Goal: Complete application form

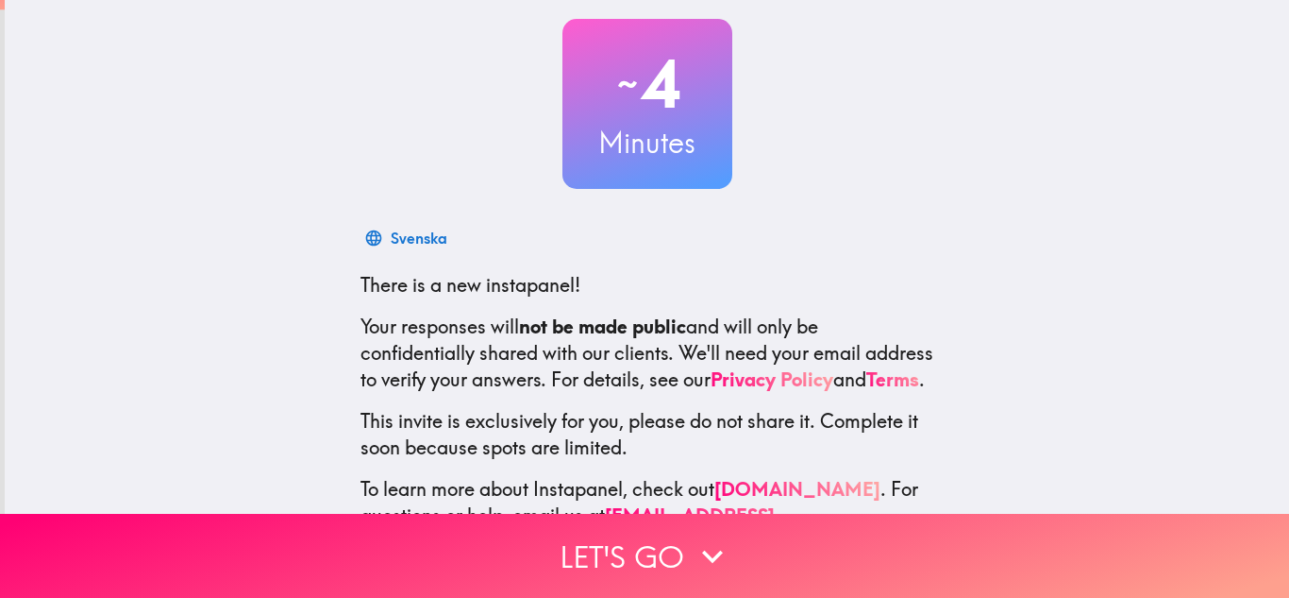
scroll to position [188, 0]
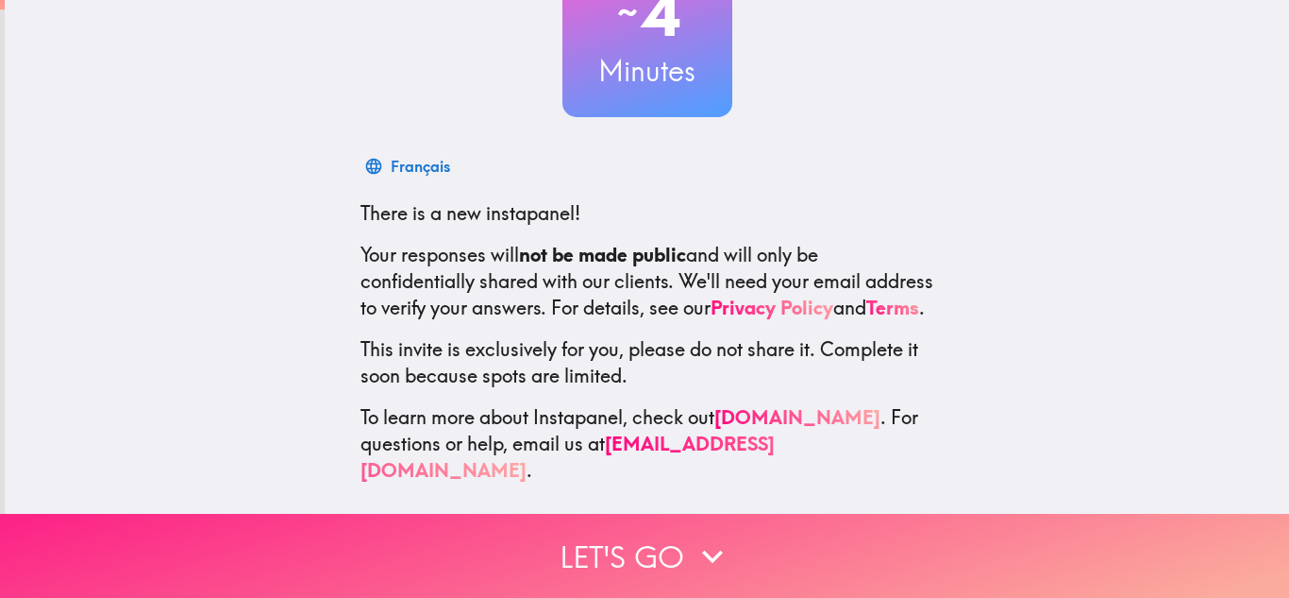
click at [679, 537] on button "Let's go" at bounding box center [644, 556] width 1289 height 84
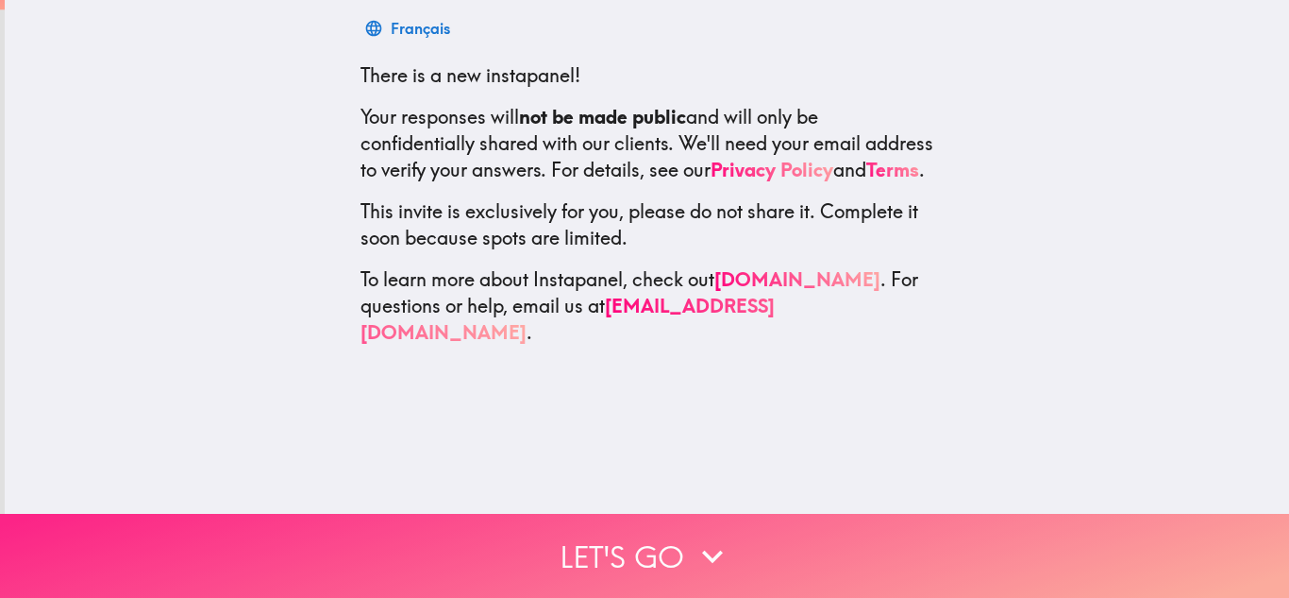
scroll to position [0, 0]
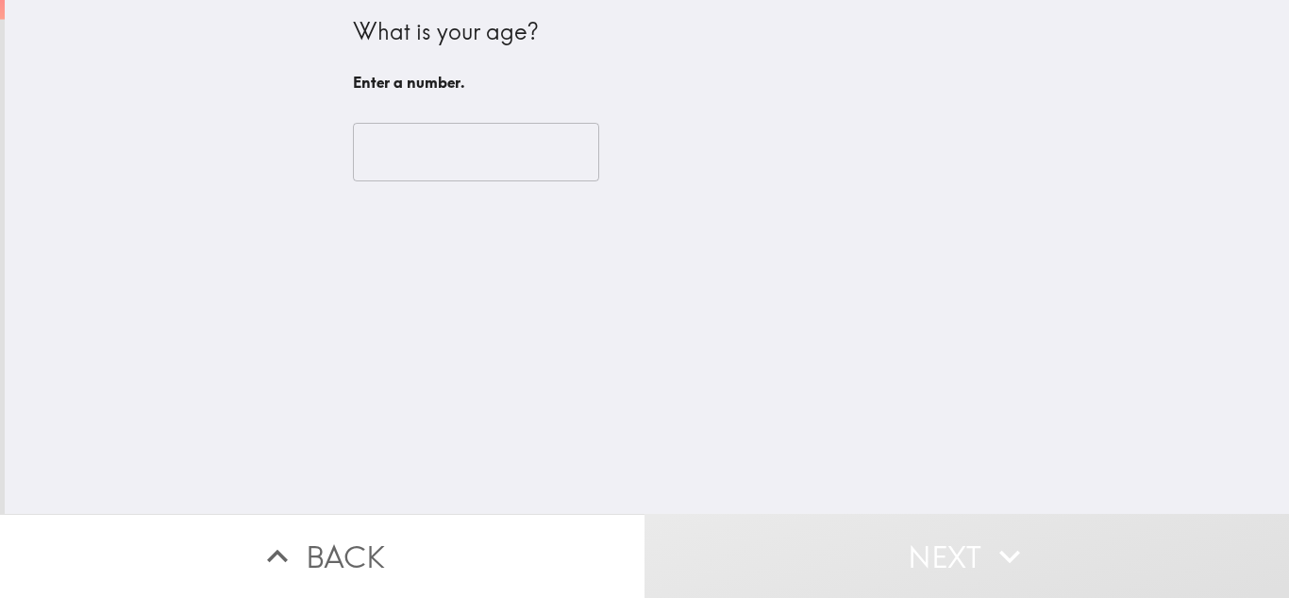
click at [497, 143] on input "number" at bounding box center [476, 152] width 246 height 59
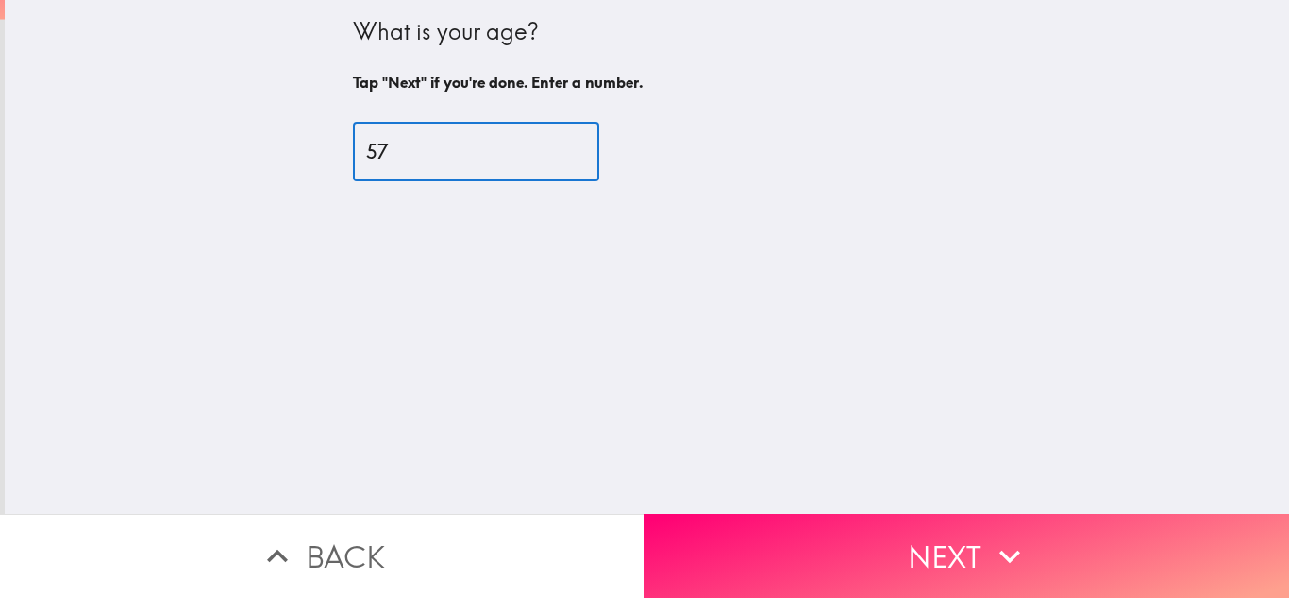
type input "57"
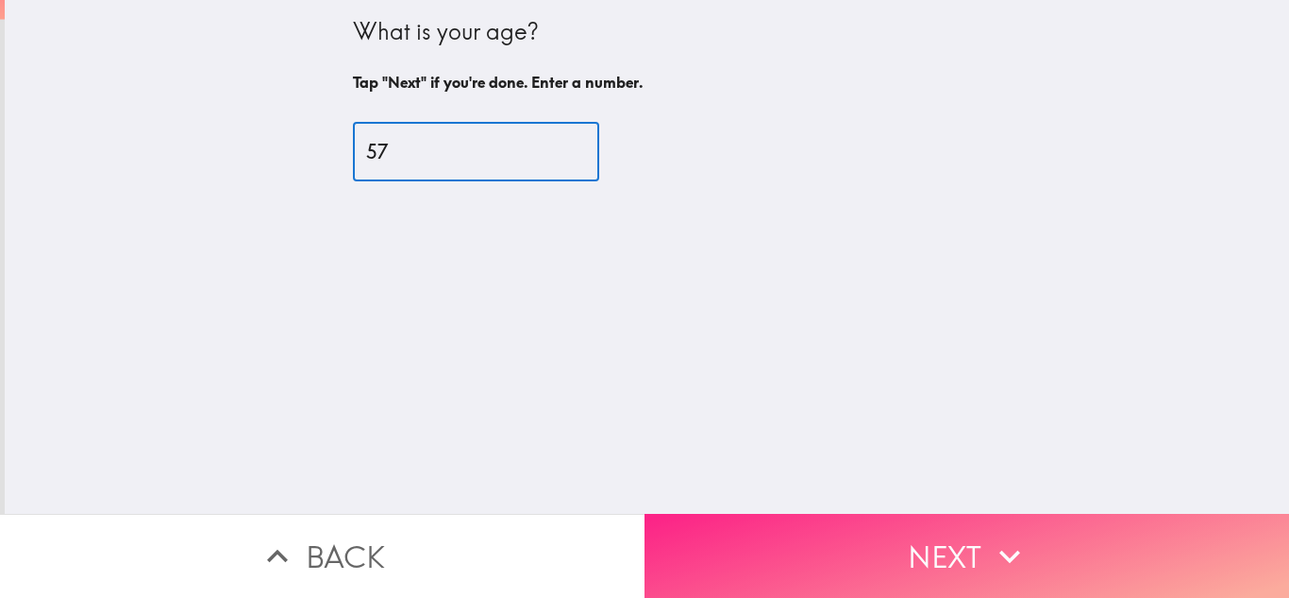
click at [950, 541] on button "Next" at bounding box center [967, 556] width 645 height 84
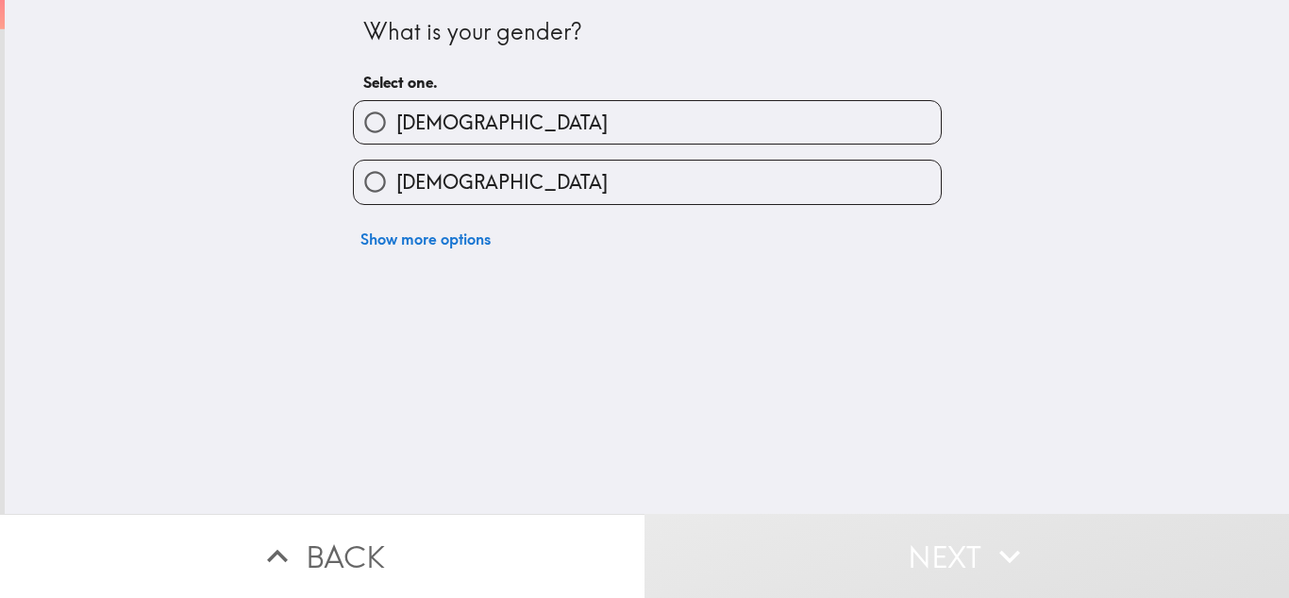
click at [728, 188] on label "[DEMOGRAPHIC_DATA]" at bounding box center [647, 181] width 587 height 42
click at [396, 188] on input "[DEMOGRAPHIC_DATA]" at bounding box center [375, 181] width 42 height 42
radio input "true"
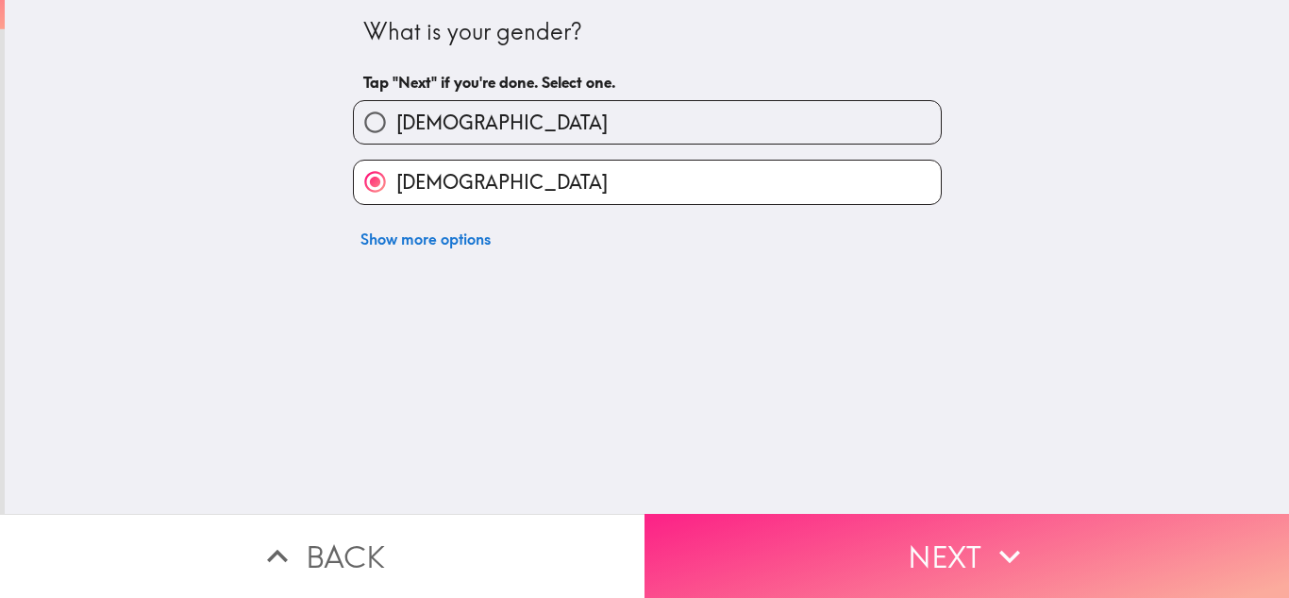
click at [952, 539] on button "Next" at bounding box center [967, 556] width 645 height 84
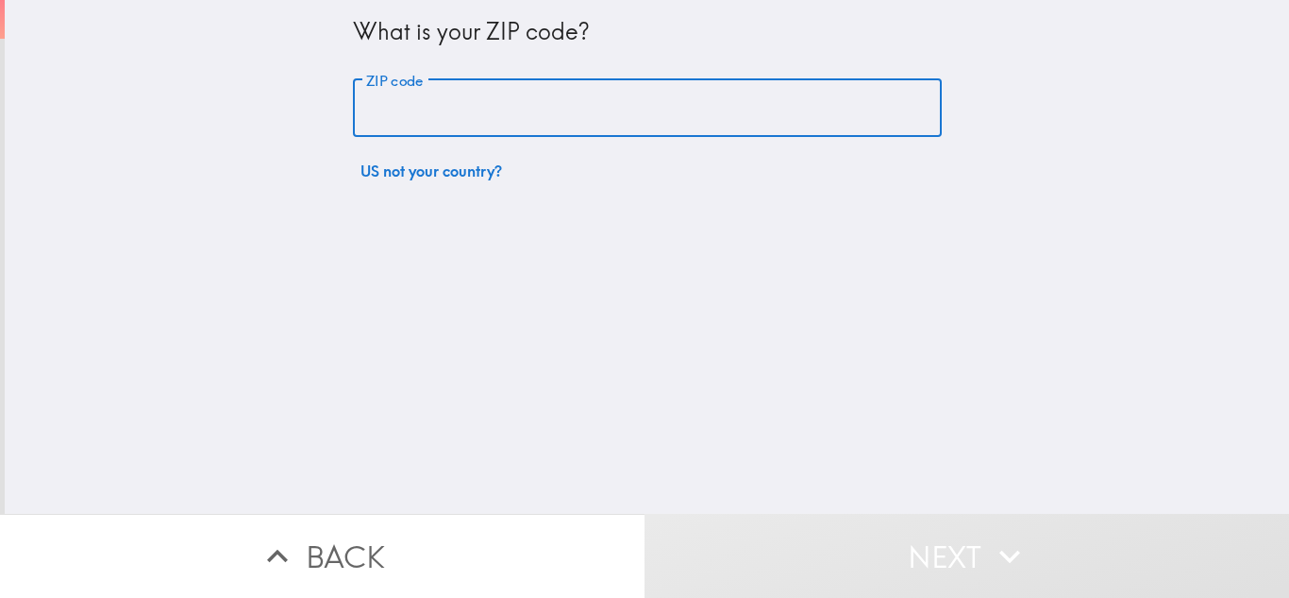
click at [647, 124] on input "ZIP code" at bounding box center [647, 108] width 589 height 59
type input "10452"
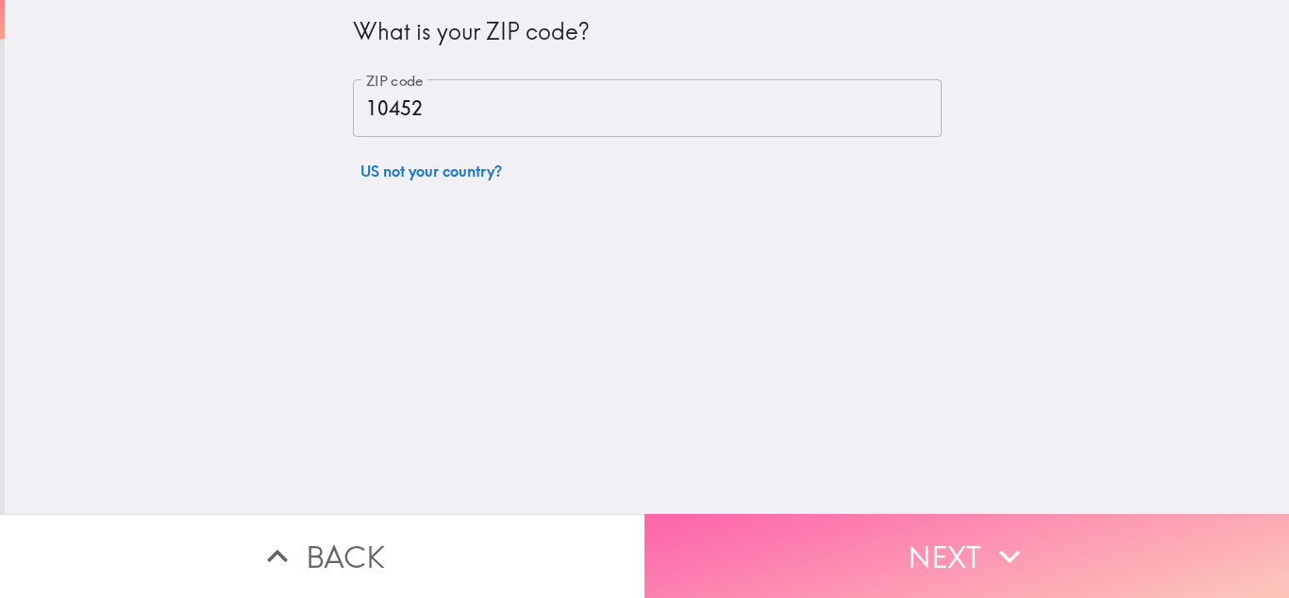
click at [936, 550] on button "Next" at bounding box center [967, 556] width 645 height 84
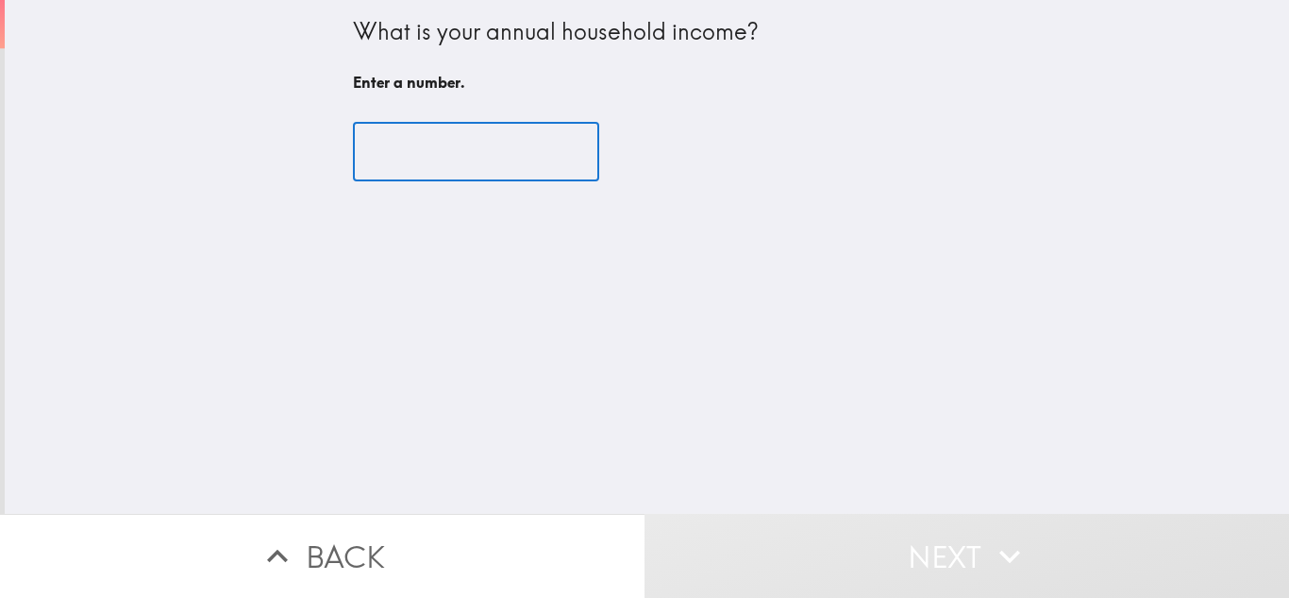
click at [472, 153] on input "number" at bounding box center [476, 152] width 246 height 59
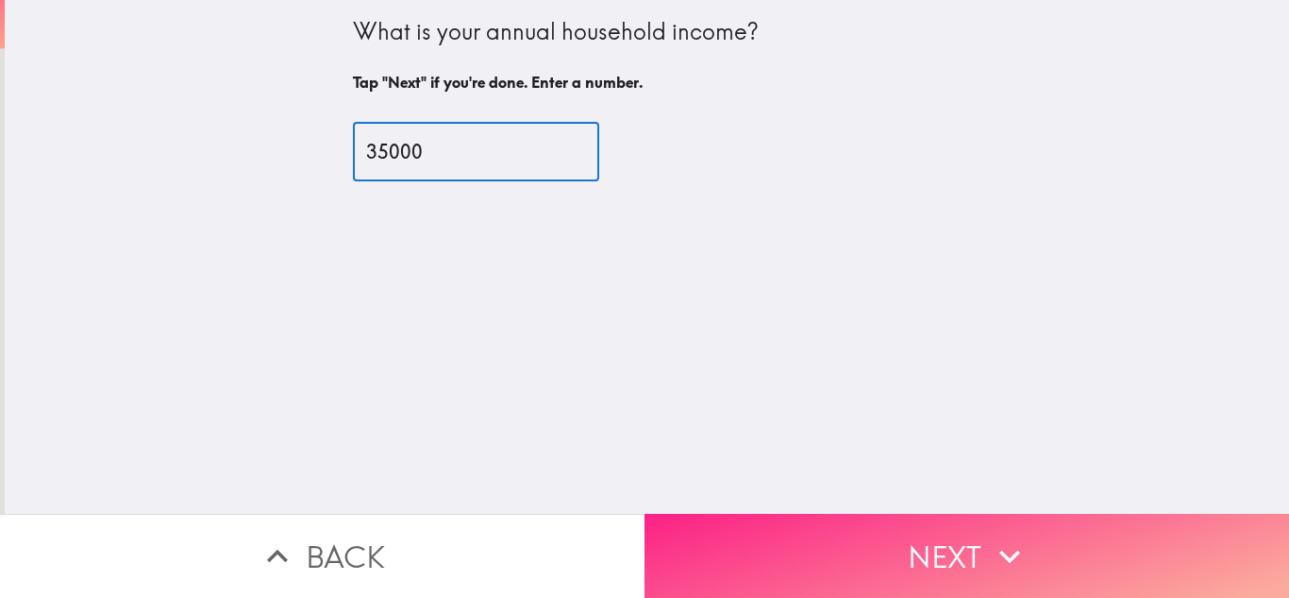
type input "35000"
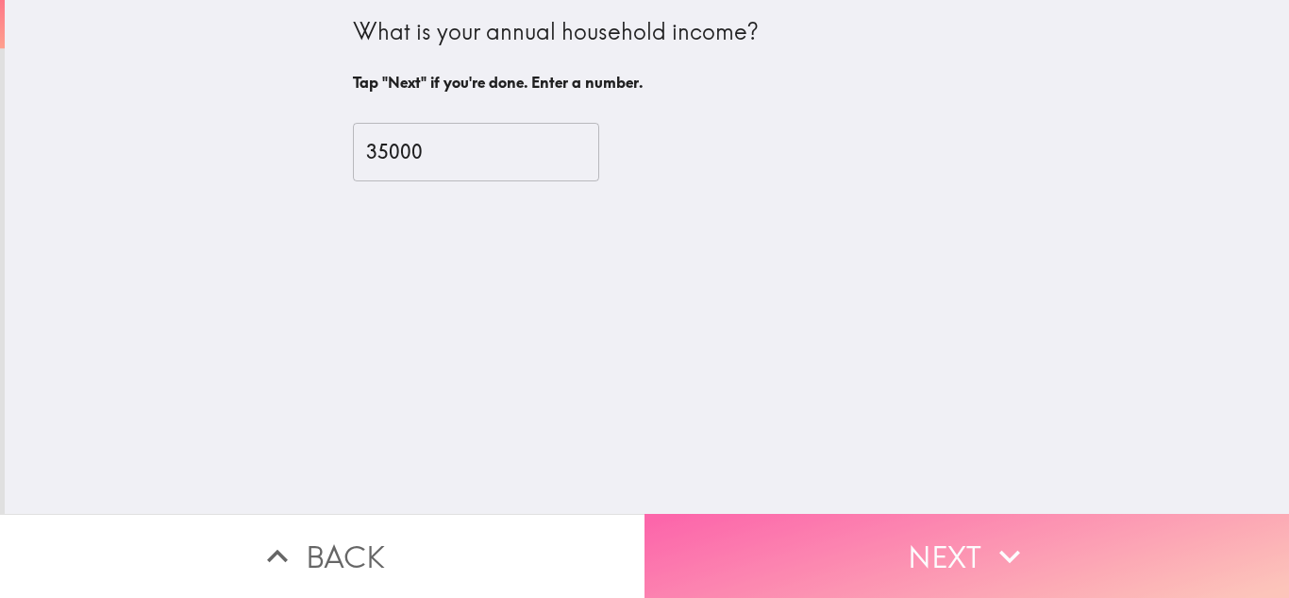
click at [949, 522] on button "Next" at bounding box center [967, 556] width 645 height 84
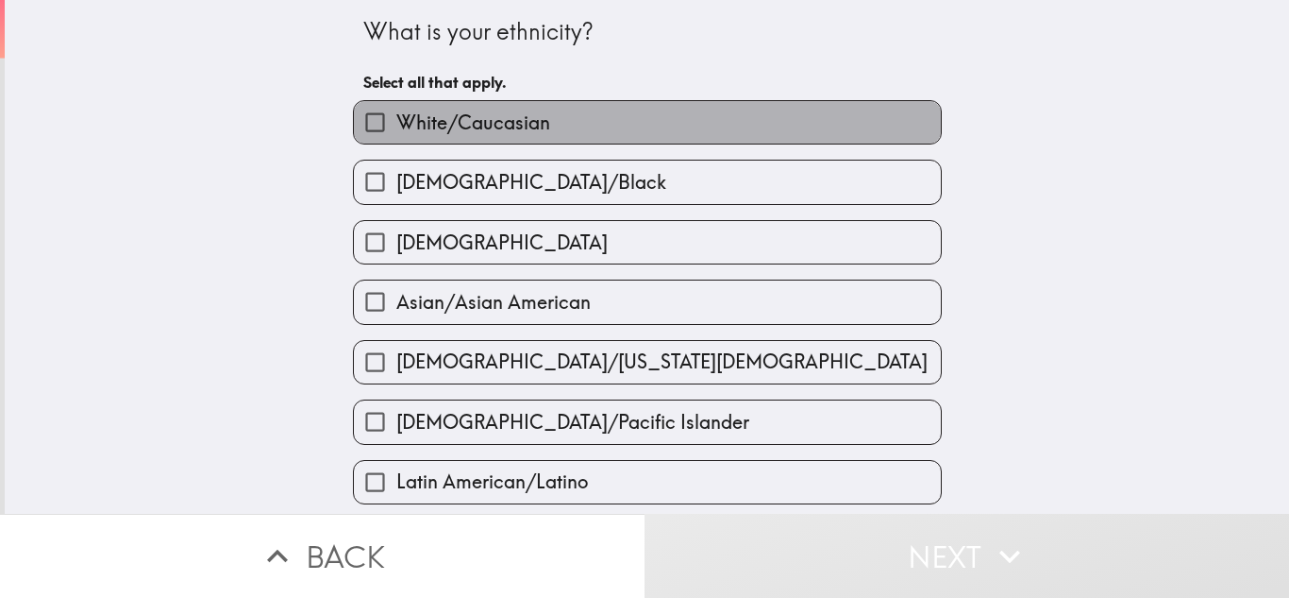
click at [604, 115] on label "White/Caucasian" at bounding box center [647, 122] width 587 height 42
click at [396, 115] on input "White/Caucasian" at bounding box center [375, 122] width 42 height 42
checkbox input "true"
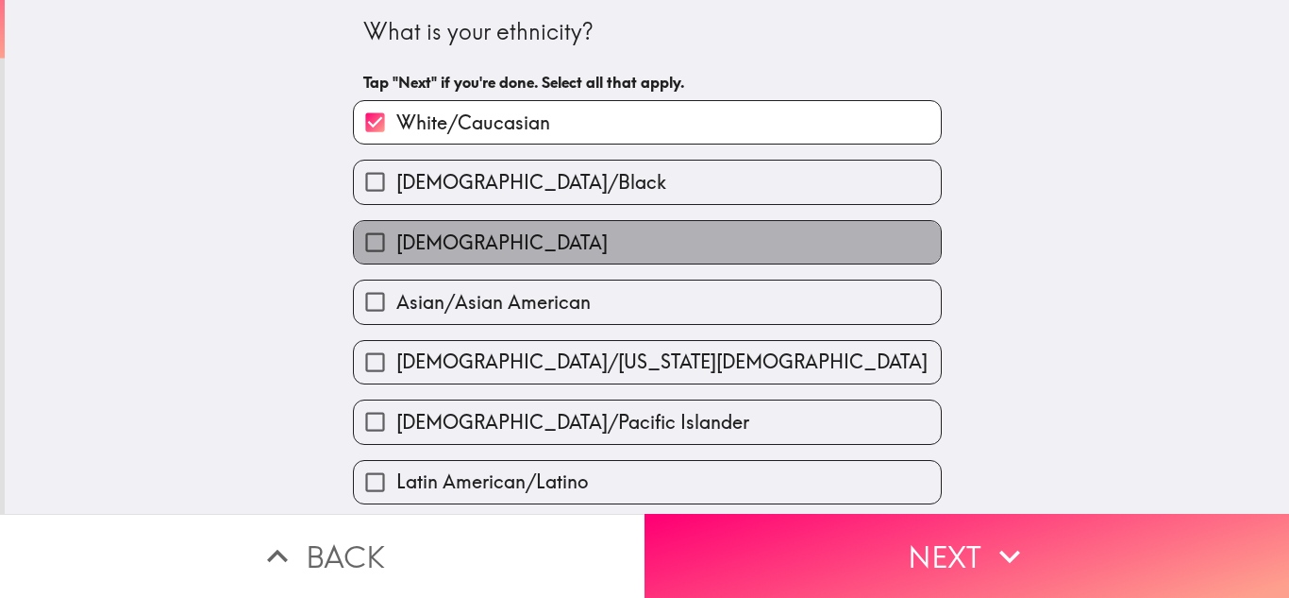
click at [594, 250] on label "[DEMOGRAPHIC_DATA]" at bounding box center [647, 242] width 587 height 42
click at [396, 250] on input "[DEMOGRAPHIC_DATA]" at bounding box center [375, 242] width 42 height 42
checkbox input "true"
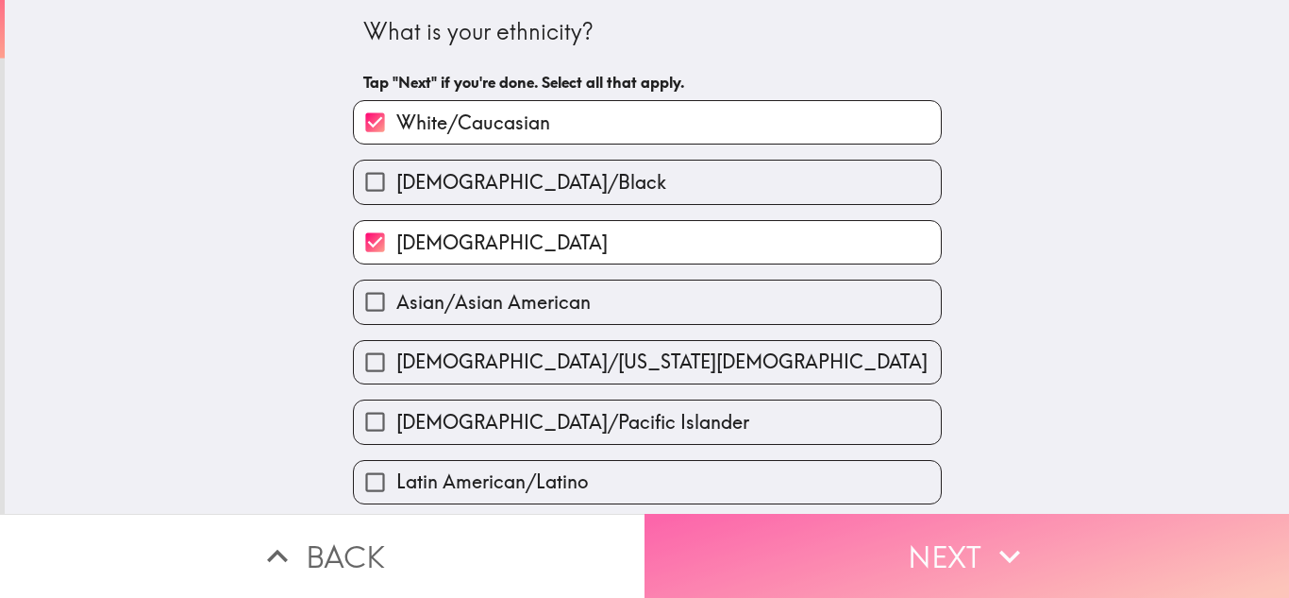
click at [771, 549] on button "Next" at bounding box center [967, 556] width 645 height 84
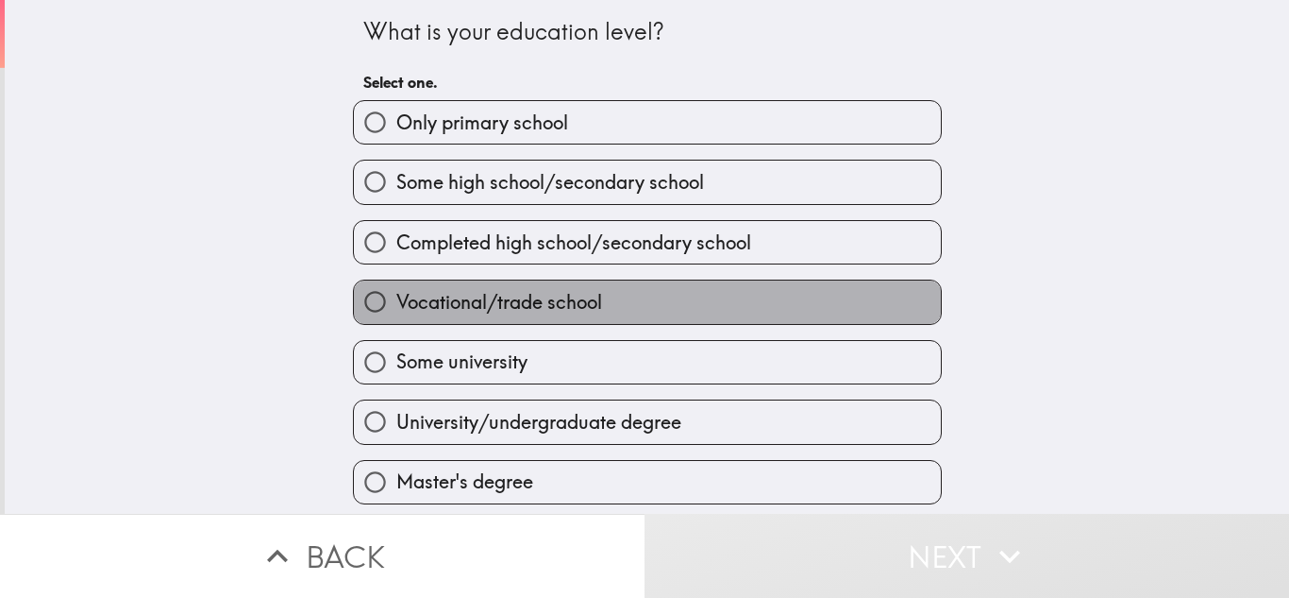
click at [628, 307] on label "Vocational/trade school" at bounding box center [647, 301] width 587 height 42
click at [396, 307] on input "Vocational/trade school" at bounding box center [375, 301] width 42 height 42
radio input "true"
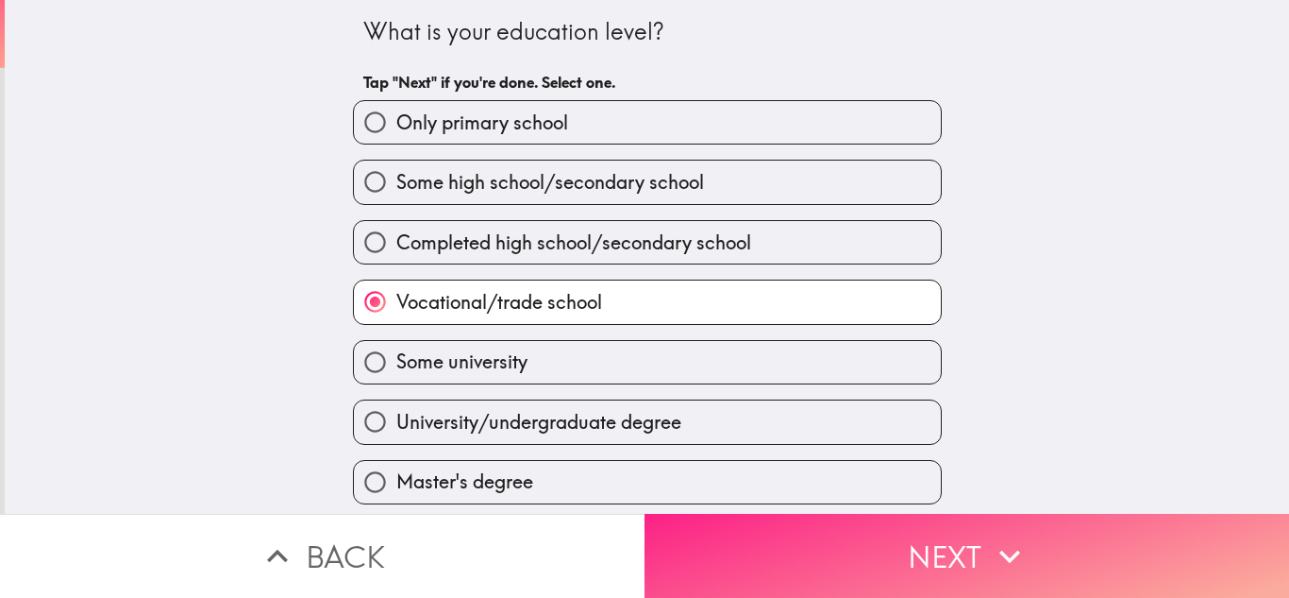
click at [993, 546] on icon "button" at bounding box center [1010, 556] width 42 height 42
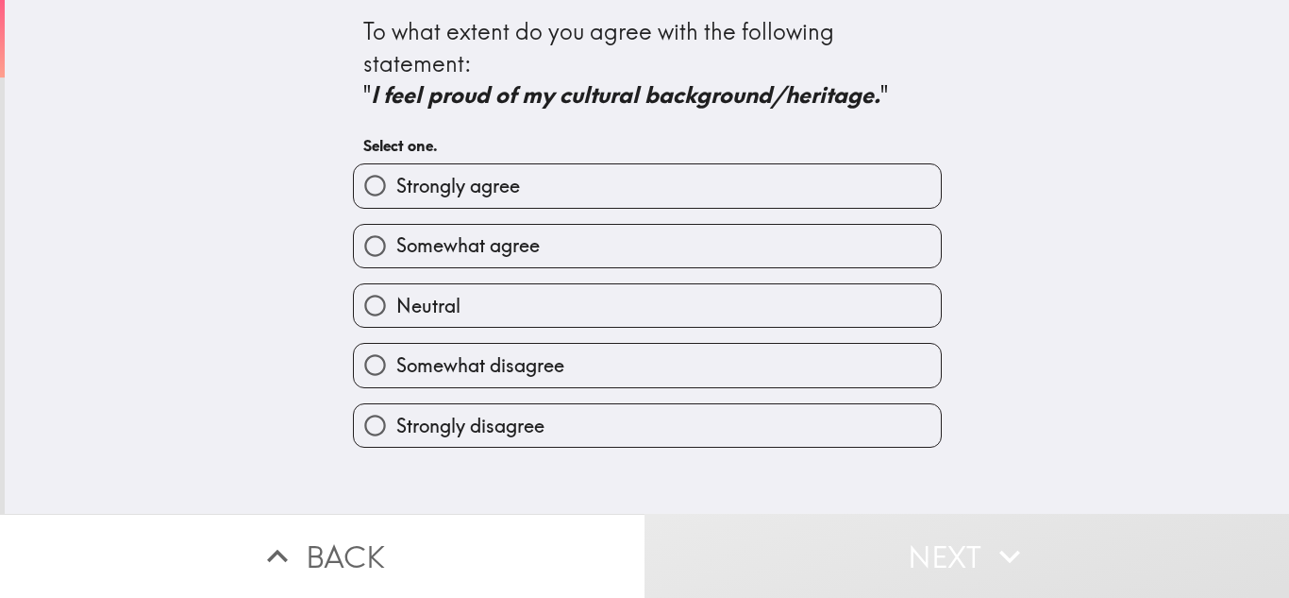
click at [561, 186] on label "Strongly agree" at bounding box center [647, 185] width 587 height 42
click at [396, 186] on input "Strongly agree" at bounding box center [375, 185] width 42 height 42
radio input "true"
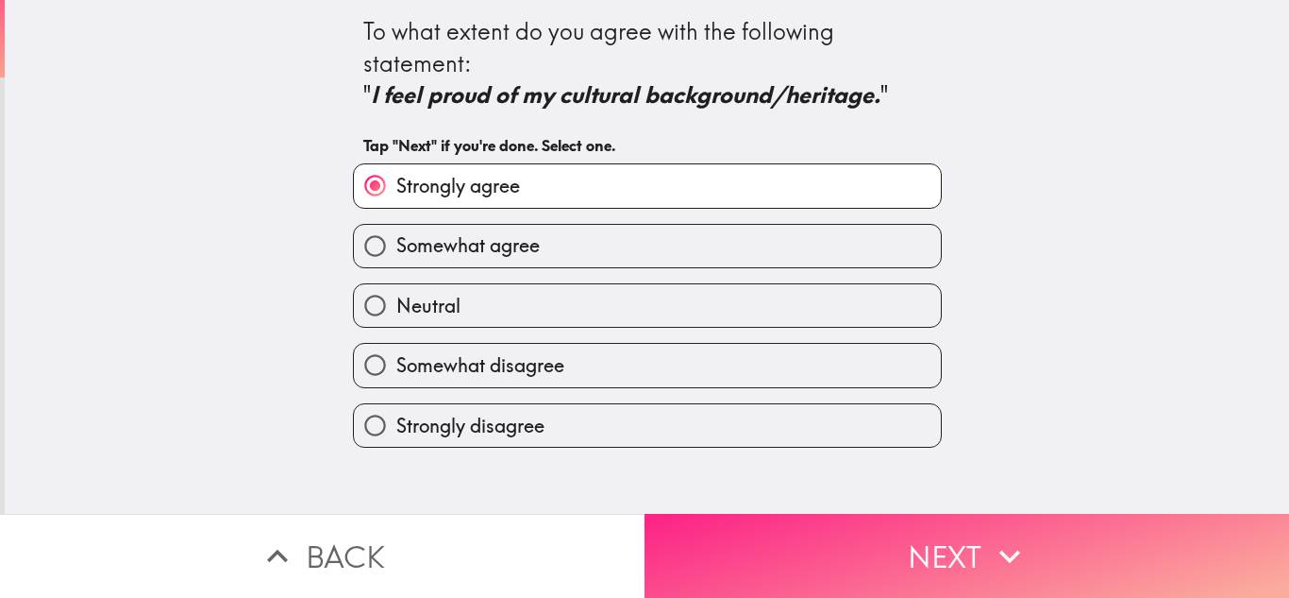
click at [750, 518] on button "Next" at bounding box center [967, 556] width 645 height 84
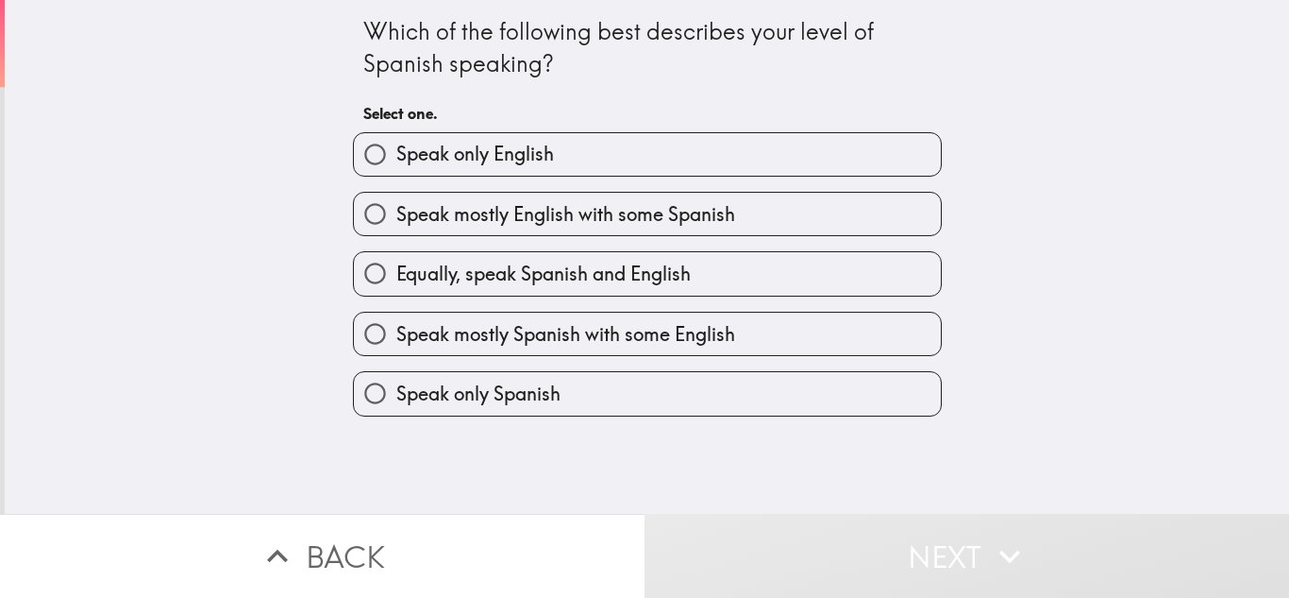
click at [678, 272] on span "Equally, speak Spanish and English" at bounding box center [543, 274] width 295 height 26
click at [396, 272] on input "Equally, speak Spanish and English" at bounding box center [375, 273] width 42 height 42
radio input "true"
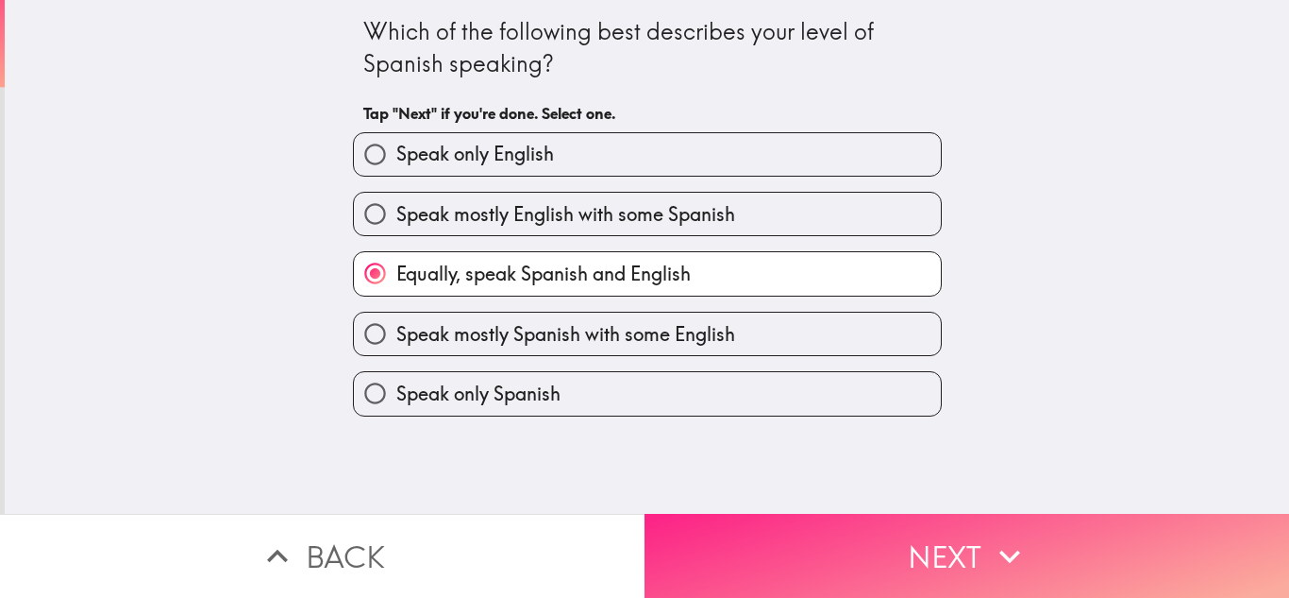
click at [811, 536] on button "Next" at bounding box center [967, 556] width 645 height 84
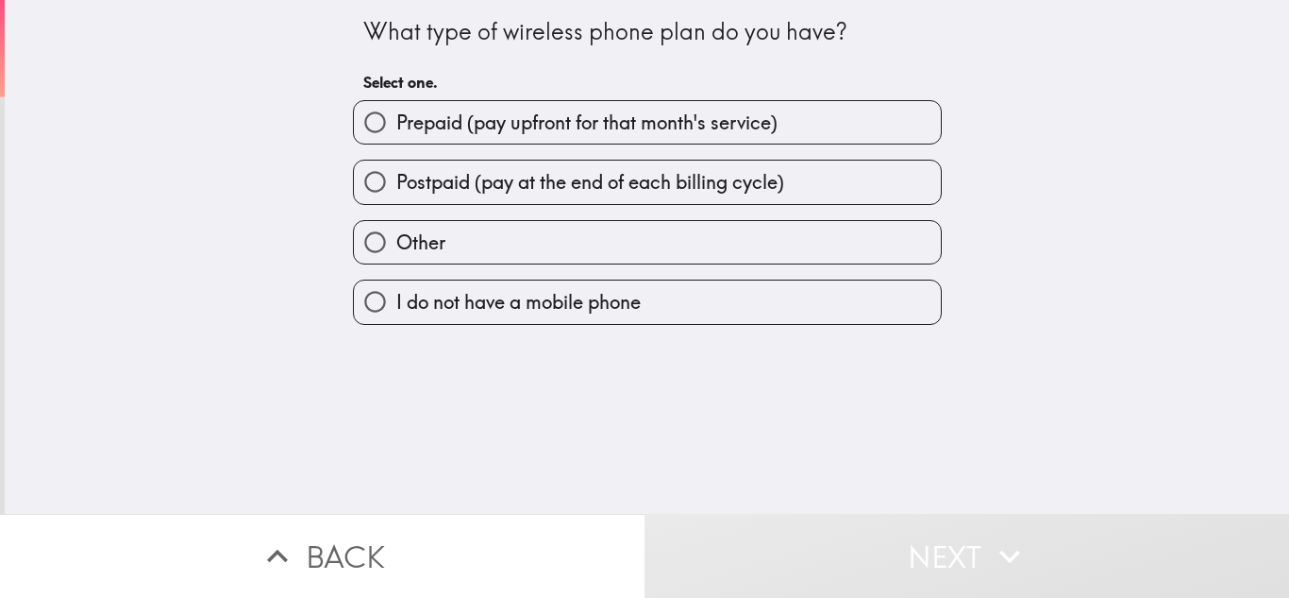
click at [572, 181] on span "Postpaid (pay at the end of each billing cycle)" at bounding box center [590, 182] width 388 height 26
click at [396, 181] on input "Postpaid (pay at the end of each billing cycle)" at bounding box center [375, 181] width 42 height 42
radio input "true"
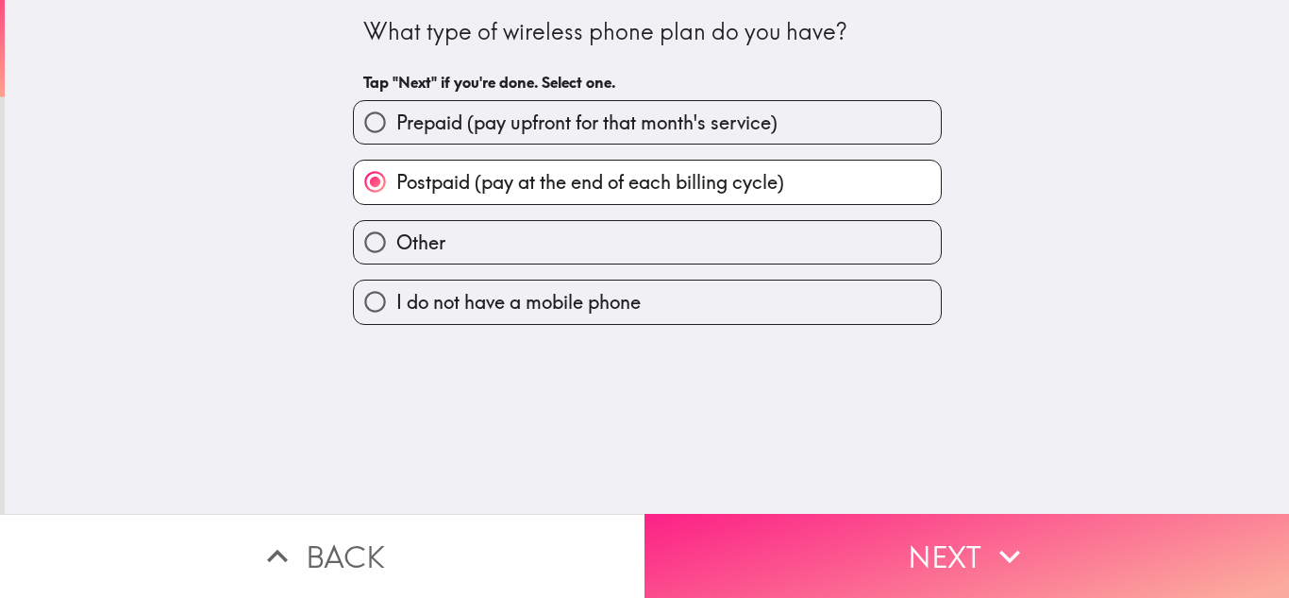
click at [924, 537] on button "Next" at bounding box center [967, 556] width 645 height 84
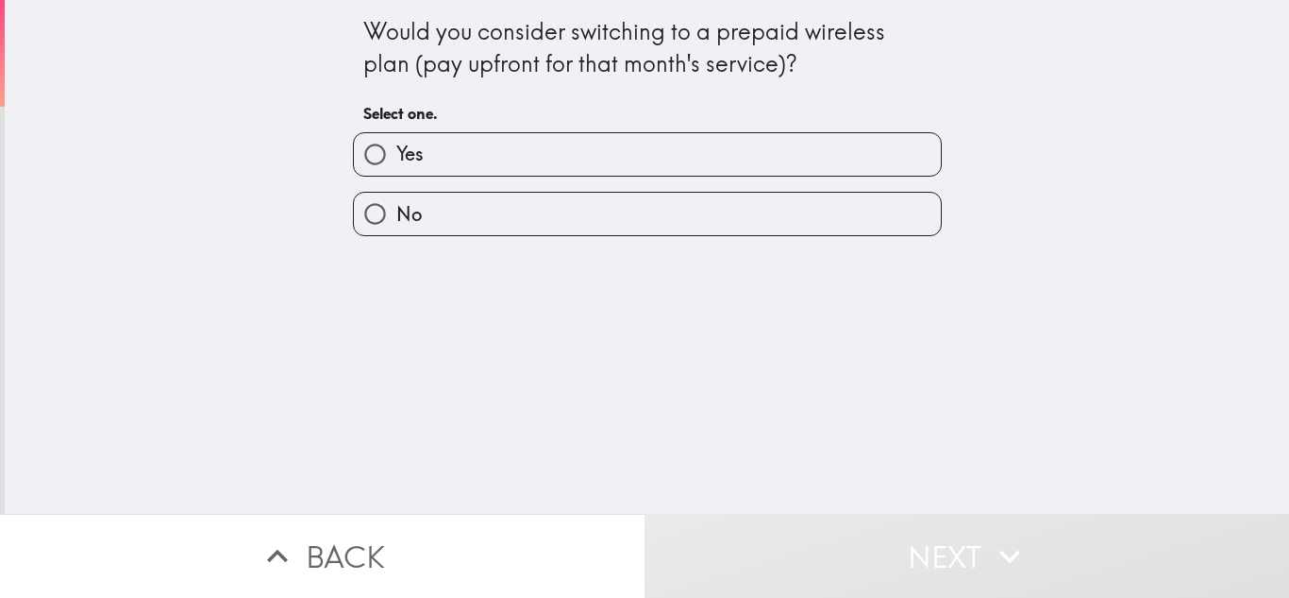
click at [524, 150] on label "Yes" at bounding box center [647, 154] width 587 height 42
click at [396, 150] on input "Yes" at bounding box center [375, 154] width 42 height 42
radio input "true"
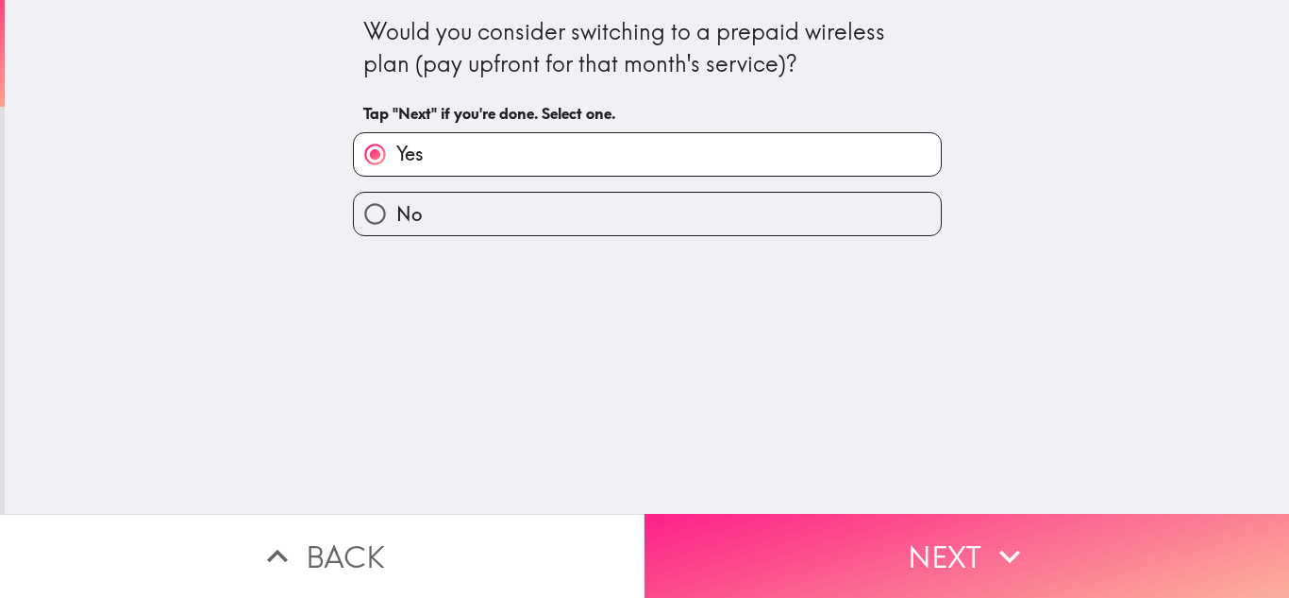
click at [859, 534] on button "Next" at bounding box center [967, 556] width 645 height 84
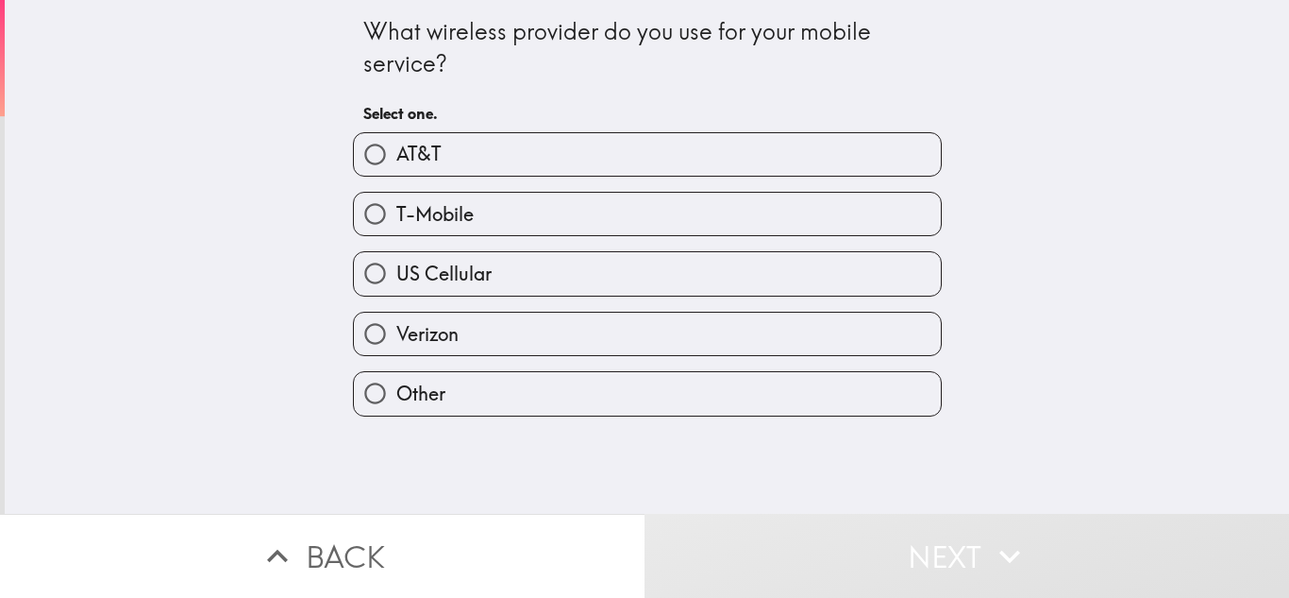
click at [506, 333] on label "Verizon" at bounding box center [647, 333] width 587 height 42
click at [396, 333] on input "Verizon" at bounding box center [375, 333] width 42 height 42
radio input "true"
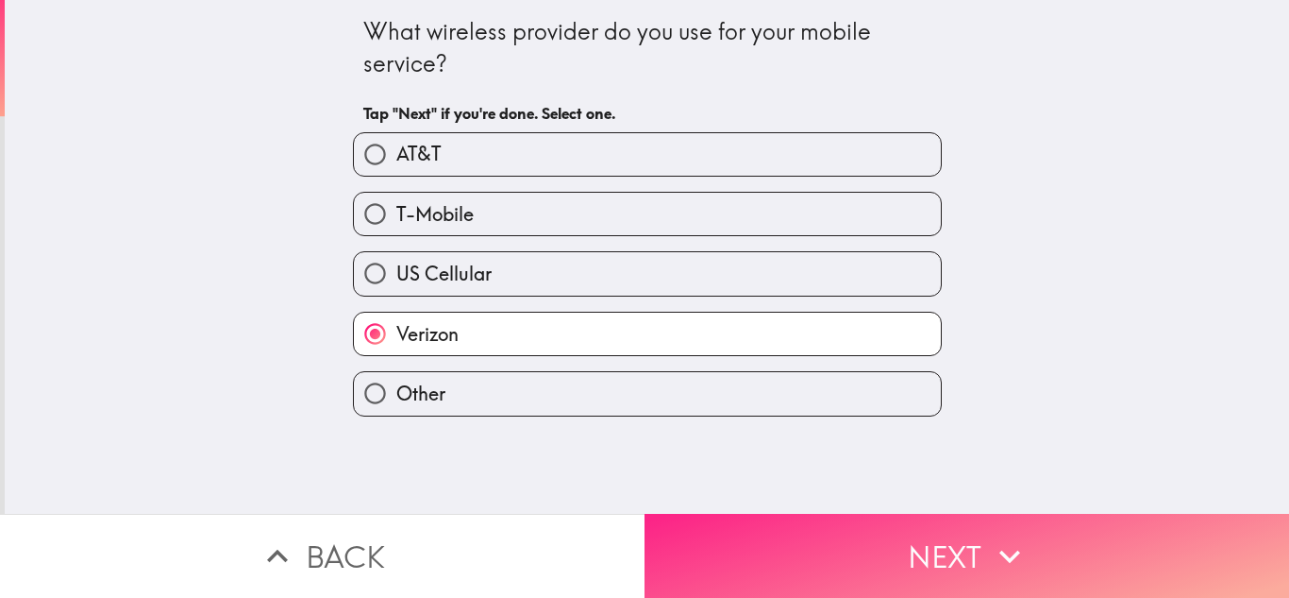
click at [822, 536] on button "Next" at bounding box center [967, 556] width 645 height 84
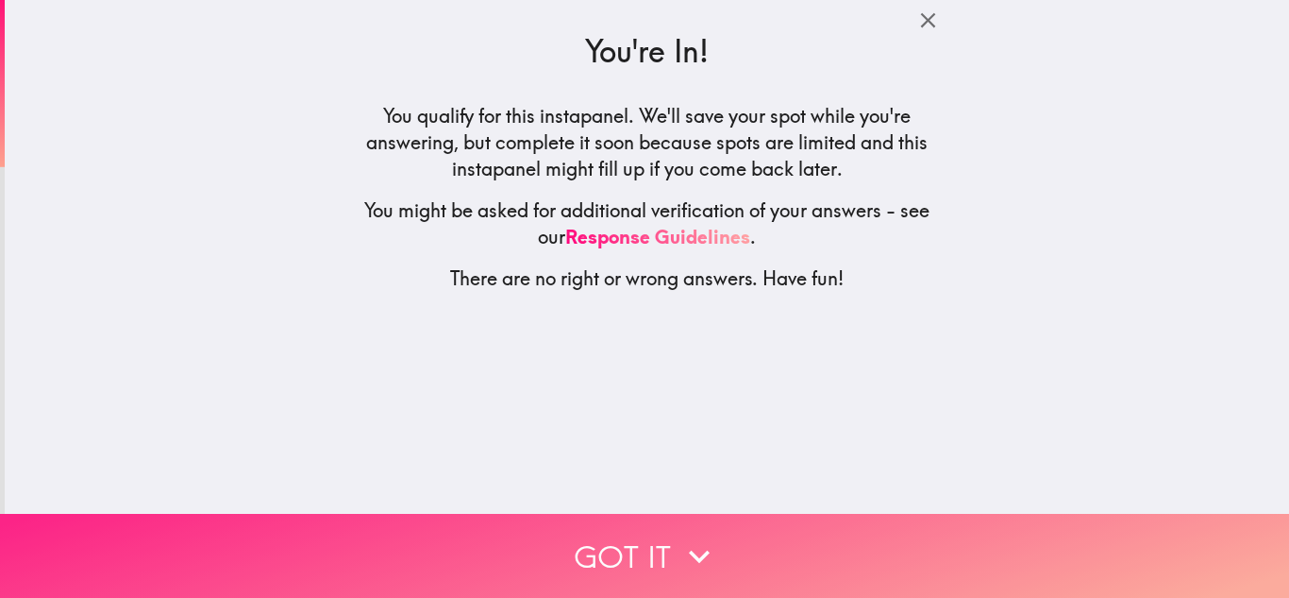
click at [637, 554] on button "Got it" at bounding box center [644, 556] width 1289 height 84
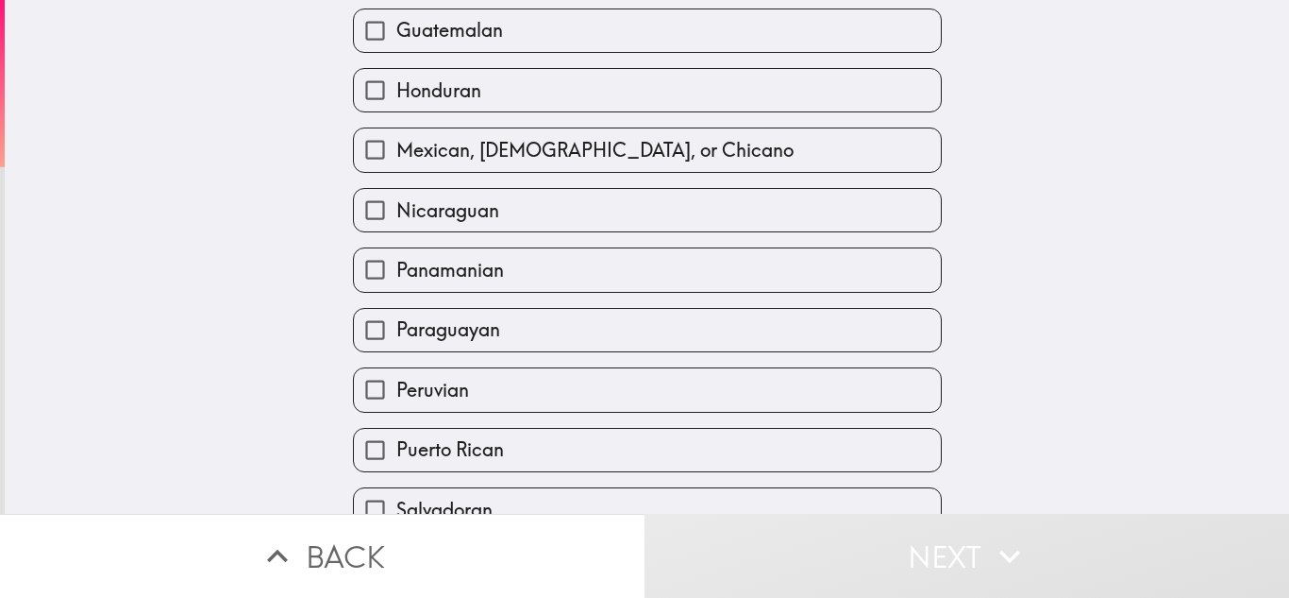
scroll to position [645, 0]
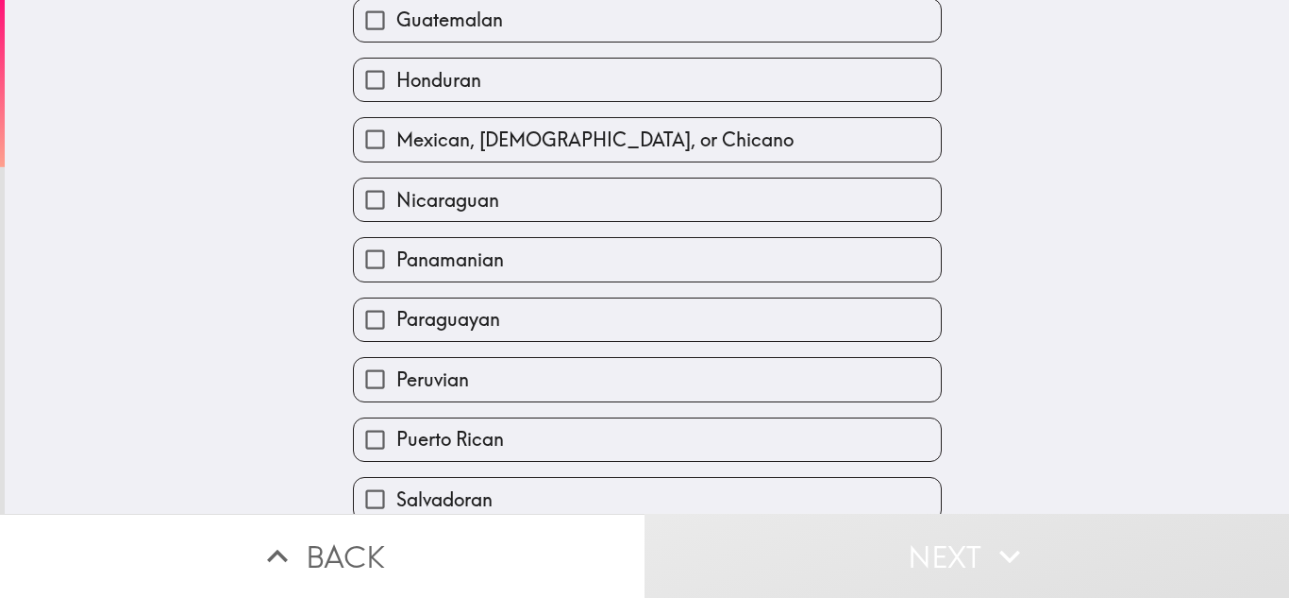
click at [585, 418] on label "Puerto Rican" at bounding box center [647, 439] width 587 height 42
click at [396, 418] on input "Puerto Rican" at bounding box center [375, 439] width 42 height 42
checkbox input "true"
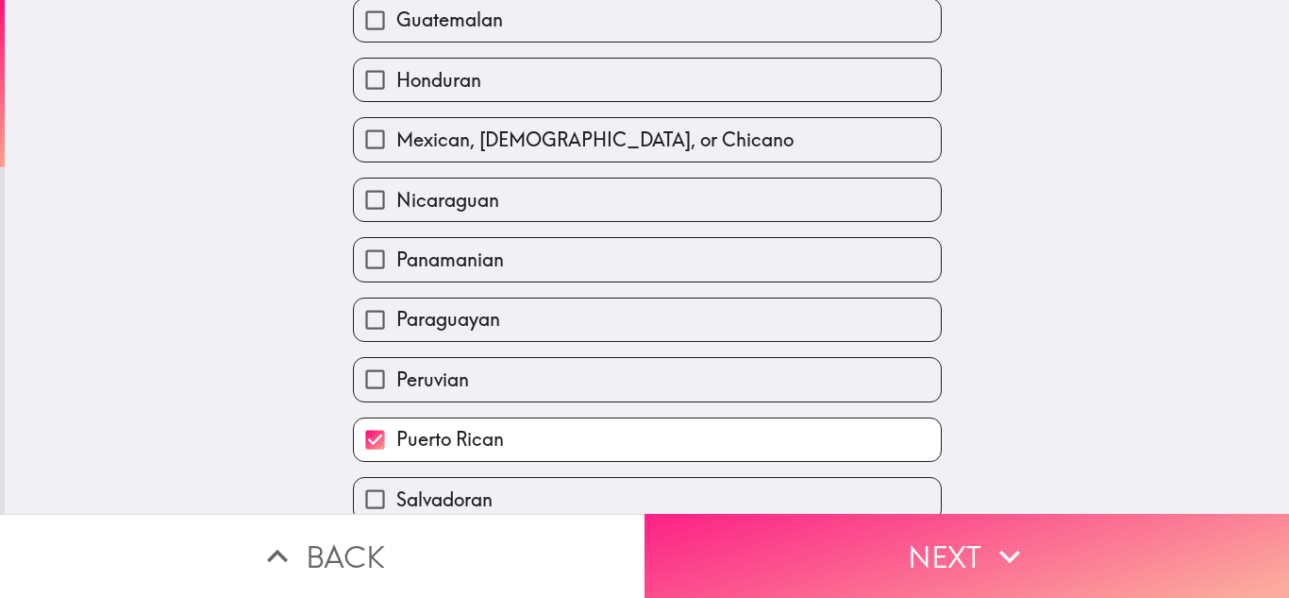
click at [989, 545] on icon "button" at bounding box center [1010, 556] width 42 height 42
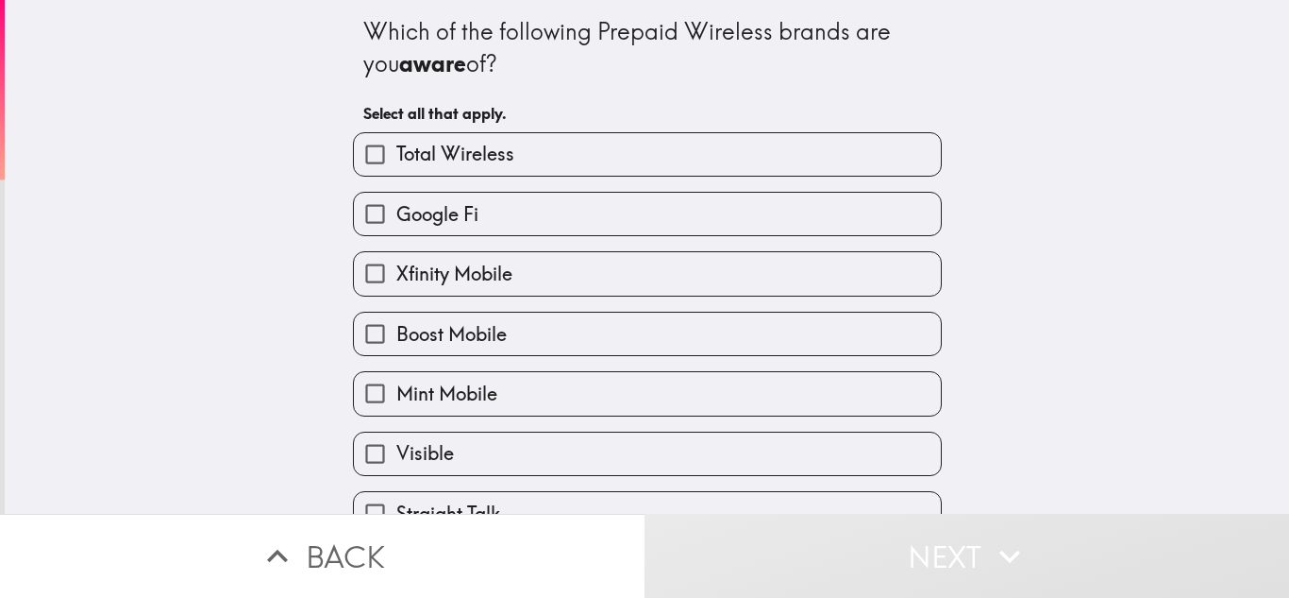
click at [603, 170] on label "Total Wireless" at bounding box center [647, 154] width 587 height 42
click at [396, 170] on input "Total Wireless" at bounding box center [375, 154] width 42 height 42
checkbox input "true"
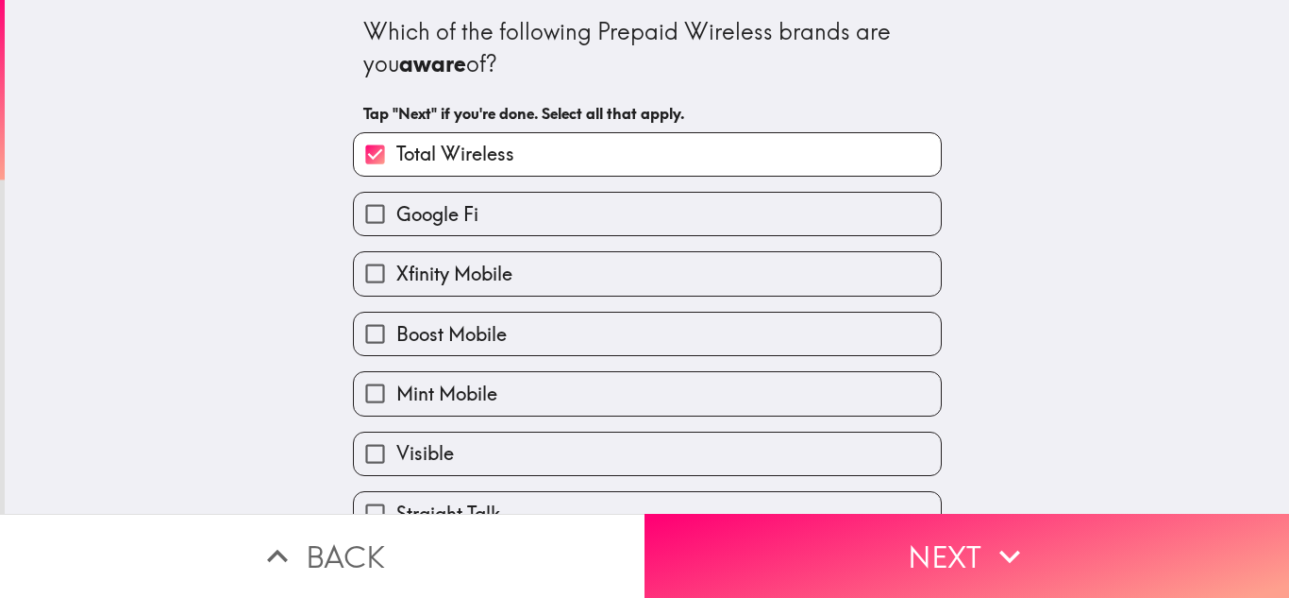
click at [584, 340] on label "Boost Mobile" at bounding box center [647, 333] width 587 height 42
click at [396, 340] on input "Boost Mobile" at bounding box center [375, 333] width 42 height 42
checkbox input "true"
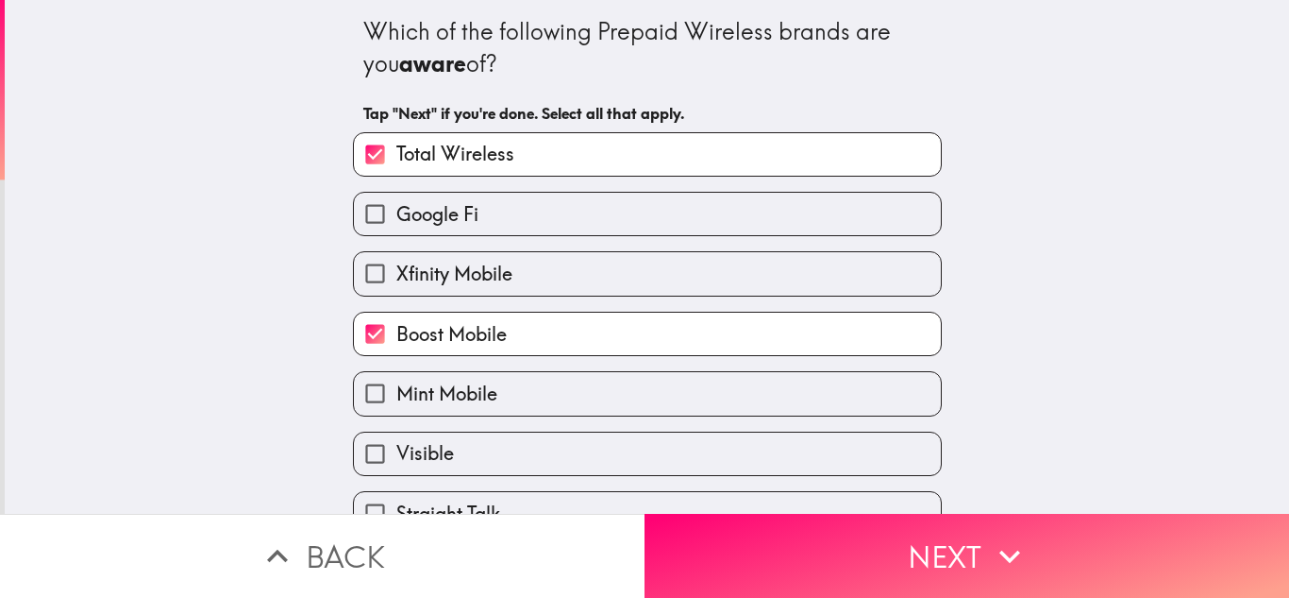
click at [596, 391] on label "Mint Mobile" at bounding box center [647, 393] width 587 height 42
click at [396, 391] on input "Mint Mobile" at bounding box center [375, 393] width 42 height 42
checkbox input "true"
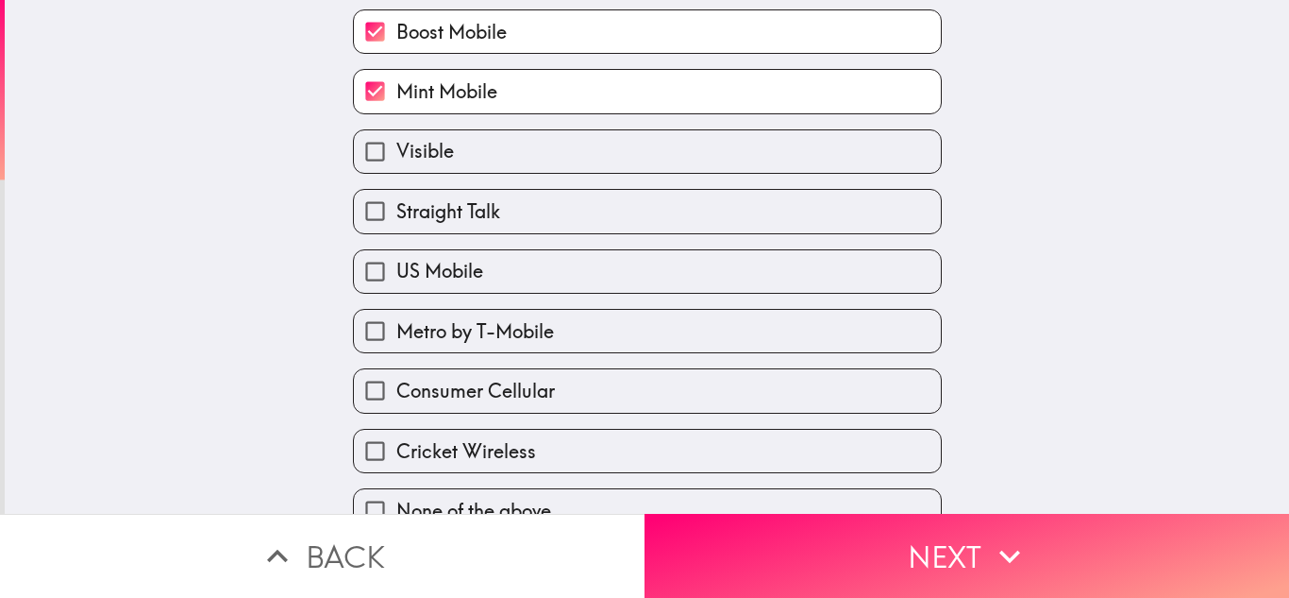
scroll to position [304, 0]
click at [587, 336] on label "Metro by T-Mobile" at bounding box center [647, 329] width 587 height 42
click at [396, 336] on input "Metro by T-Mobile" at bounding box center [375, 329] width 42 height 42
checkbox input "true"
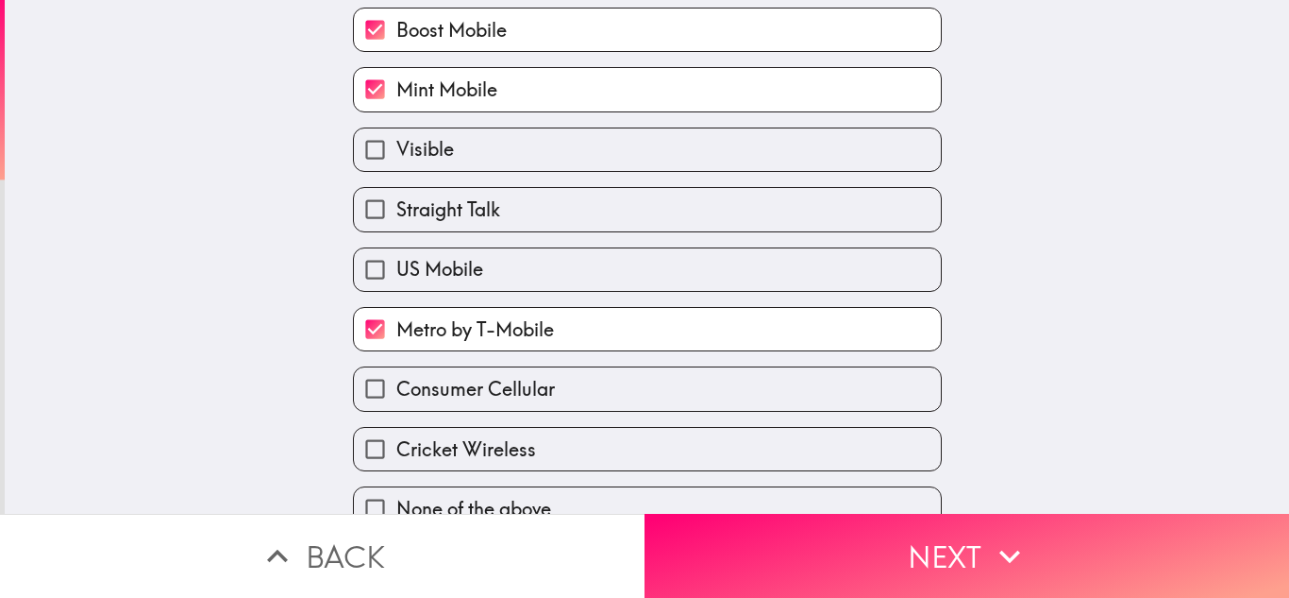
scroll to position [336, 0]
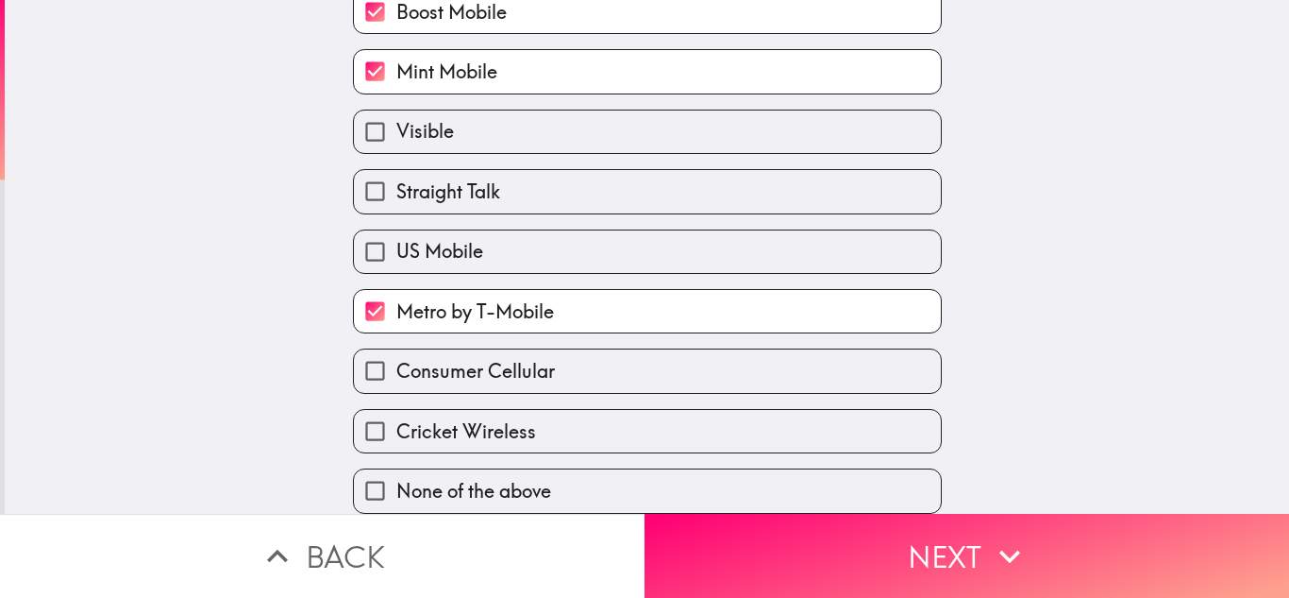
click at [570, 426] on label "Cricket Wireless" at bounding box center [647, 431] width 587 height 42
click at [396, 426] on input "Cricket Wireless" at bounding box center [375, 431] width 42 height 42
checkbox input "true"
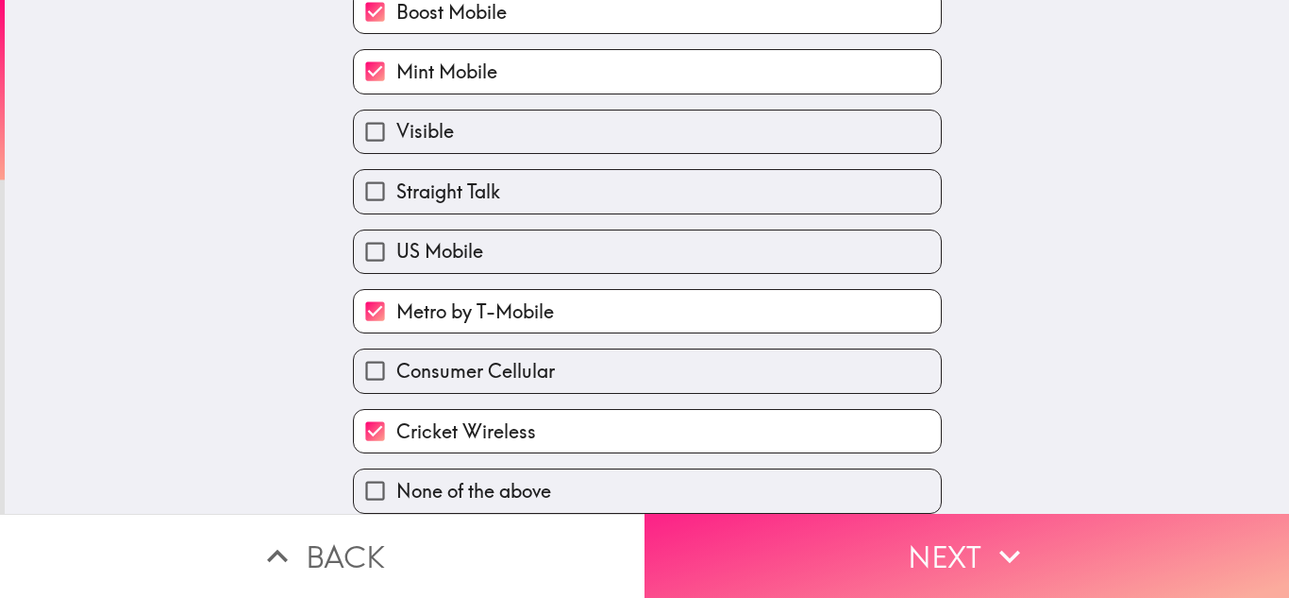
click at [891, 538] on button "Next" at bounding box center [967, 556] width 645 height 84
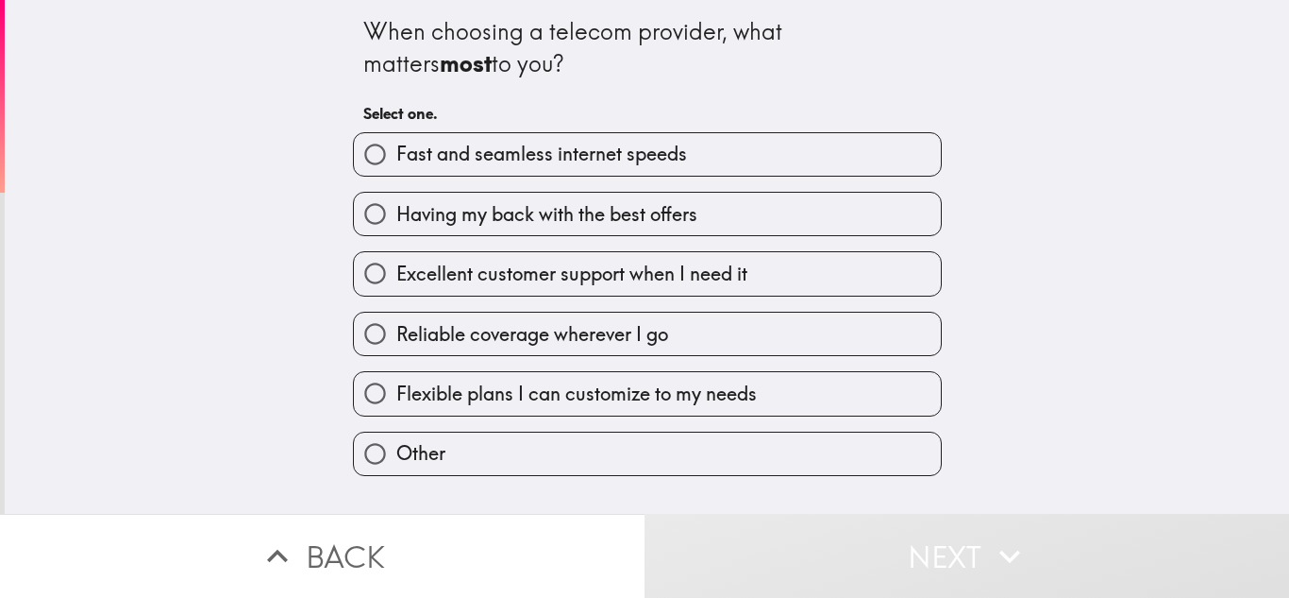
click at [669, 161] on span "Fast and seamless internet speeds" at bounding box center [541, 154] width 291 height 26
click at [396, 161] on input "Fast and seamless internet speeds" at bounding box center [375, 154] width 42 height 42
radio input "true"
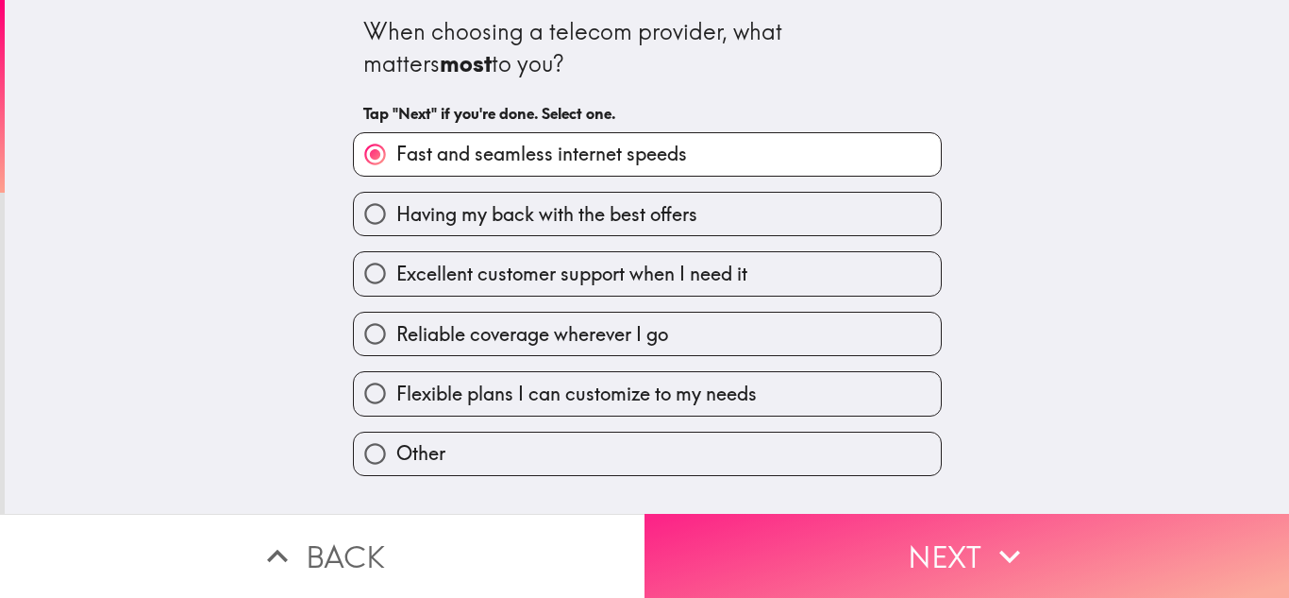
click at [724, 528] on button "Next" at bounding box center [967, 556] width 645 height 84
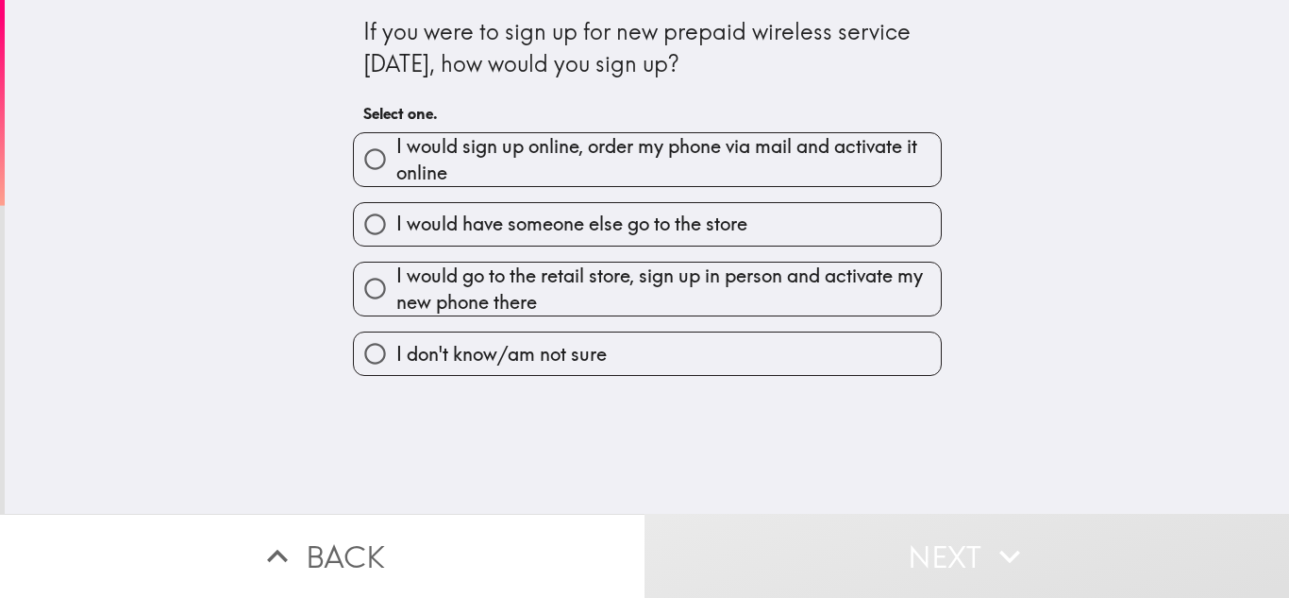
click at [580, 296] on span "I would go to the retail store, sign up in person and activate my new phone the…" at bounding box center [668, 288] width 545 height 53
click at [396, 296] on input "I would go to the retail store, sign up in person and activate my new phone the…" at bounding box center [375, 288] width 42 height 42
radio input "true"
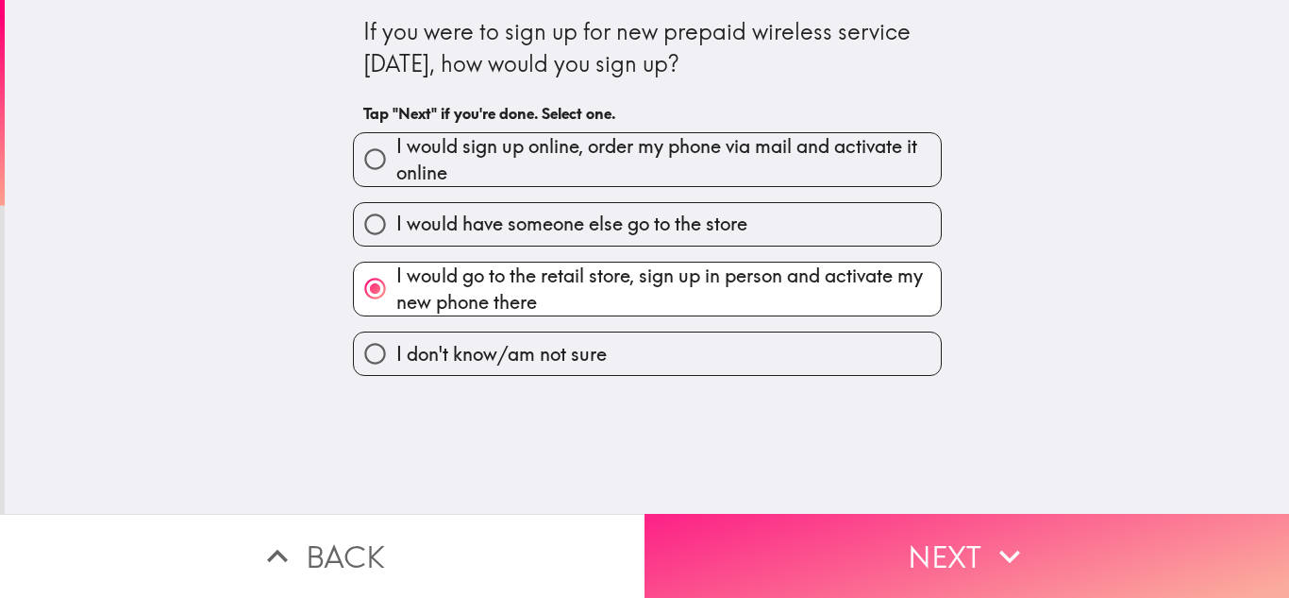
click at [842, 540] on button "Next" at bounding box center [967, 556] width 645 height 84
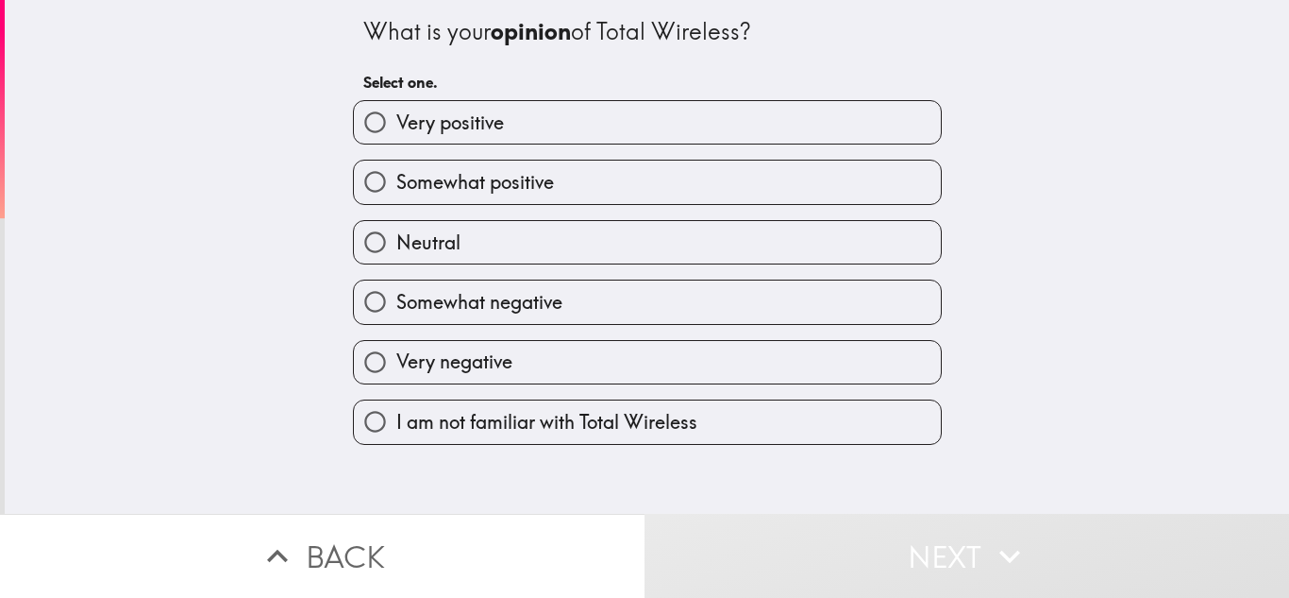
click at [583, 176] on label "Somewhat positive" at bounding box center [647, 181] width 587 height 42
click at [396, 176] on input "Somewhat positive" at bounding box center [375, 181] width 42 height 42
radio input "true"
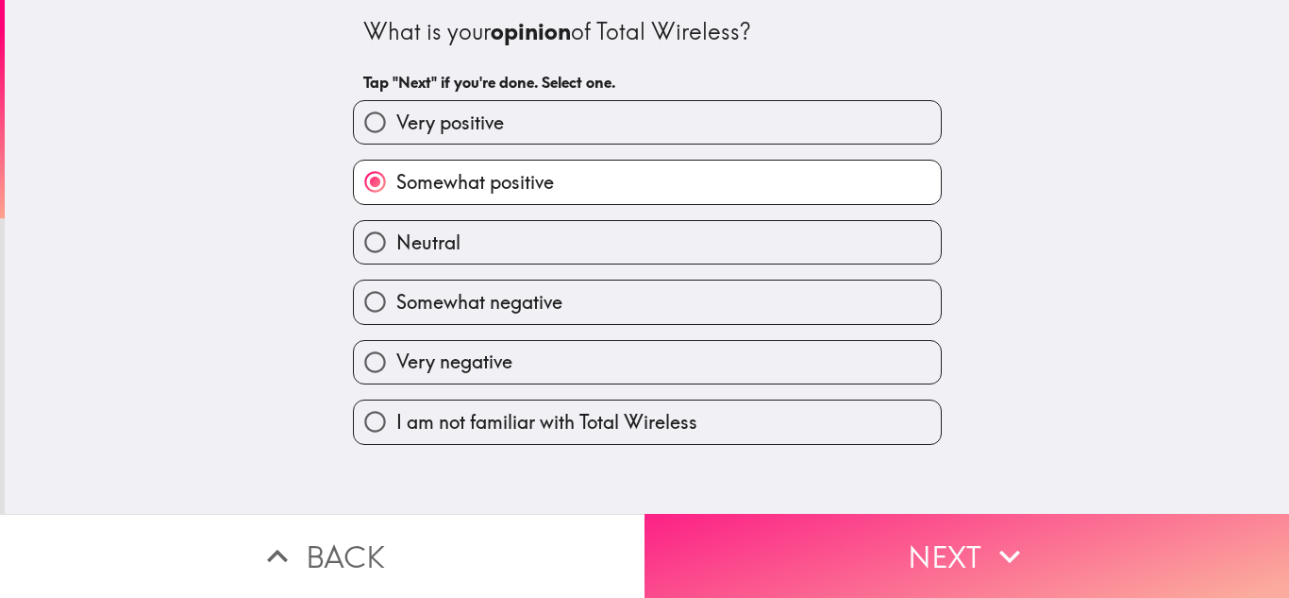
click at [799, 543] on button "Next" at bounding box center [967, 556] width 645 height 84
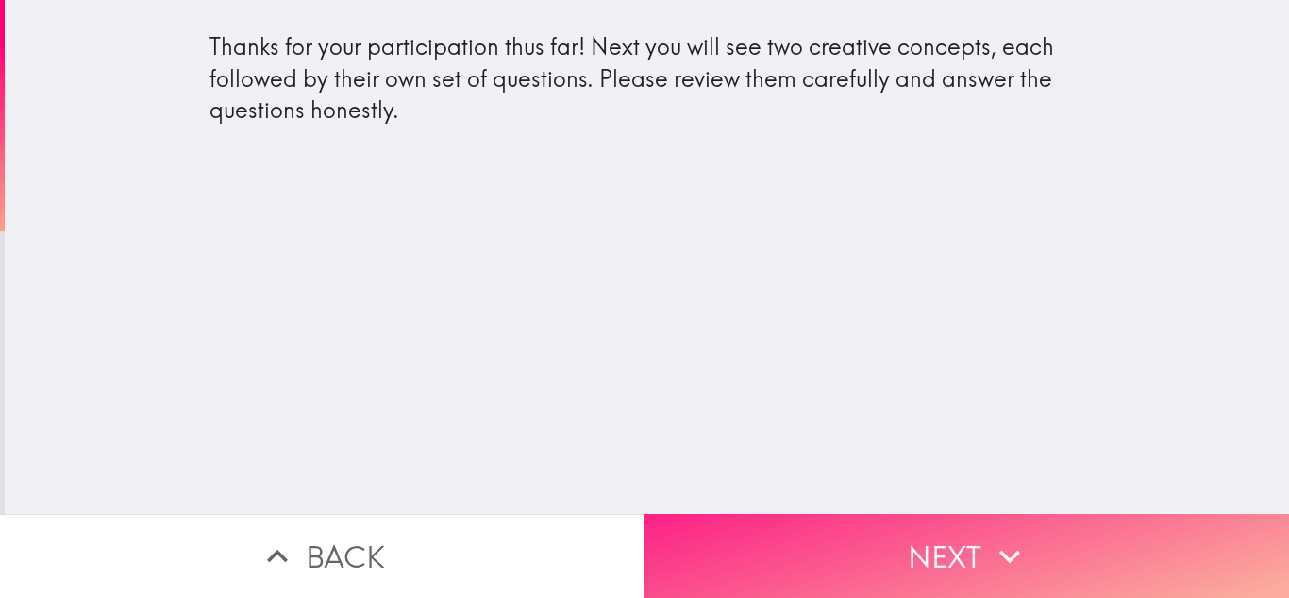
click at [869, 544] on button "Next" at bounding box center [967, 556] width 645 height 84
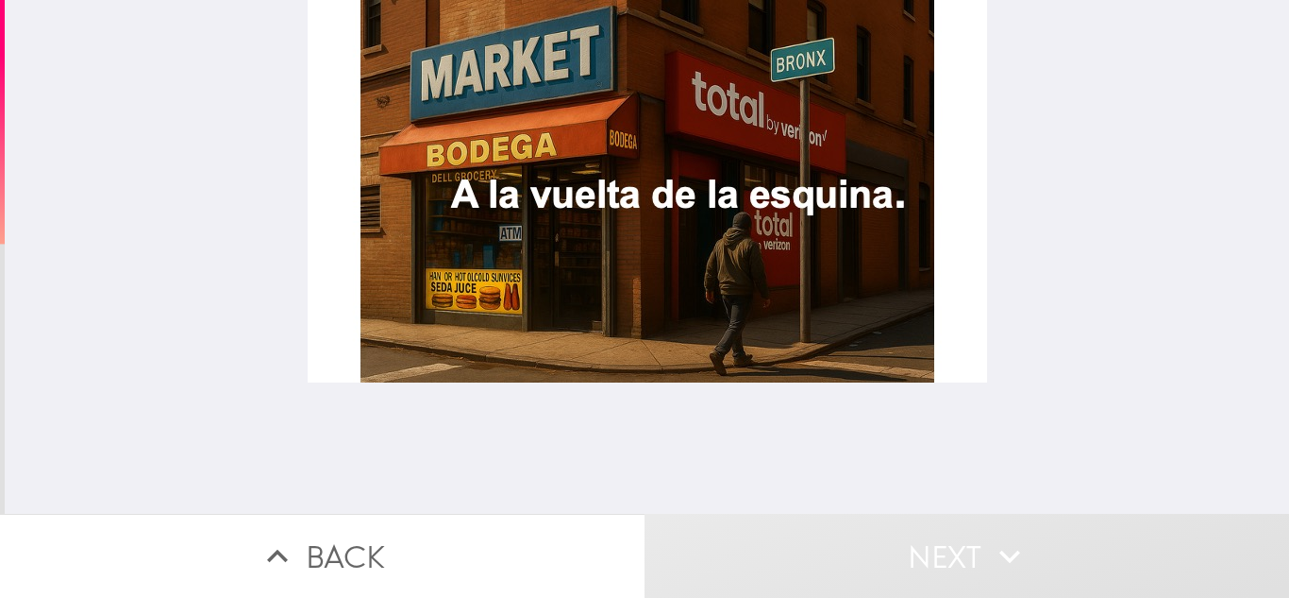
click at [649, 234] on div at bounding box center [648, 191] width 680 height 382
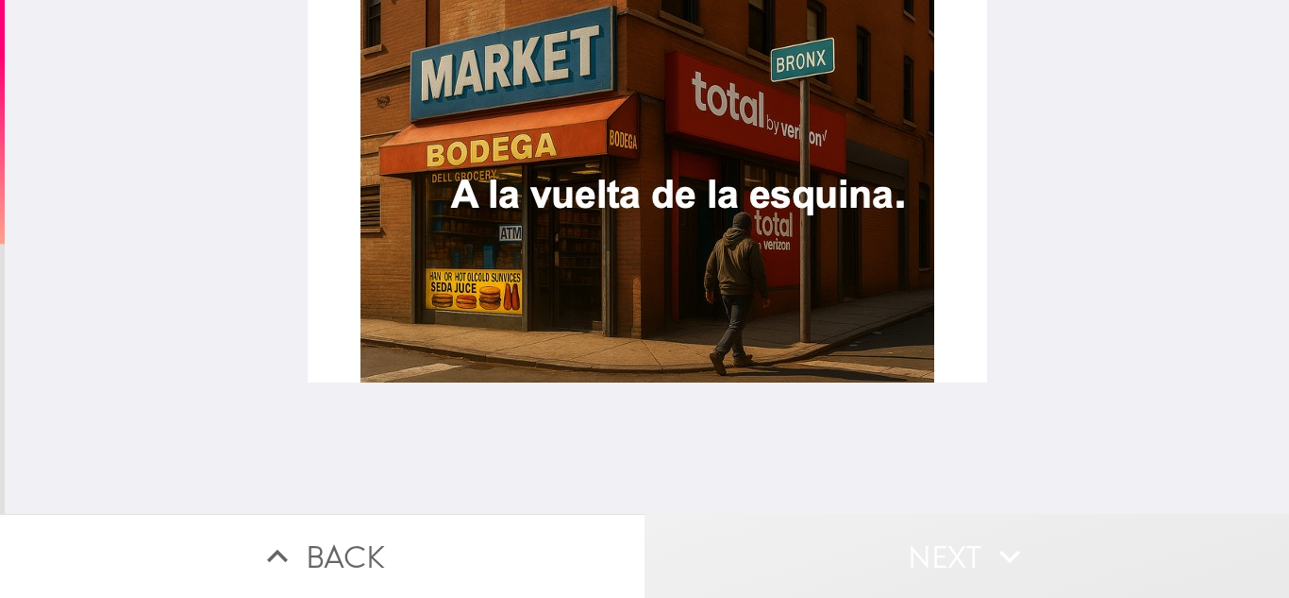
click at [972, 542] on button "Next" at bounding box center [967, 556] width 645 height 84
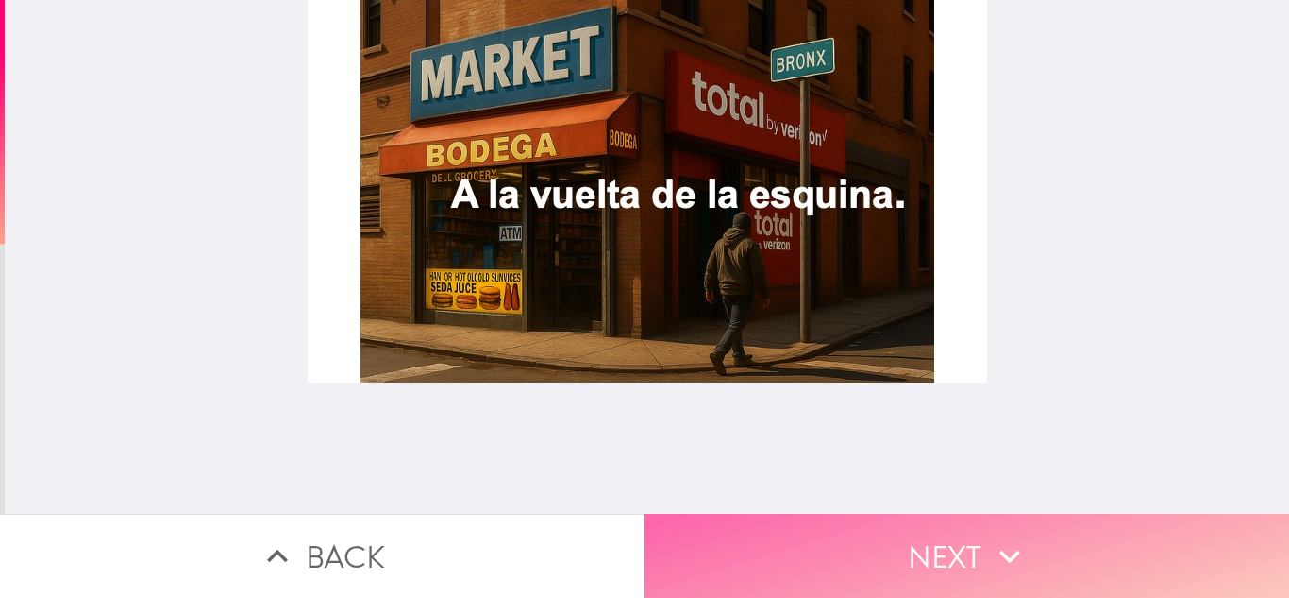
click at [972, 542] on button "Next" at bounding box center [967, 556] width 645 height 84
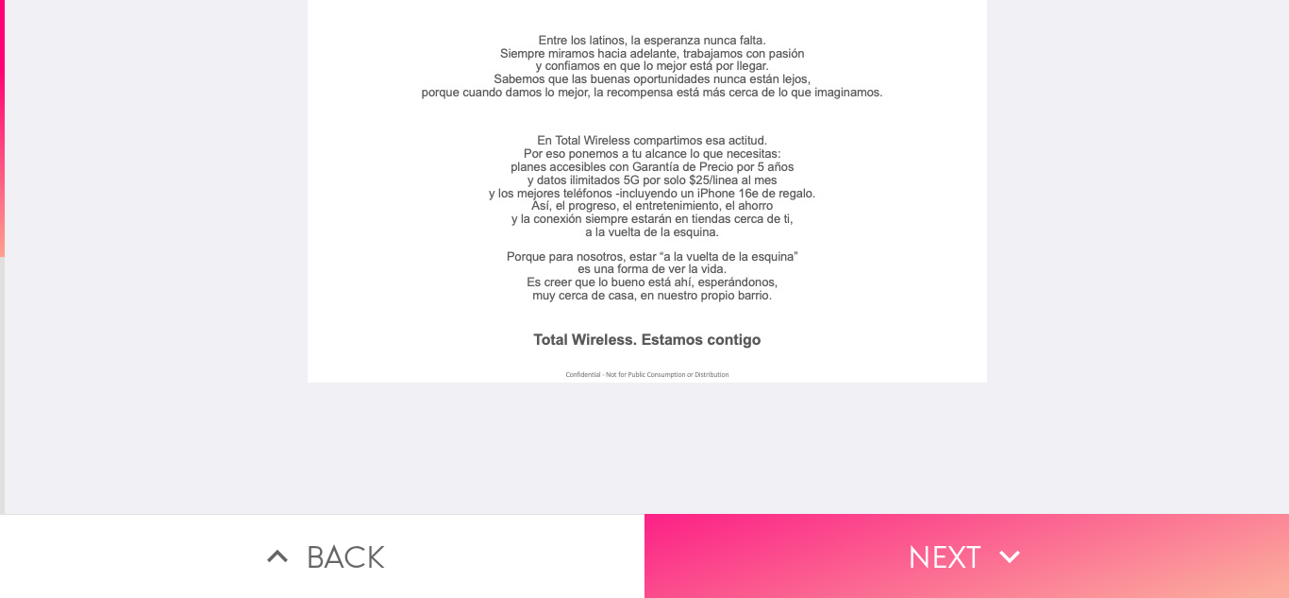
click at [908, 538] on button "Next" at bounding box center [967, 556] width 645 height 84
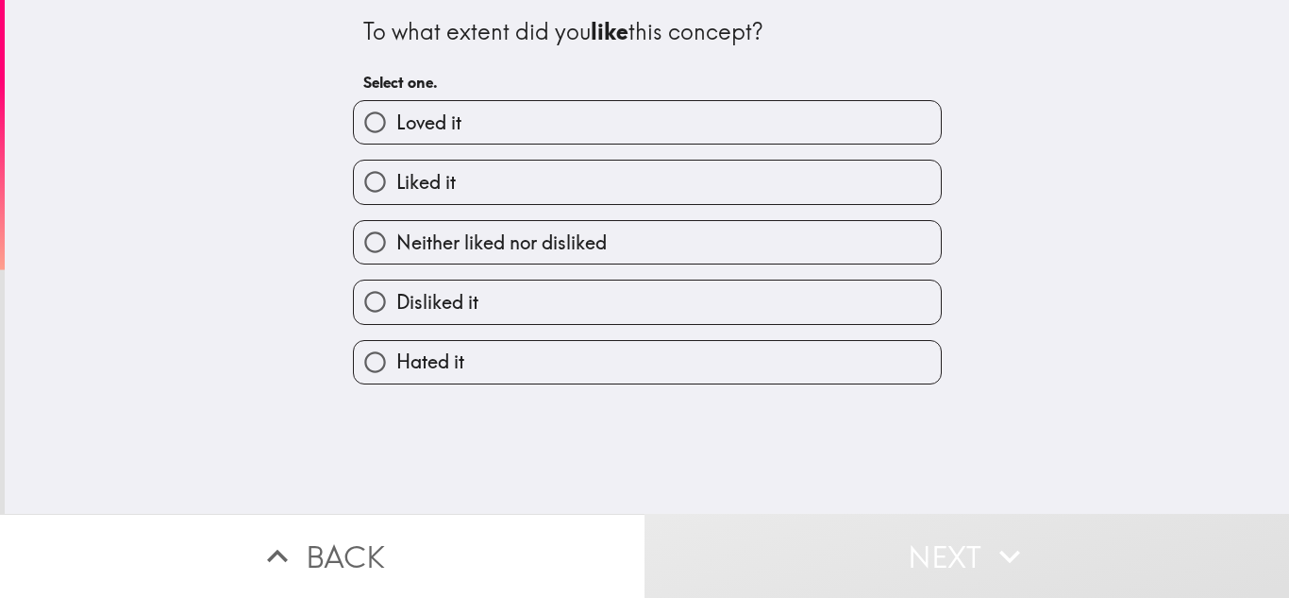
click at [495, 177] on label "Liked it" at bounding box center [647, 181] width 587 height 42
click at [396, 177] on input "Liked it" at bounding box center [375, 181] width 42 height 42
radio input "true"
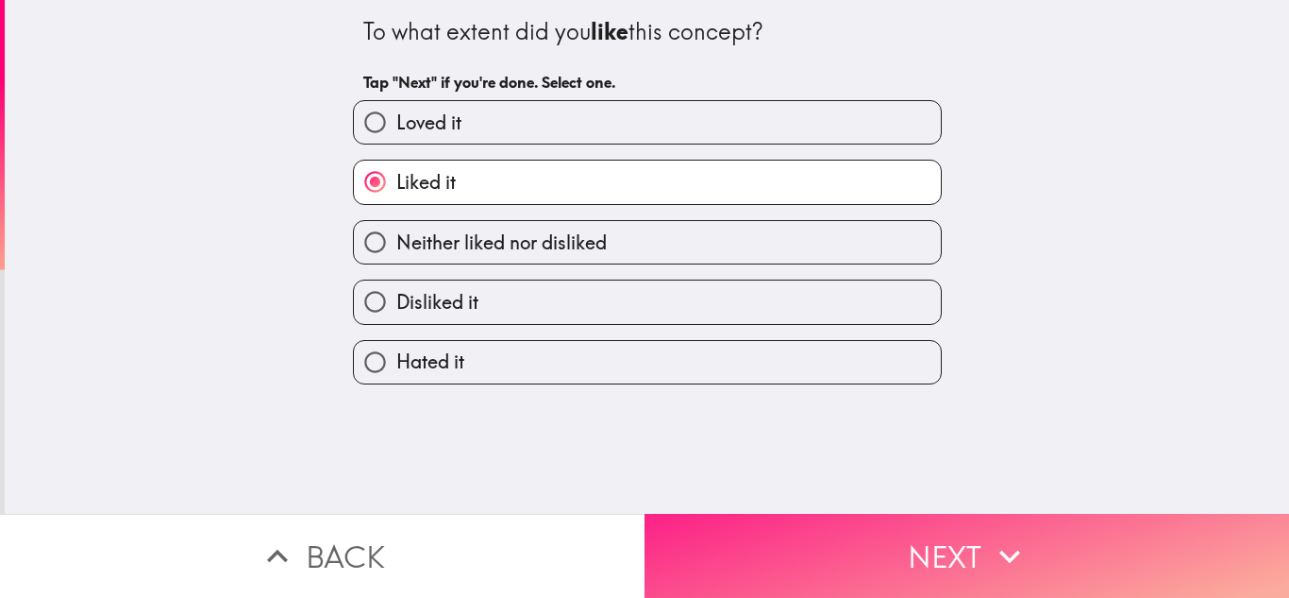
click at [898, 538] on button "Next" at bounding box center [967, 556] width 645 height 84
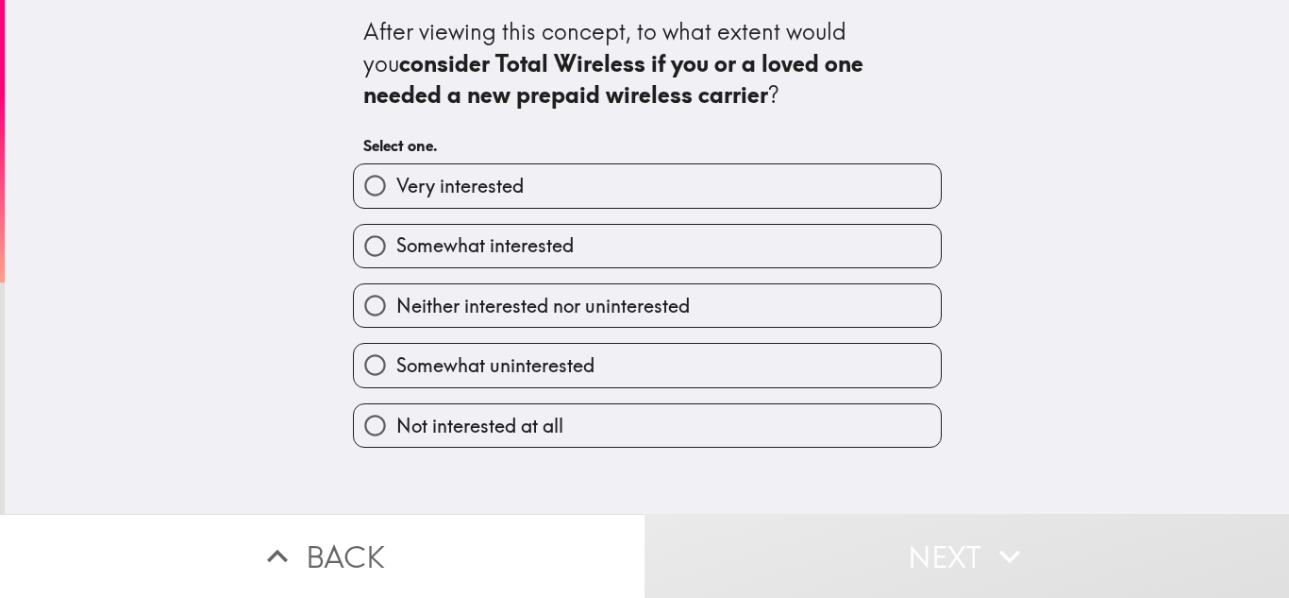
click at [624, 248] on label "Somewhat interested" at bounding box center [647, 246] width 587 height 42
click at [396, 248] on input "Somewhat interested" at bounding box center [375, 246] width 42 height 42
radio input "true"
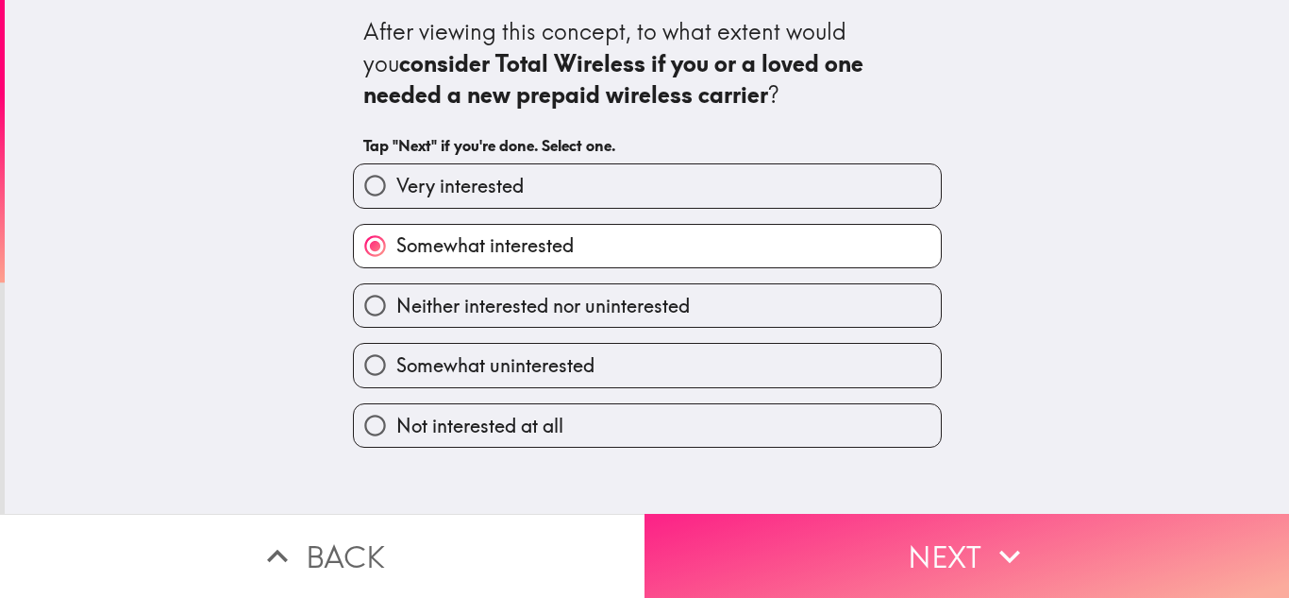
click at [810, 538] on button "Next" at bounding box center [967, 556] width 645 height 84
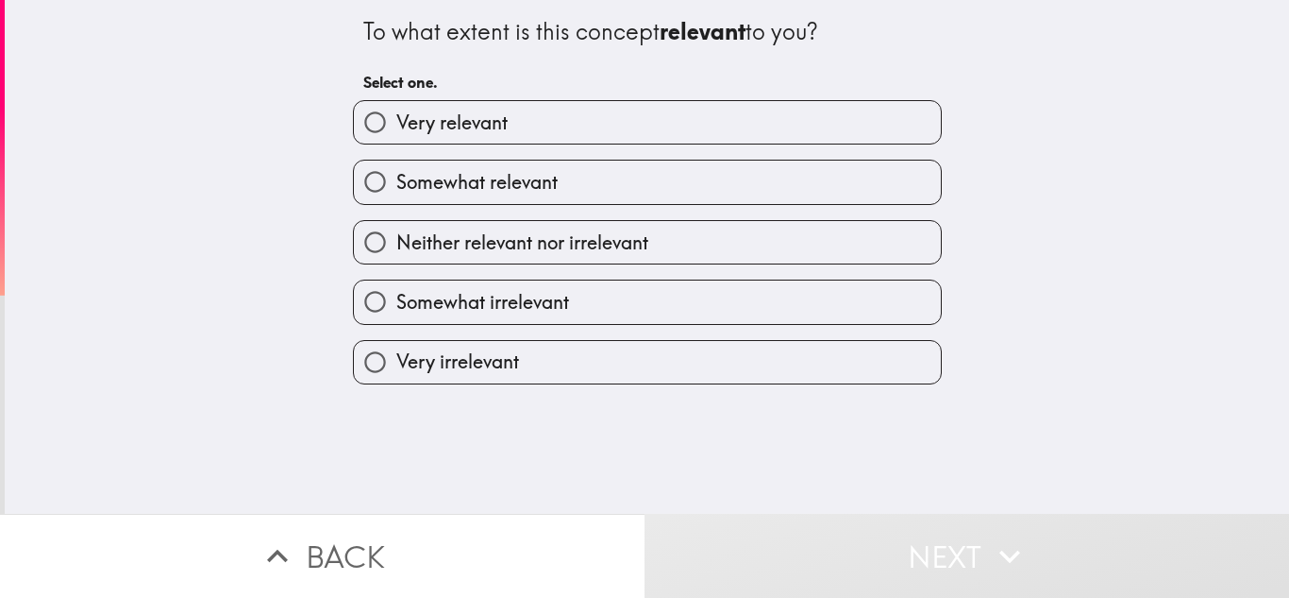
click at [640, 126] on label "Very relevant" at bounding box center [647, 122] width 587 height 42
click at [396, 126] on input "Very relevant" at bounding box center [375, 122] width 42 height 42
radio input "true"
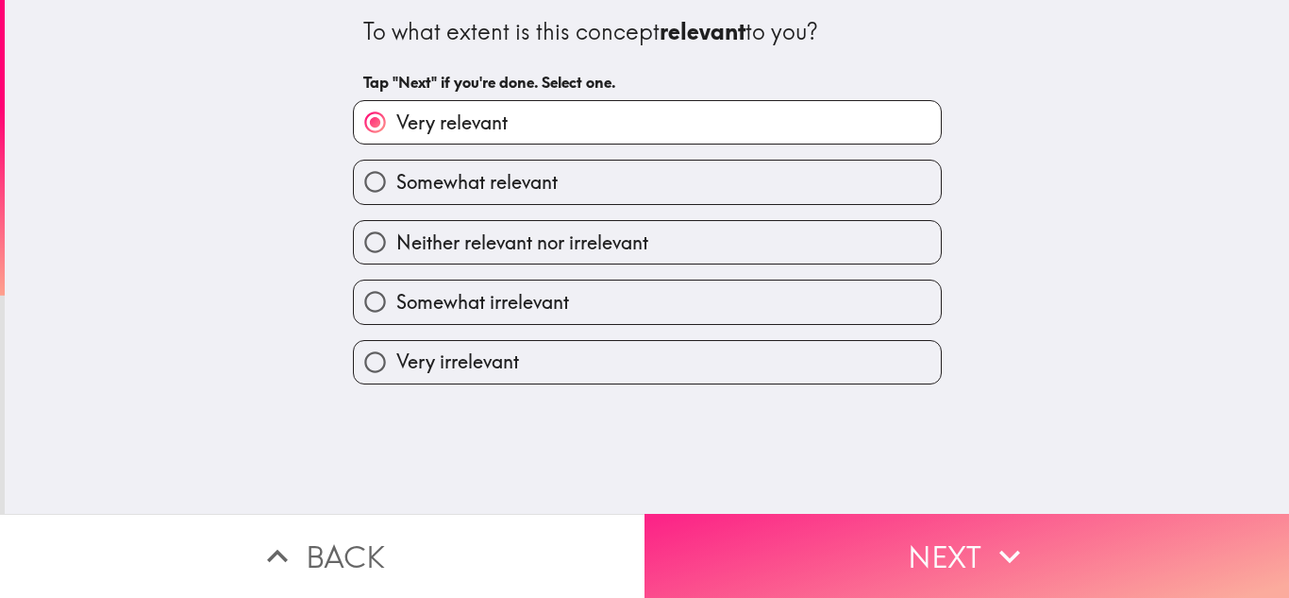
click at [750, 544] on button "Next" at bounding box center [967, 556] width 645 height 84
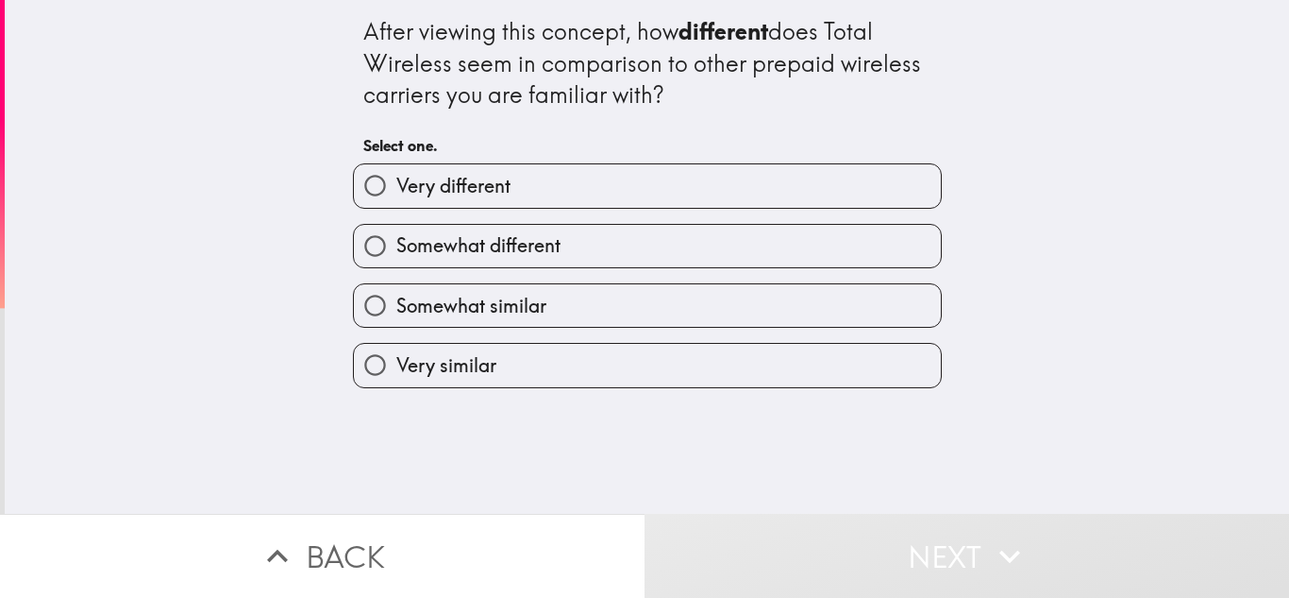
click at [605, 231] on label "Somewhat different" at bounding box center [647, 246] width 587 height 42
click at [396, 231] on input "Somewhat different" at bounding box center [375, 246] width 42 height 42
radio input "true"
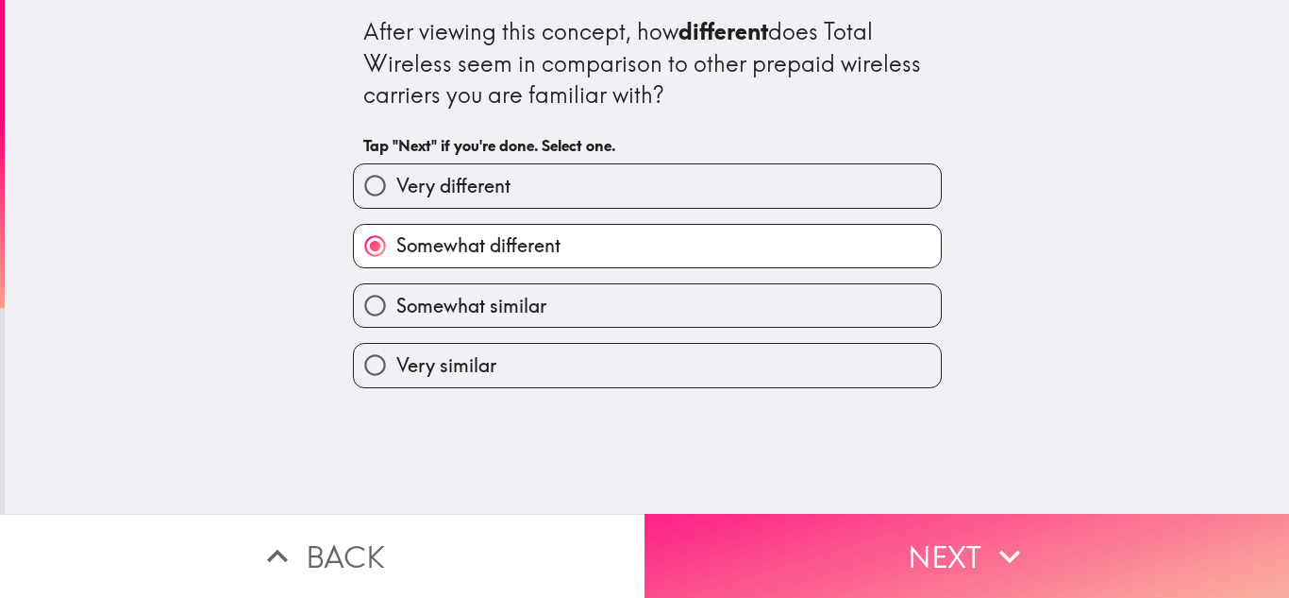
click at [868, 545] on button "Next" at bounding box center [967, 556] width 645 height 84
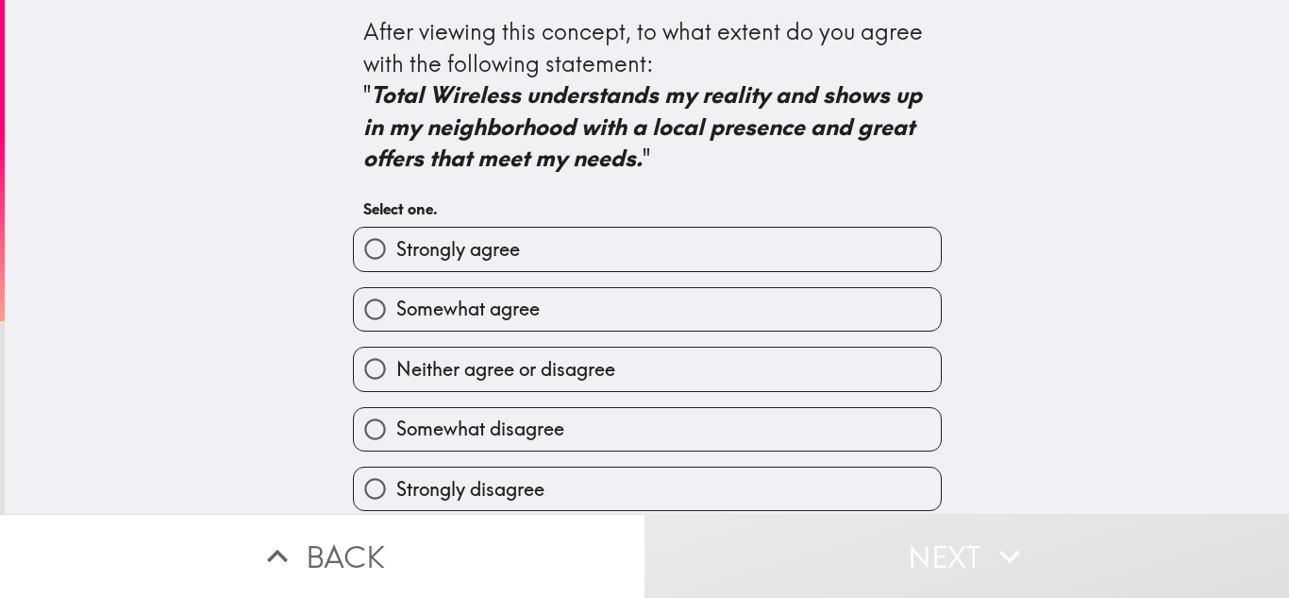
click at [647, 312] on label "Somewhat agree" at bounding box center [647, 309] width 587 height 42
click at [396, 312] on input "Somewhat agree" at bounding box center [375, 309] width 42 height 42
radio input "true"
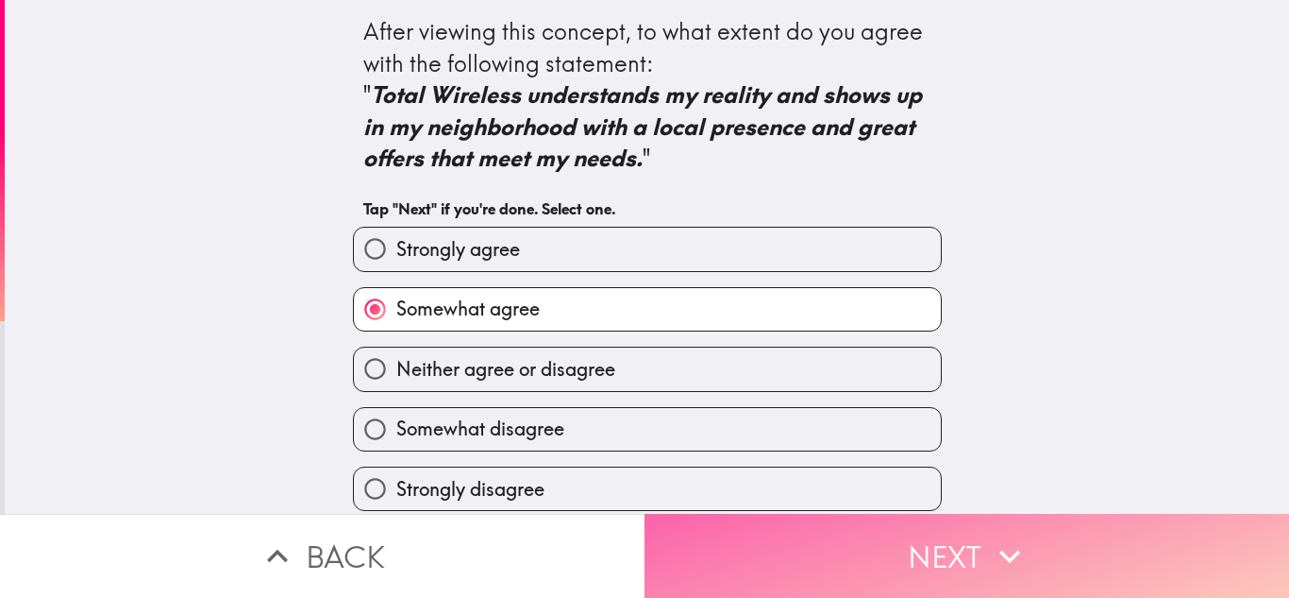
click at [1009, 551] on icon "button" at bounding box center [1010, 556] width 42 height 42
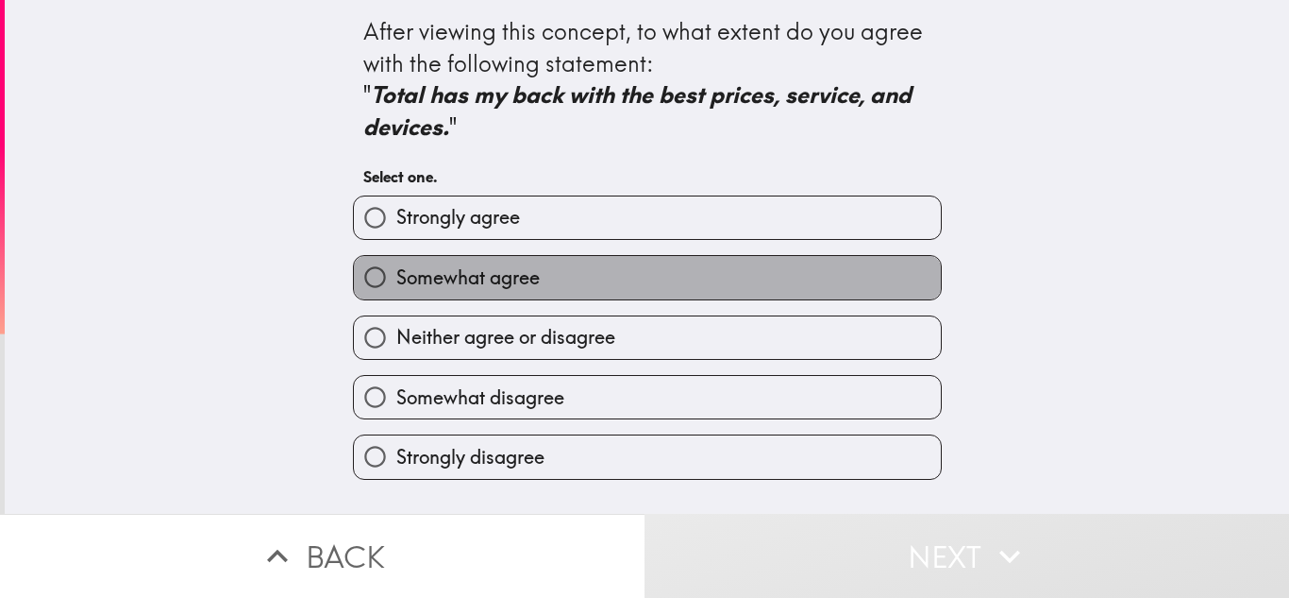
click at [653, 269] on label "Somewhat agree" at bounding box center [647, 277] width 587 height 42
click at [396, 269] on input "Somewhat agree" at bounding box center [375, 277] width 42 height 42
radio input "true"
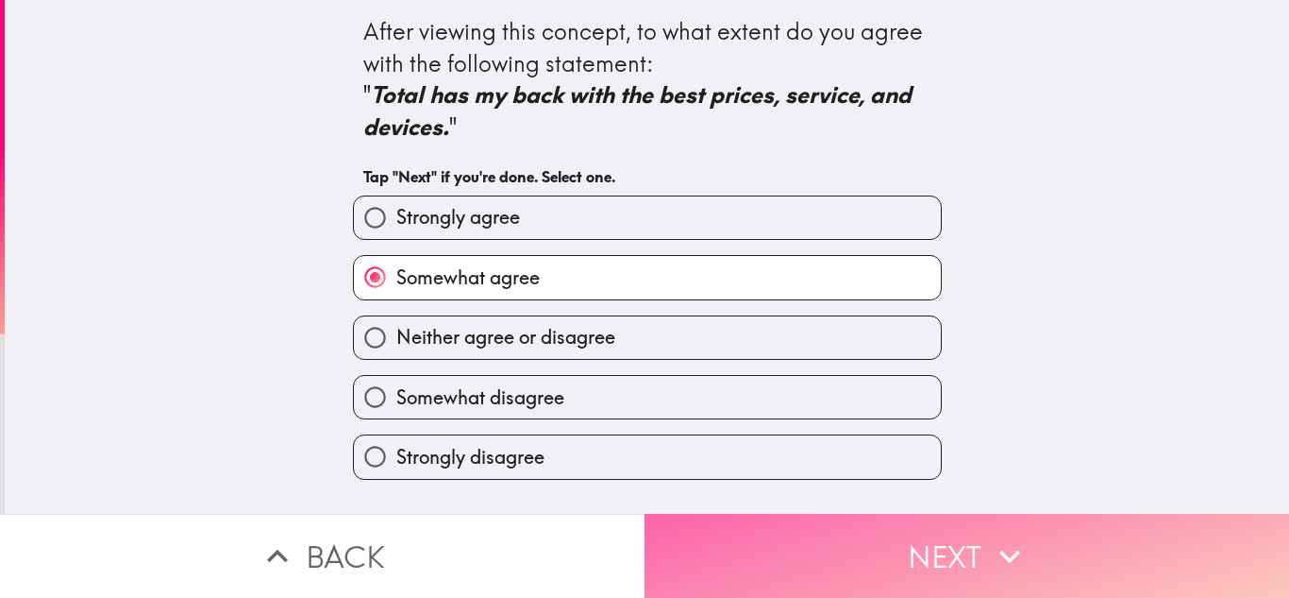
click at [750, 537] on button "Next" at bounding box center [967, 556] width 645 height 84
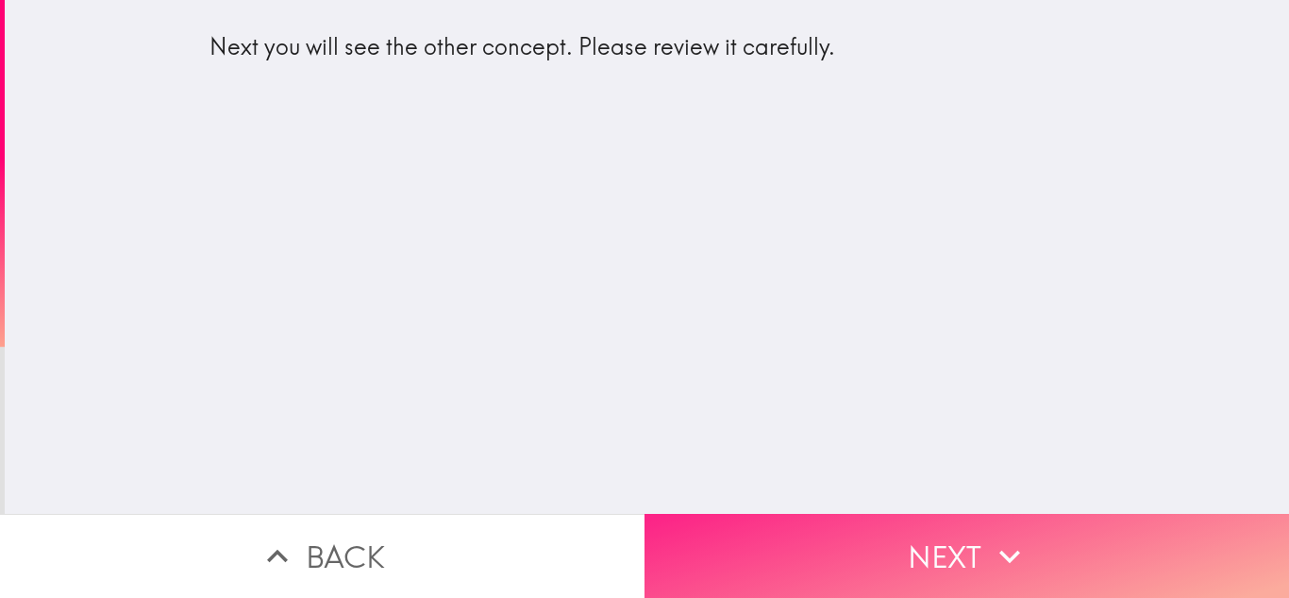
click at [750, 537] on button "Next" at bounding box center [967, 556] width 645 height 84
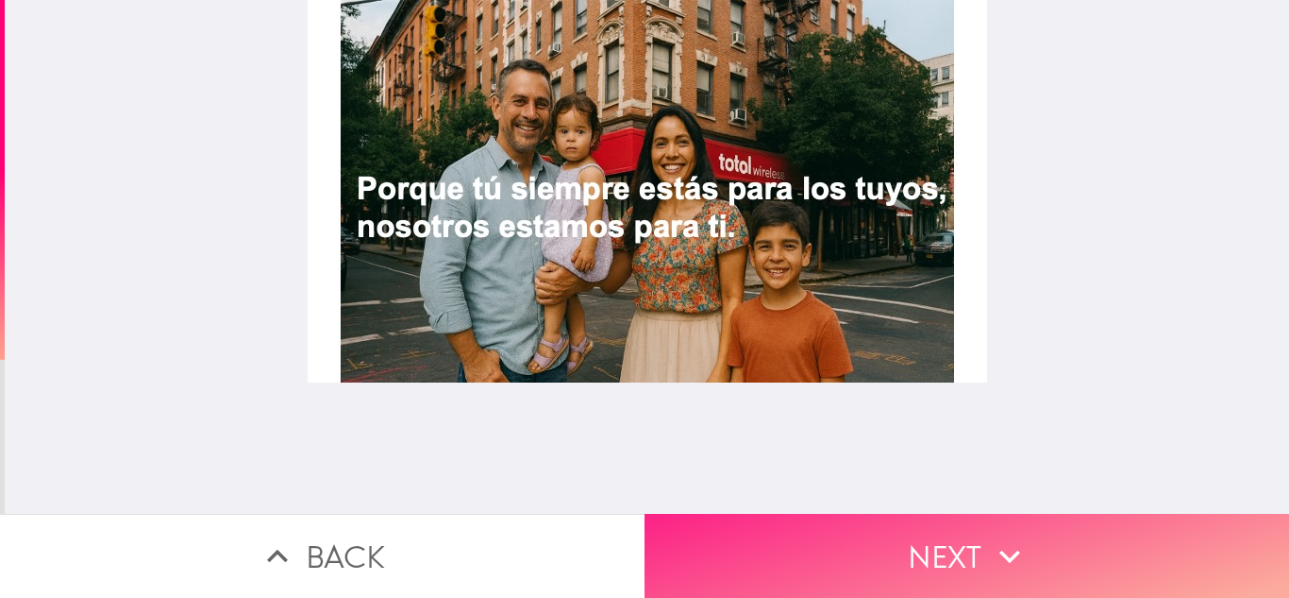
click at [980, 532] on button "Next" at bounding box center [967, 556] width 645 height 84
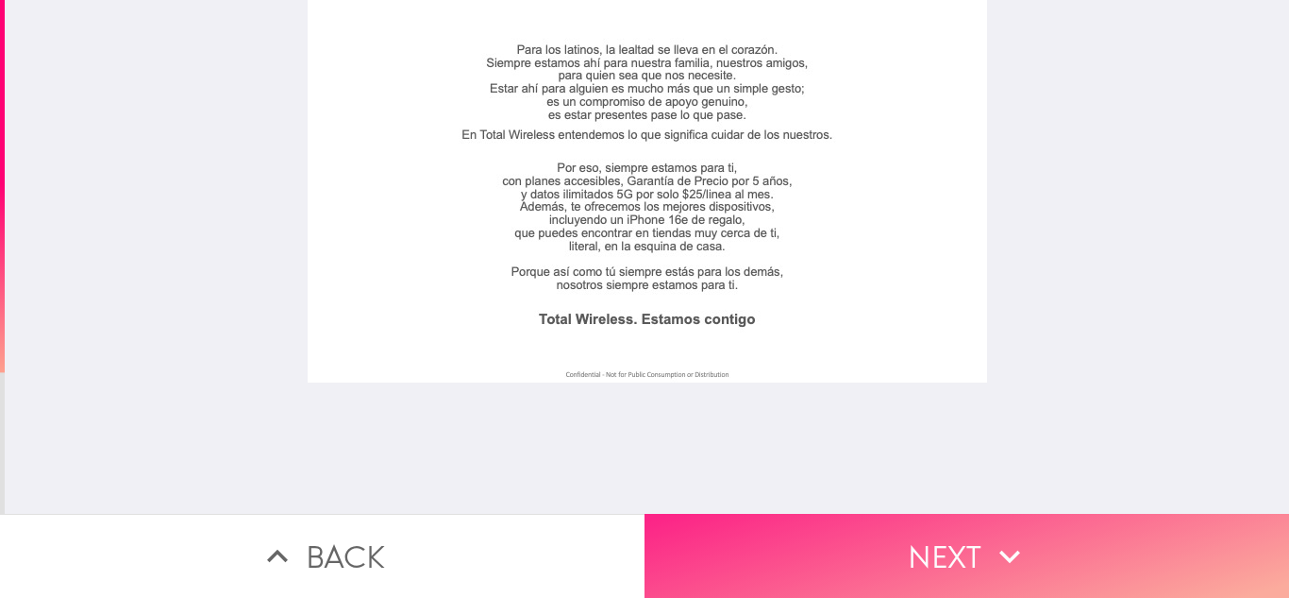
click at [977, 545] on button "Next" at bounding box center [967, 556] width 645 height 84
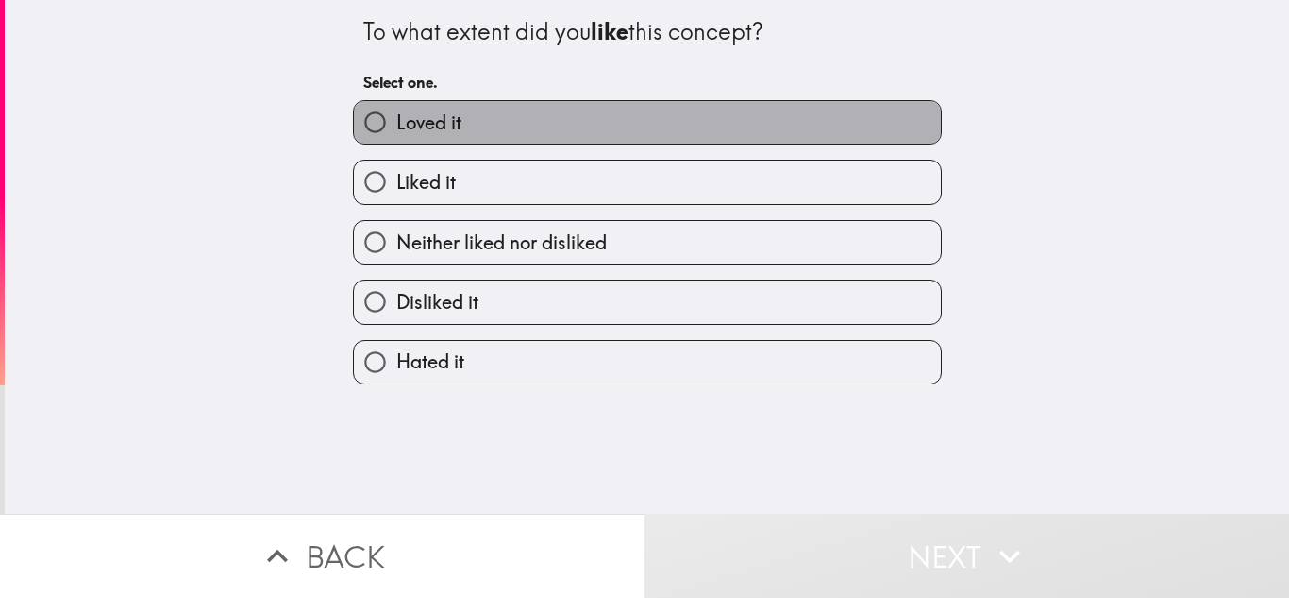
click at [573, 115] on label "Loved it" at bounding box center [647, 122] width 587 height 42
click at [396, 115] on input "Loved it" at bounding box center [375, 122] width 42 height 42
radio input "true"
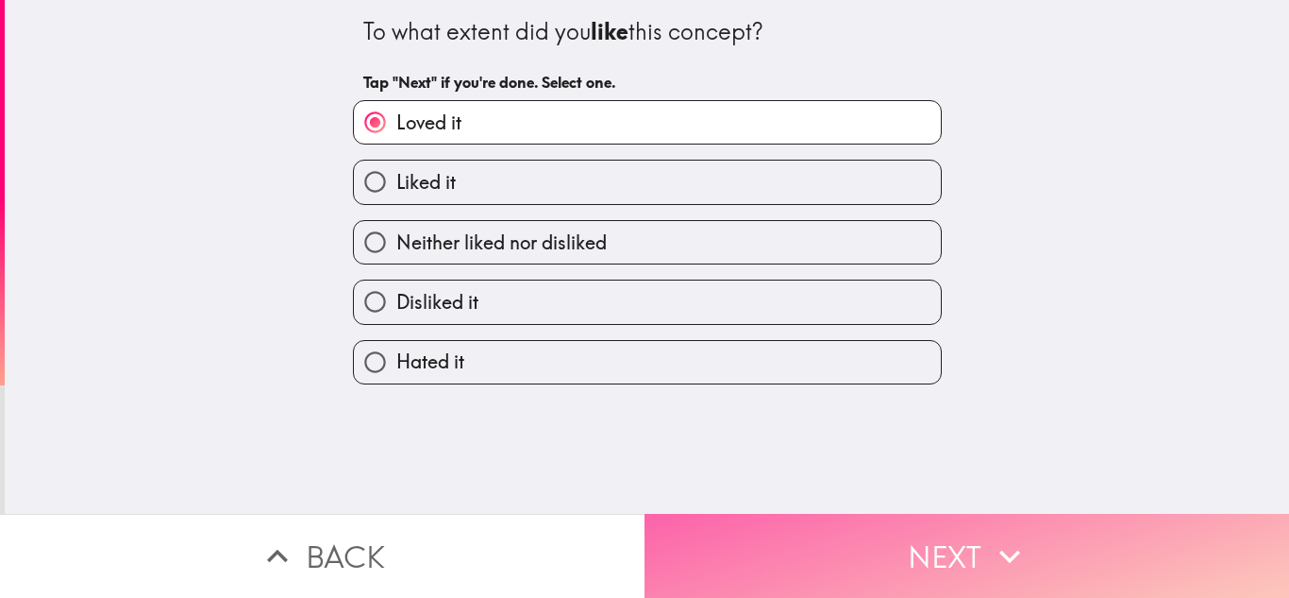
click at [839, 532] on button "Next" at bounding box center [967, 556] width 645 height 84
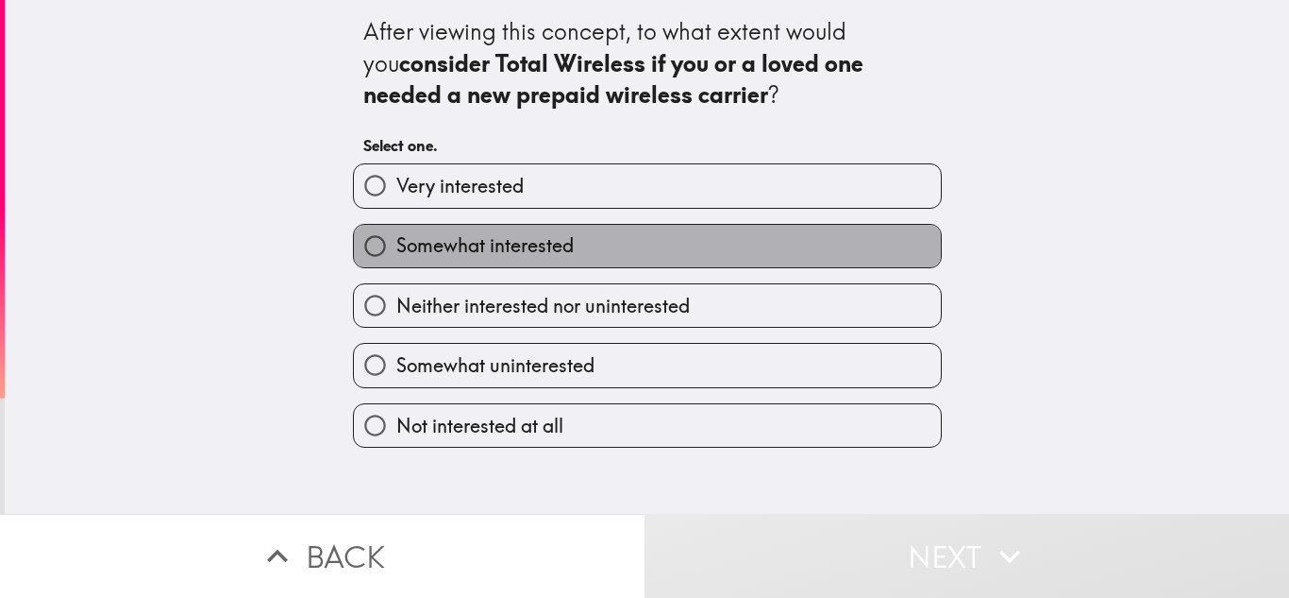
click at [655, 255] on label "Somewhat interested" at bounding box center [647, 246] width 587 height 42
click at [396, 255] on input "Somewhat interested" at bounding box center [375, 246] width 42 height 42
radio input "true"
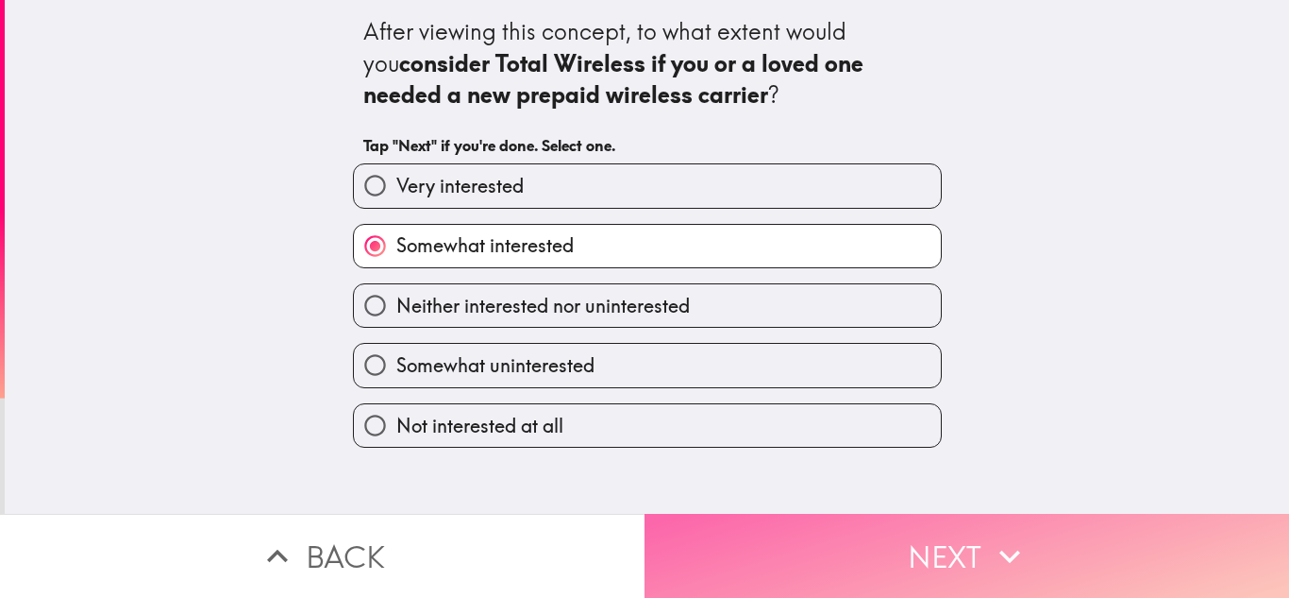
click at [744, 548] on button "Next" at bounding box center [967, 556] width 645 height 84
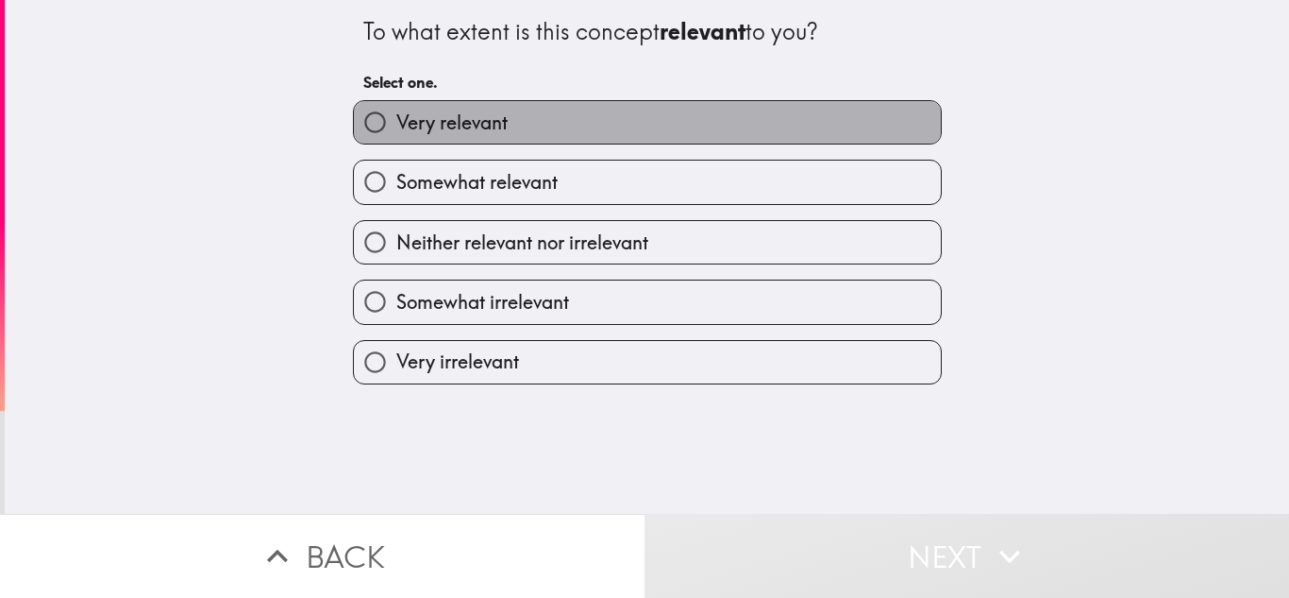
click at [645, 110] on label "Very relevant" at bounding box center [647, 122] width 587 height 42
click at [396, 110] on input "Very relevant" at bounding box center [375, 122] width 42 height 42
radio input "true"
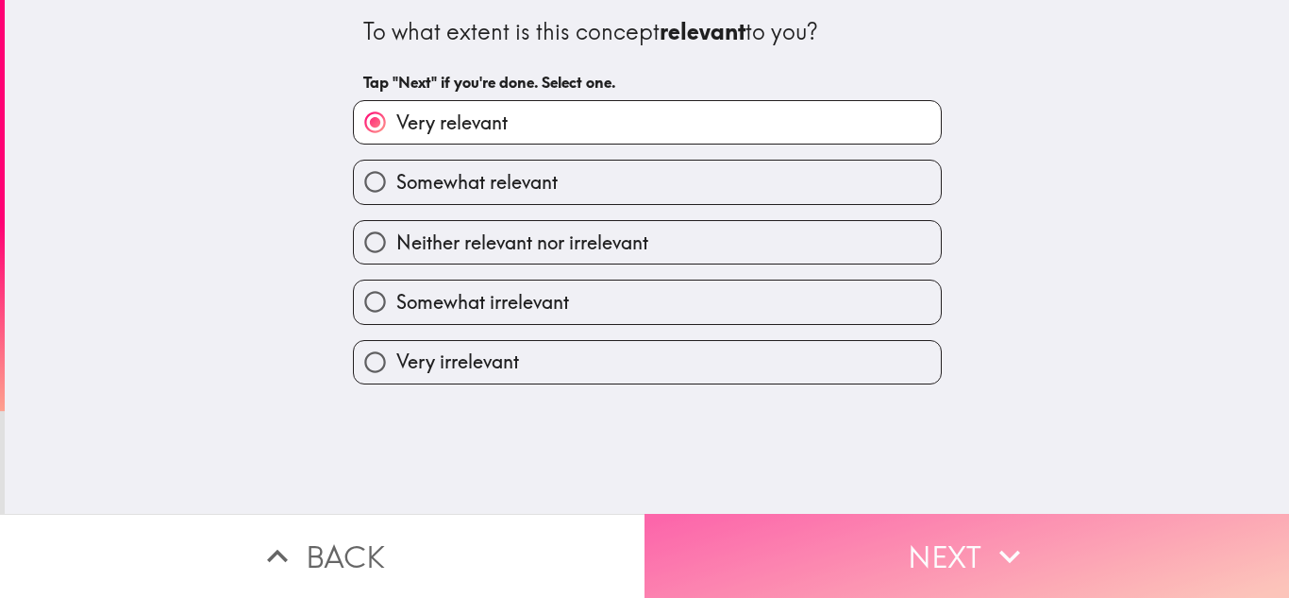
click at [751, 521] on button "Next" at bounding box center [967, 556] width 645 height 84
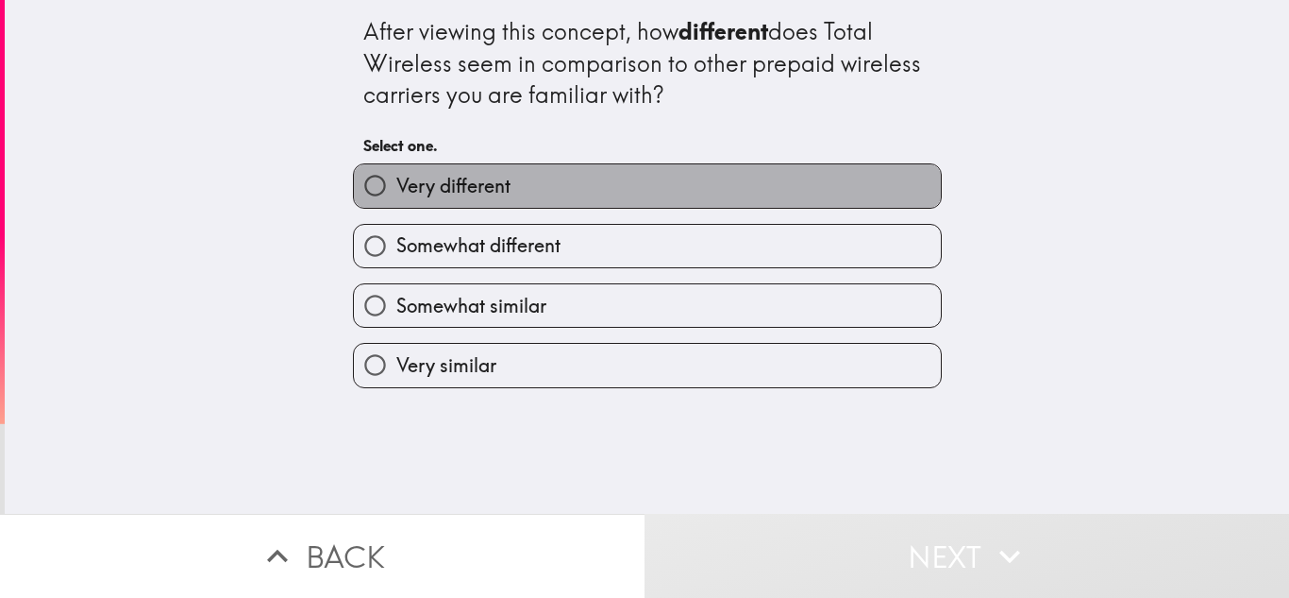
click at [598, 189] on label "Very different" at bounding box center [647, 185] width 587 height 42
click at [396, 189] on input "Very different" at bounding box center [375, 185] width 42 height 42
radio input "true"
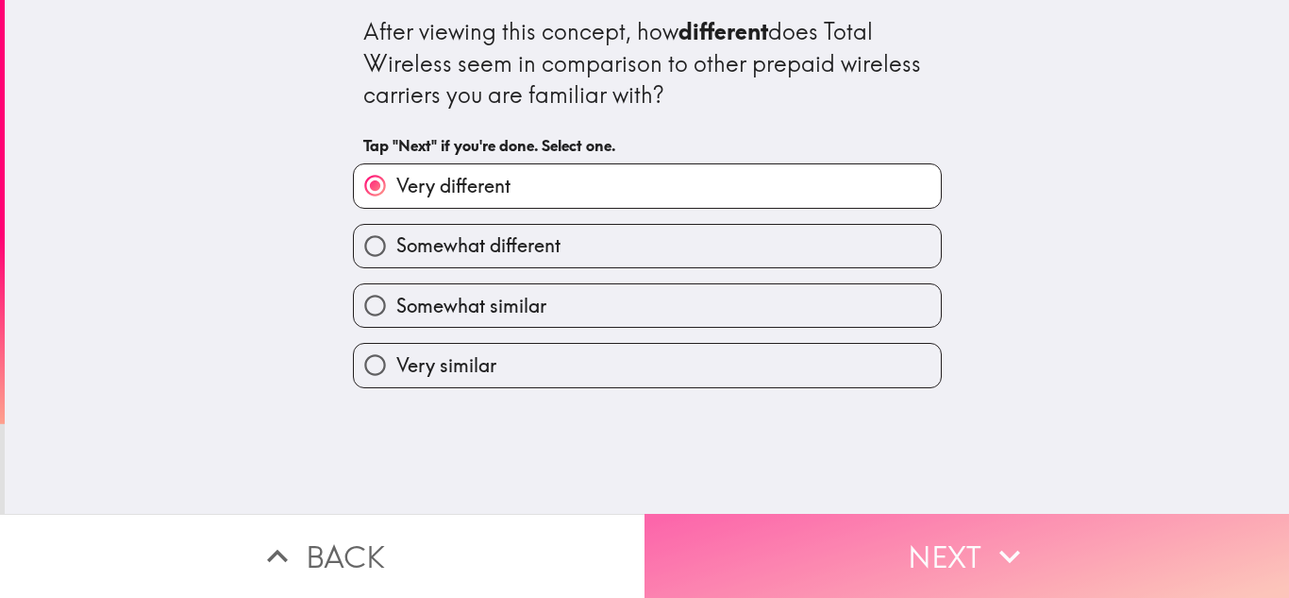
click at [723, 521] on button "Next" at bounding box center [967, 556] width 645 height 84
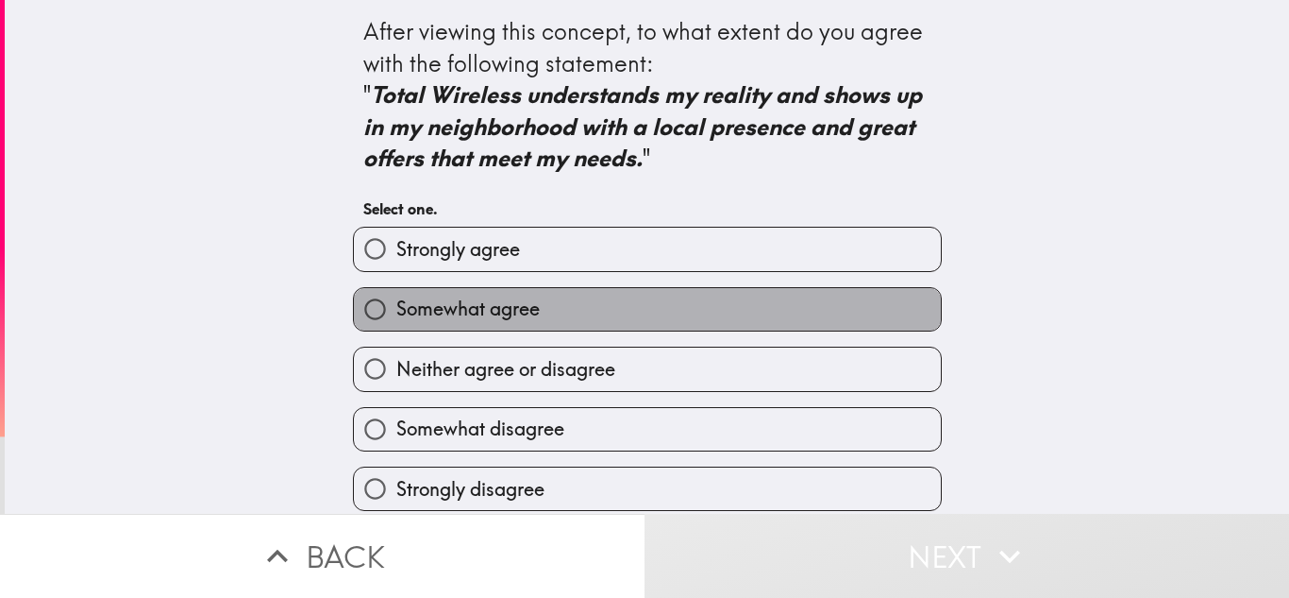
click at [720, 312] on label "Somewhat agree" at bounding box center [647, 309] width 587 height 42
click at [396, 312] on input "Somewhat agree" at bounding box center [375, 309] width 42 height 42
radio input "true"
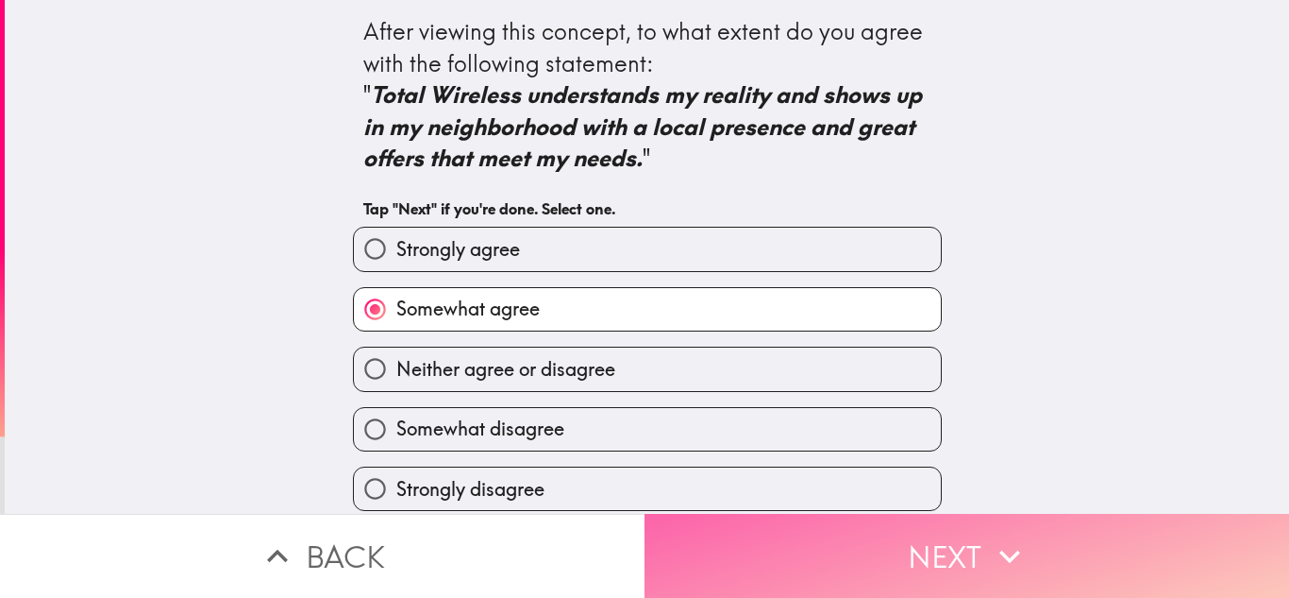
click at [857, 532] on button "Next" at bounding box center [967, 556] width 645 height 84
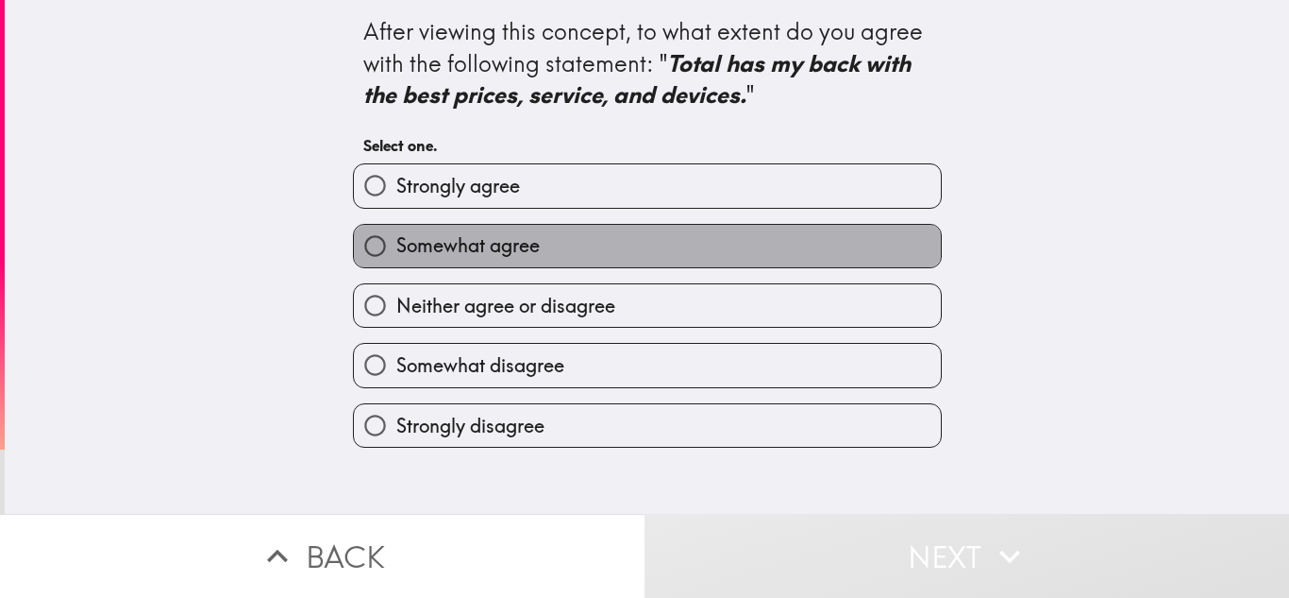
click at [744, 237] on label "Somewhat agree" at bounding box center [647, 246] width 587 height 42
click at [396, 237] on input "Somewhat agree" at bounding box center [375, 246] width 42 height 42
radio input "true"
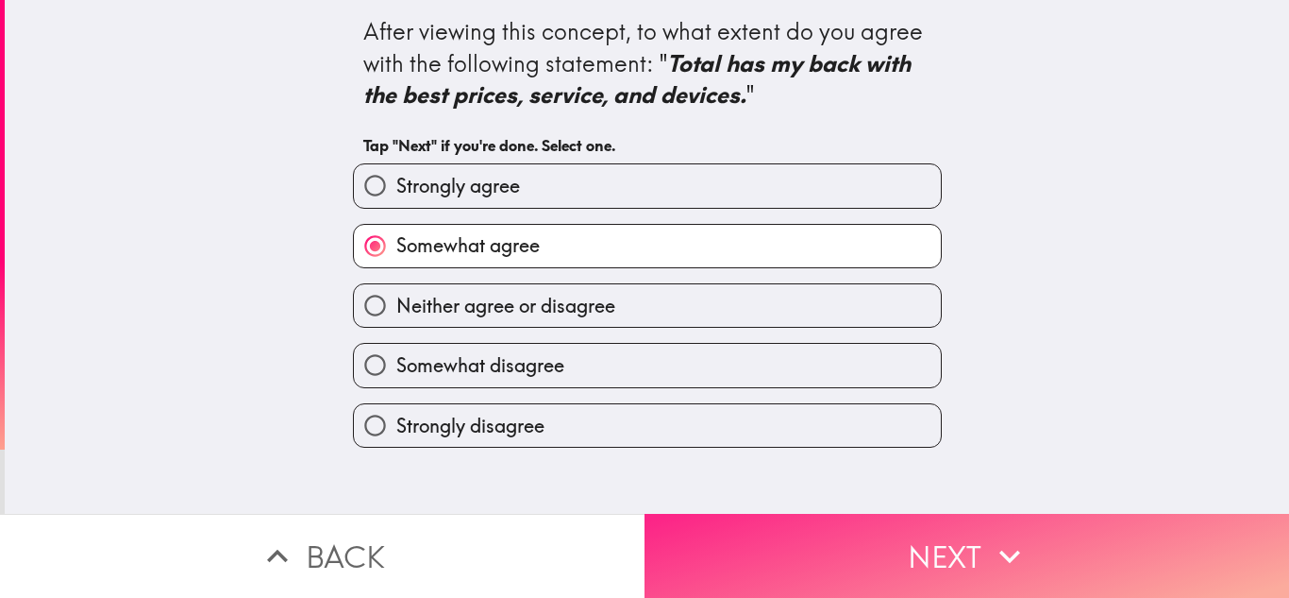
click at [824, 533] on button "Next" at bounding box center [967, 556] width 645 height 84
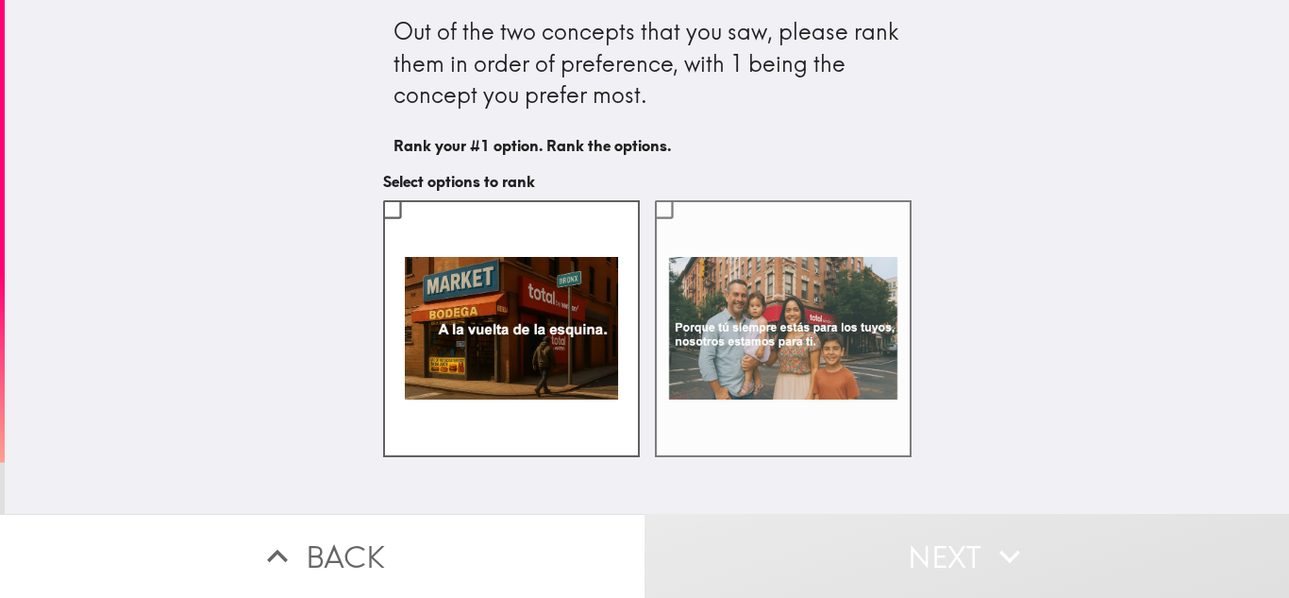
click at [654, 213] on input "checkbox" at bounding box center [664, 209] width 42 height 42
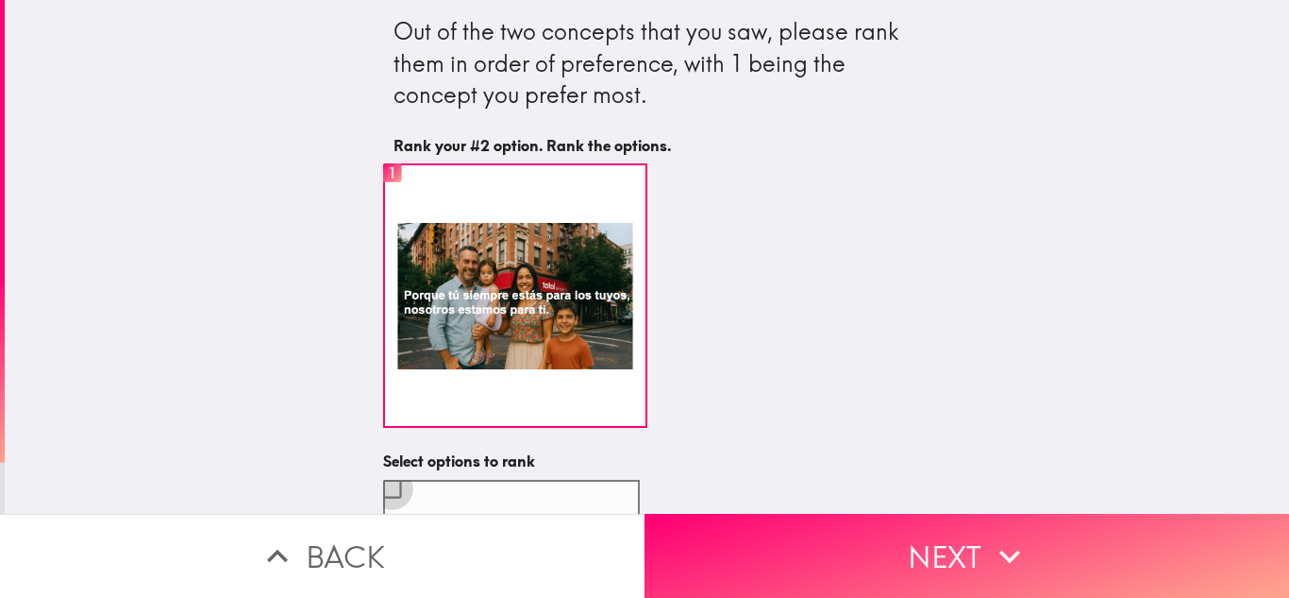
click at [375, 497] on input "checkbox" at bounding box center [392, 488] width 42 height 42
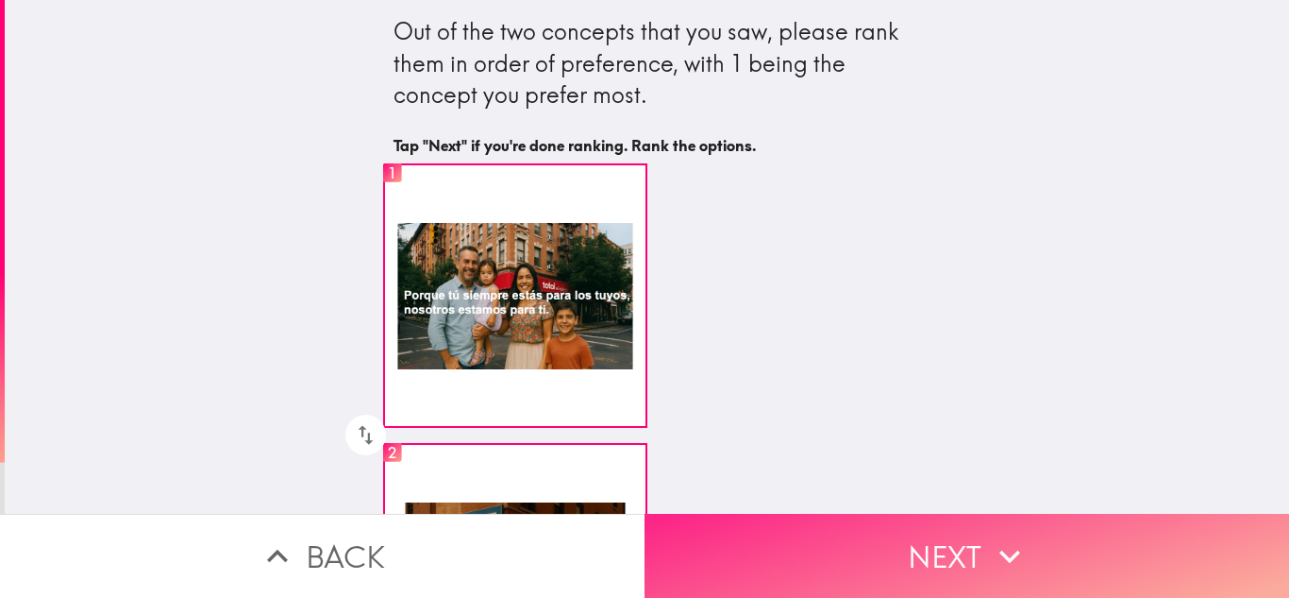
click at [853, 542] on button "Next" at bounding box center [967, 556] width 645 height 84
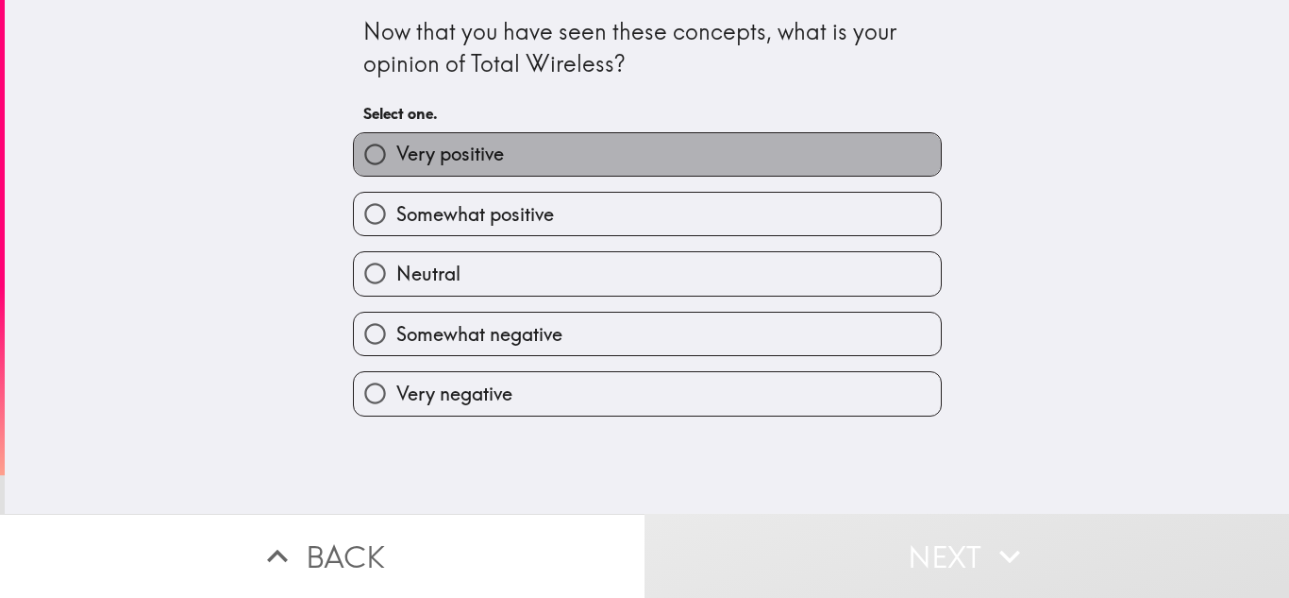
click at [642, 156] on label "Very positive" at bounding box center [647, 154] width 587 height 42
click at [396, 156] on input "Very positive" at bounding box center [375, 154] width 42 height 42
radio input "true"
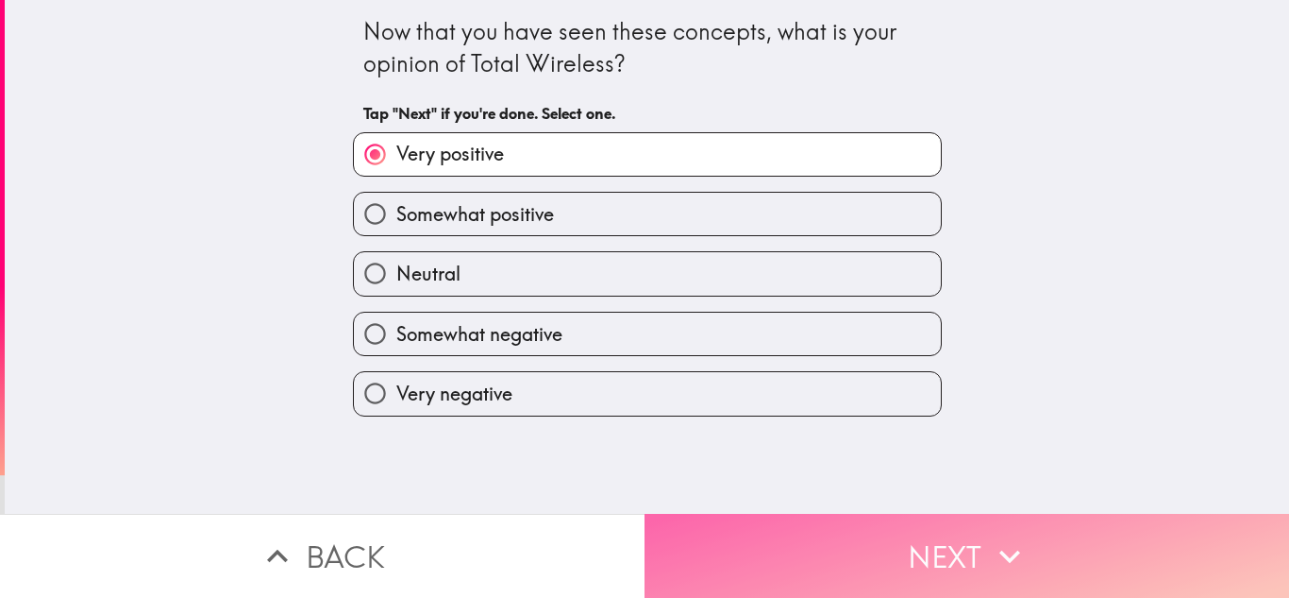
click at [806, 561] on button "Next" at bounding box center [967, 556] width 645 height 84
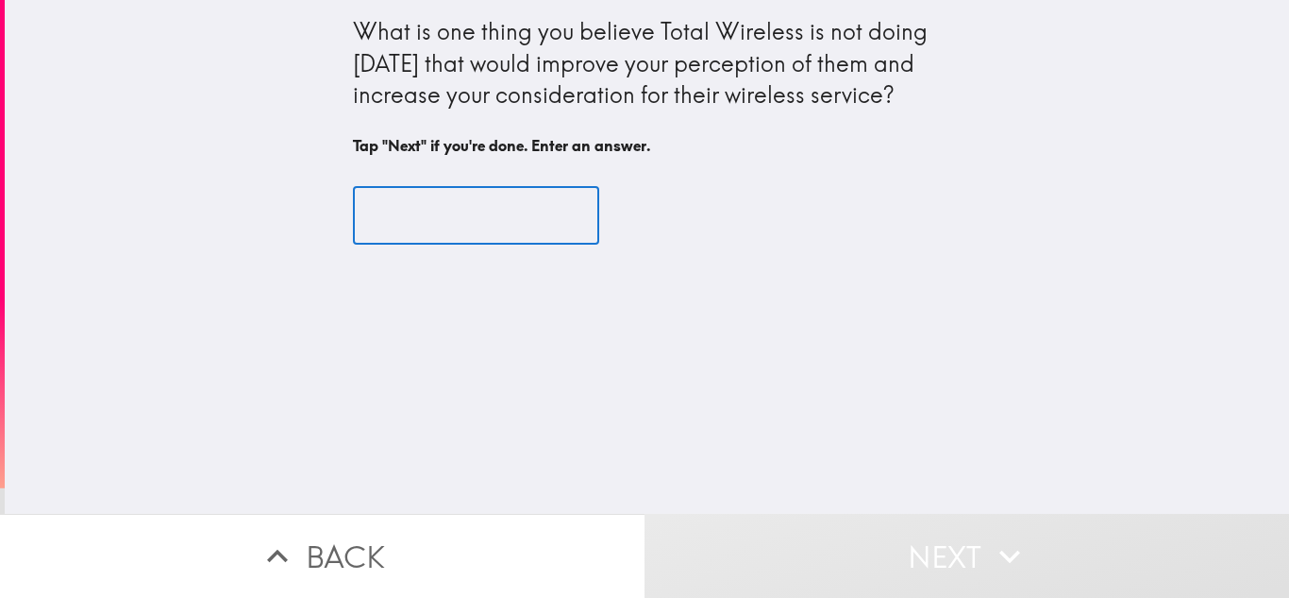
click at [470, 192] on input "text" at bounding box center [476, 215] width 246 height 59
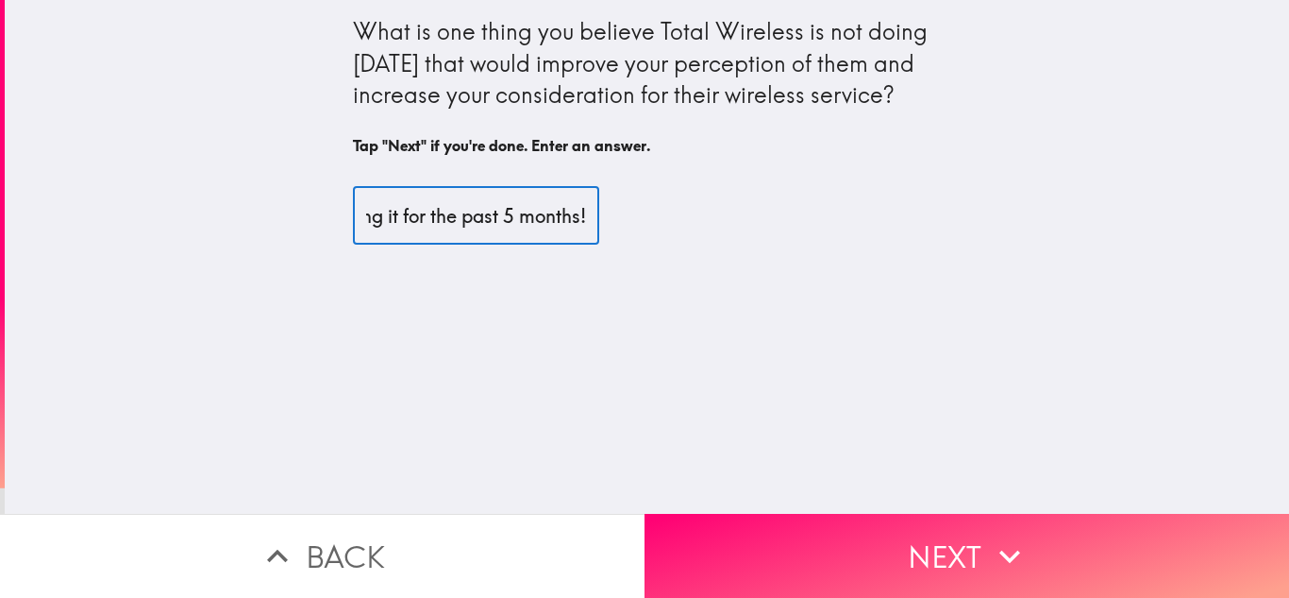
scroll to position [0, 588]
type input "Honestly I haven't heard enough of Total wireless have been noticing it for the…"
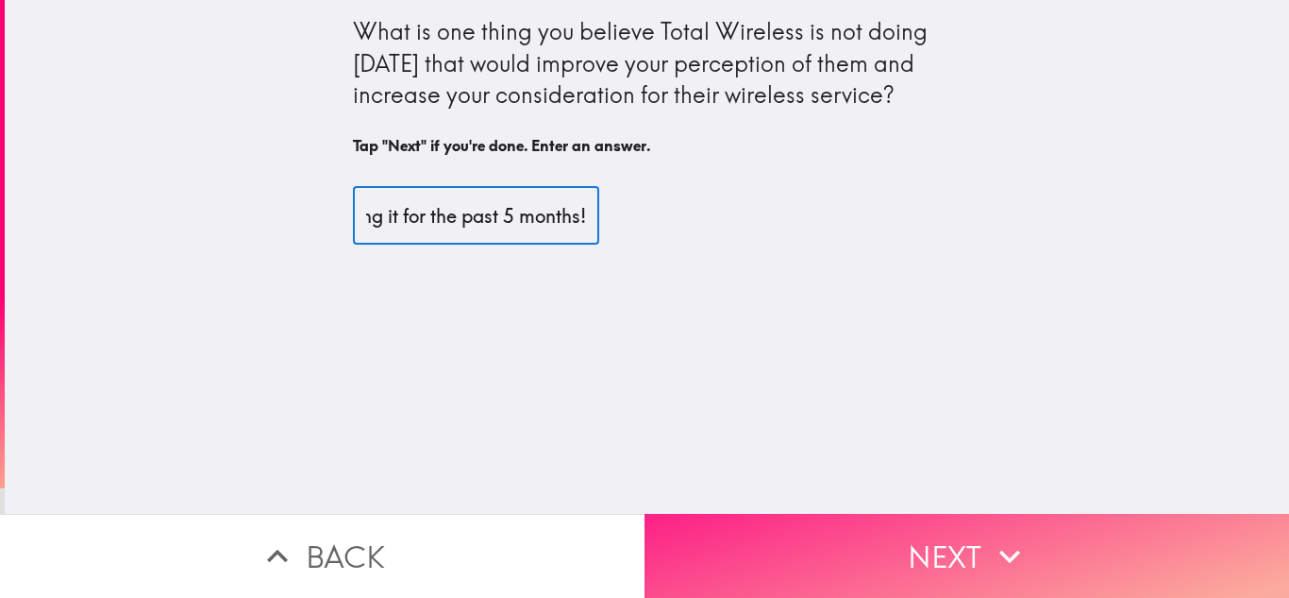
click at [935, 539] on button "Next" at bounding box center [967, 556] width 645 height 84
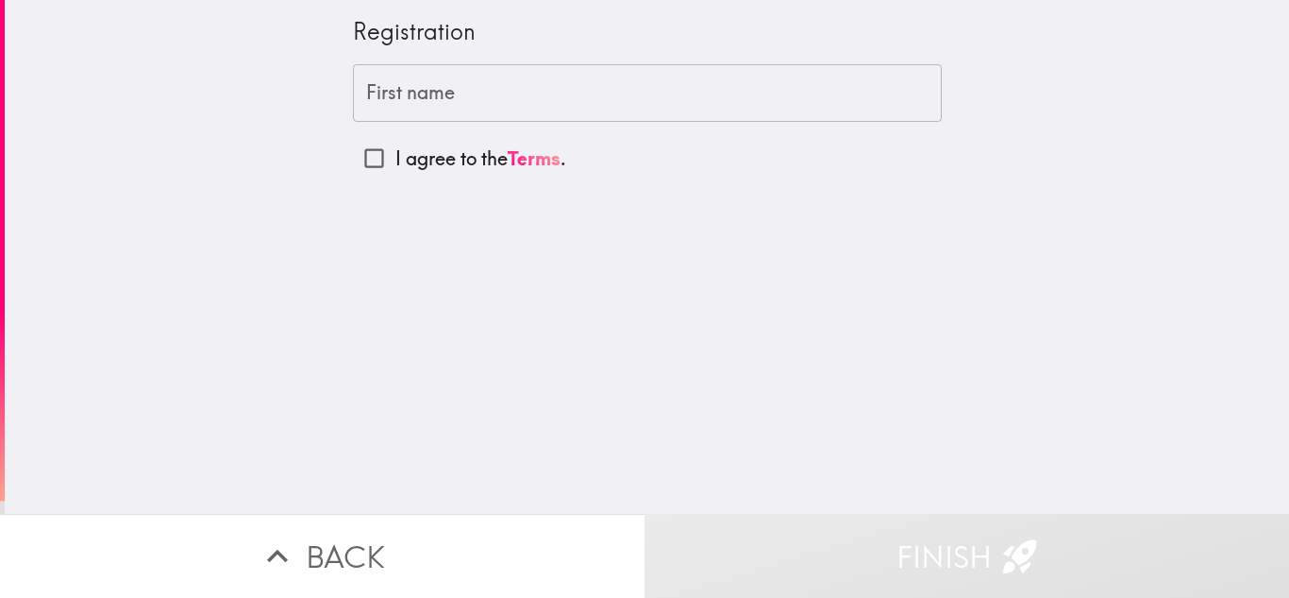
click at [543, 92] on input "First name" at bounding box center [647, 93] width 589 height 59
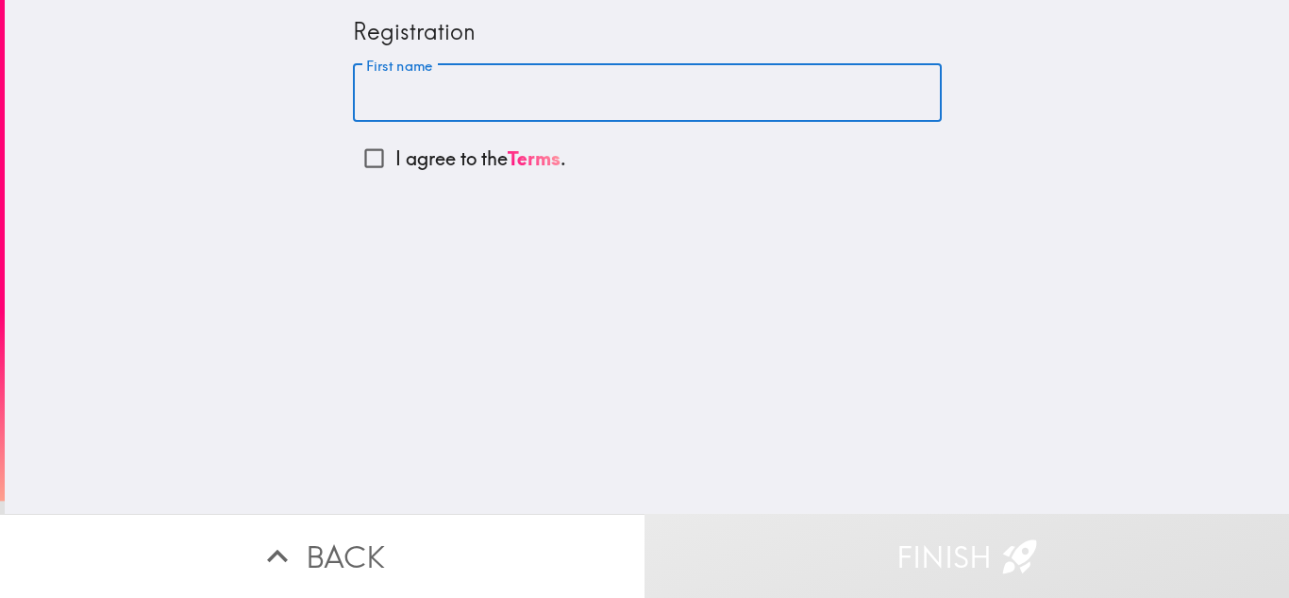
type input "[PERSON_NAME]"
click at [354, 160] on input "I agree to the Terms ." at bounding box center [374, 158] width 42 height 42
checkbox input "true"
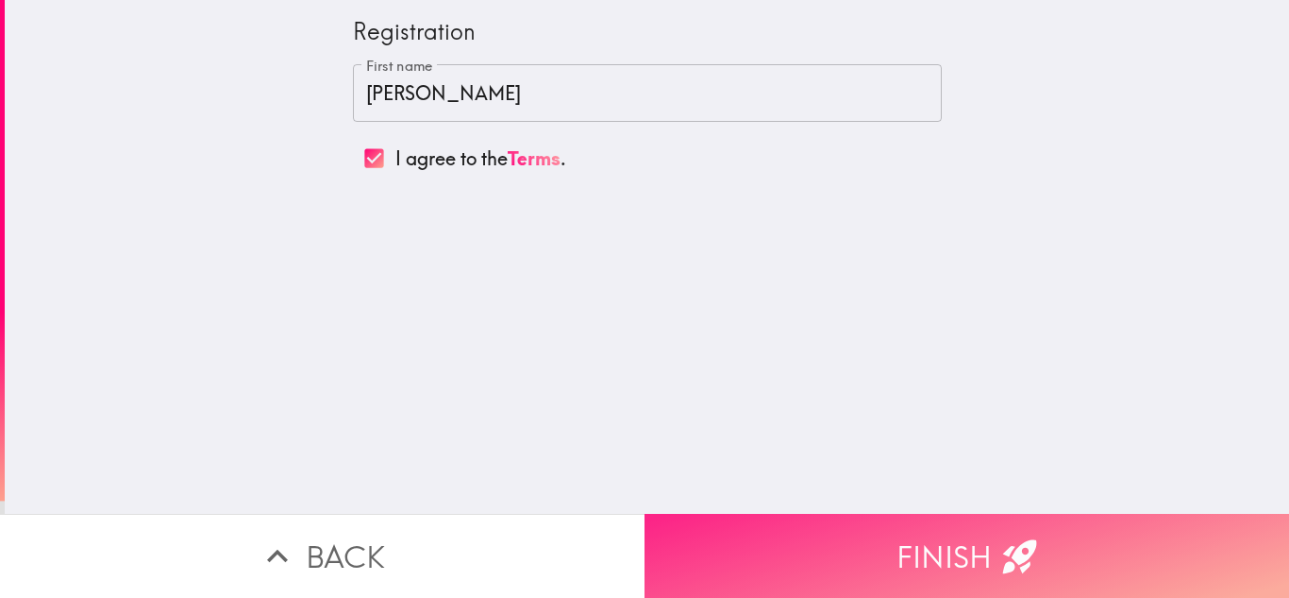
click at [928, 537] on button "Finish" at bounding box center [967, 556] width 645 height 84
